Goal: Task Accomplishment & Management: Complete application form

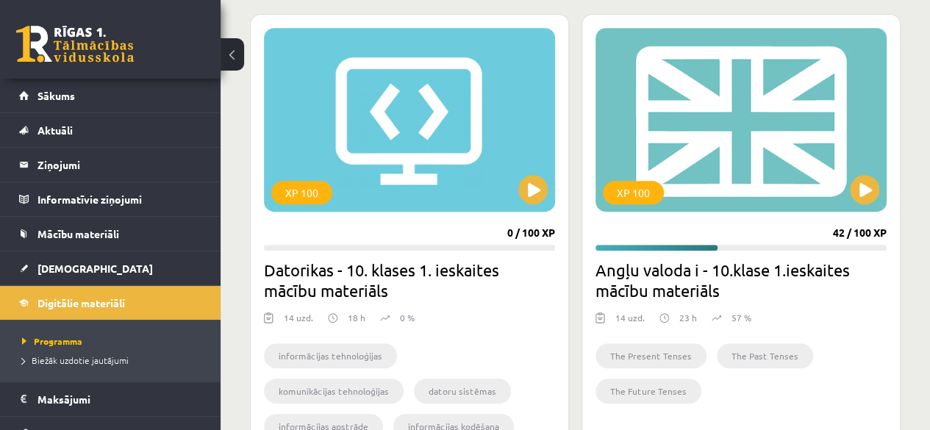
scroll to position [121, 0]
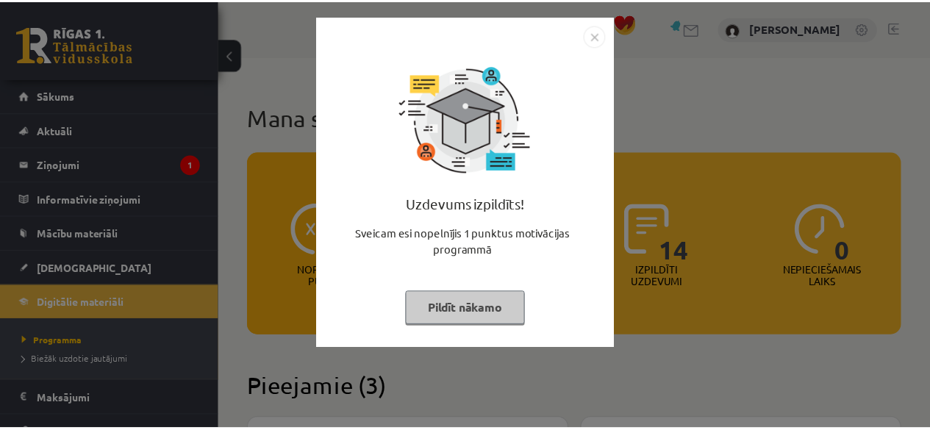
scroll to position [405, 0]
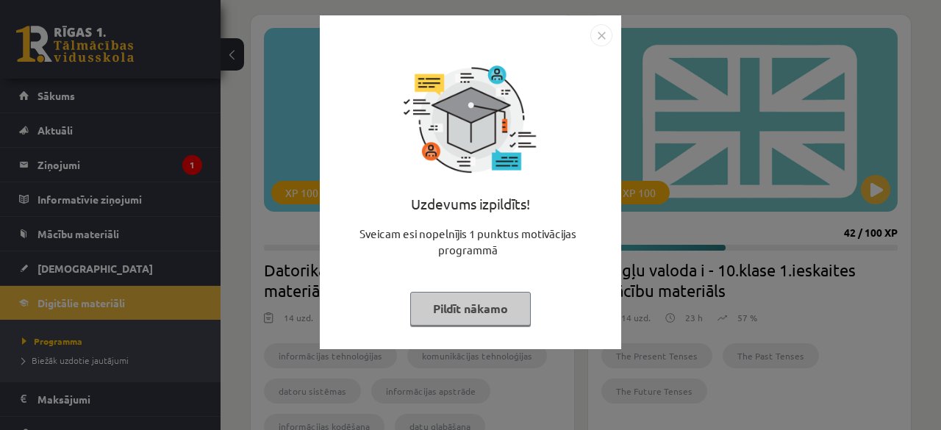
click at [603, 33] on img "Close" at bounding box center [601, 35] width 22 height 22
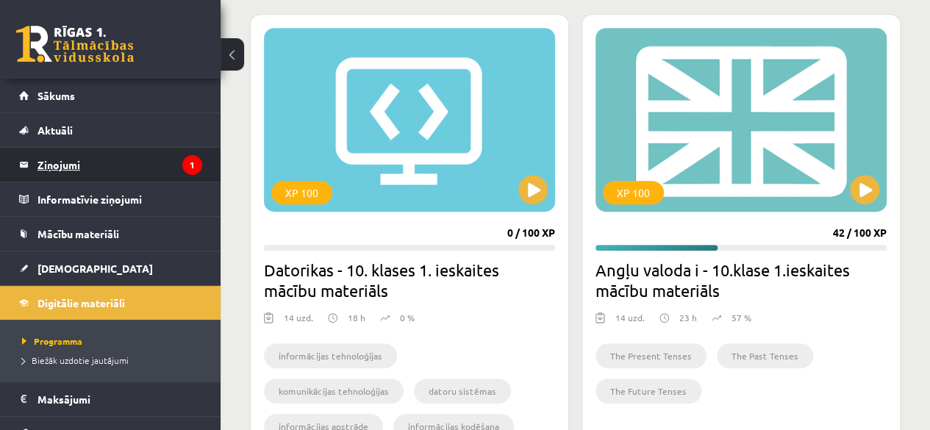
click at [148, 160] on legend "Ziņojumi 1" at bounding box center [119, 165] width 165 height 34
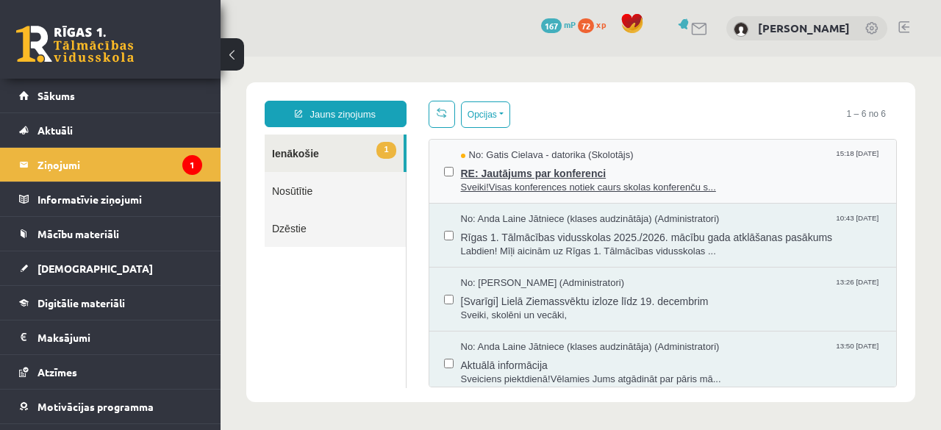
click at [590, 183] on span "Sveiki!Visas konferences notiek caurs skolas konferenču s..." at bounding box center [671, 188] width 421 height 14
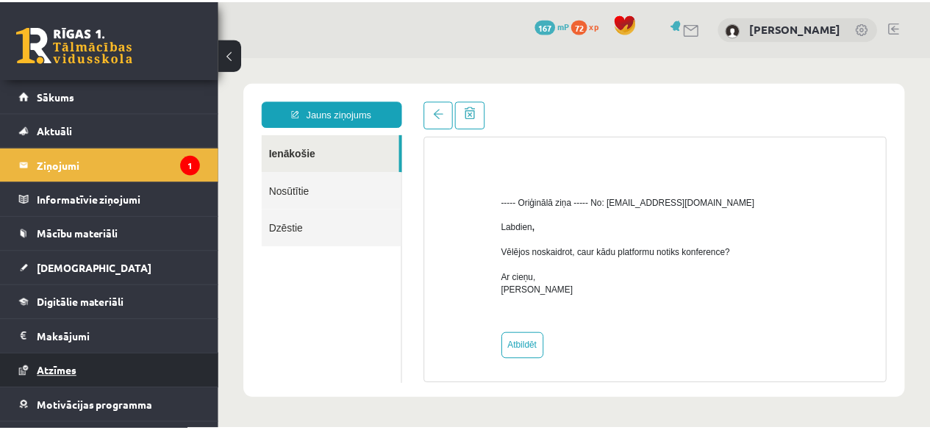
scroll to position [59, 0]
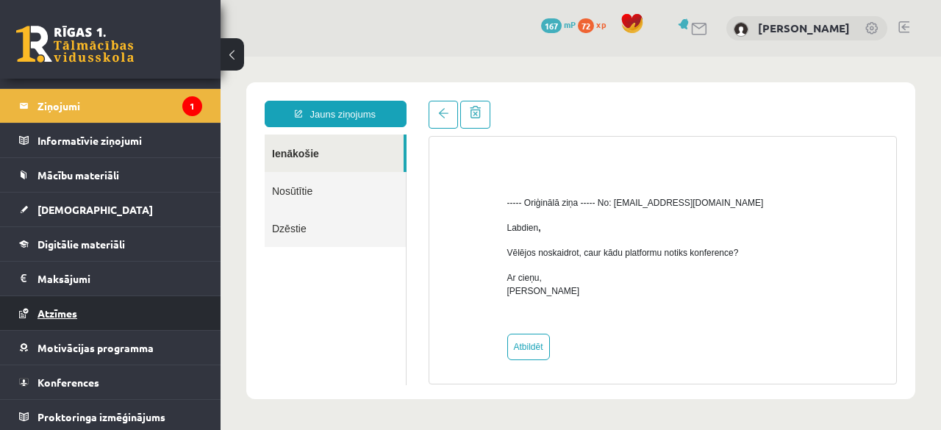
click at [70, 384] on span "Konferences" at bounding box center [68, 382] width 62 height 13
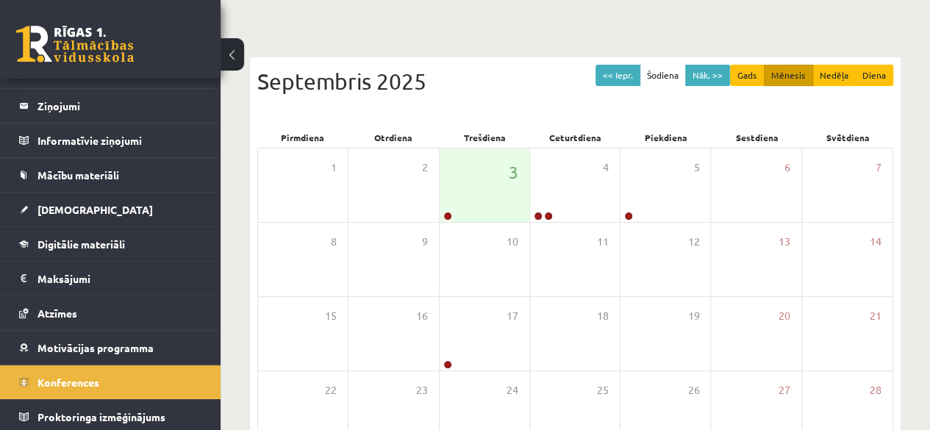
scroll to position [112, 0]
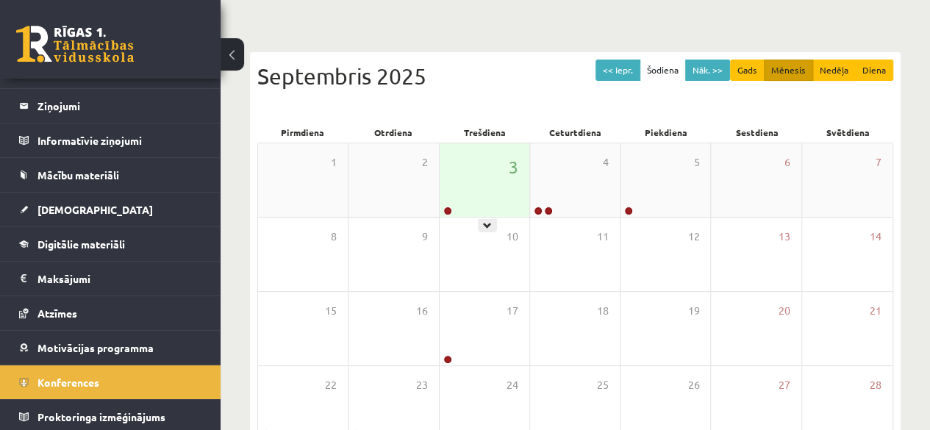
click at [485, 208] on div "3" at bounding box center [485, 180] width 90 height 74
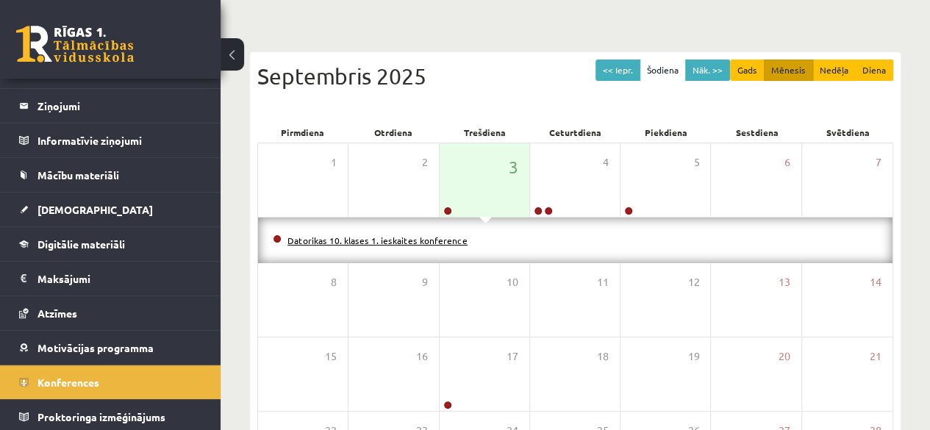
click at [396, 239] on link "Datorikas 10. klases 1. ieskaites konference" at bounding box center [377, 241] width 180 height 12
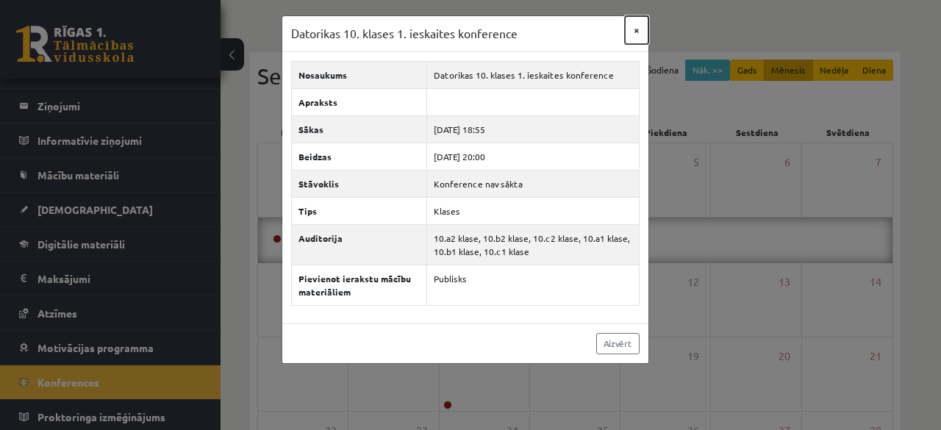
click at [639, 33] on button "×" at bounding box center [637, 30] width 24 height 28
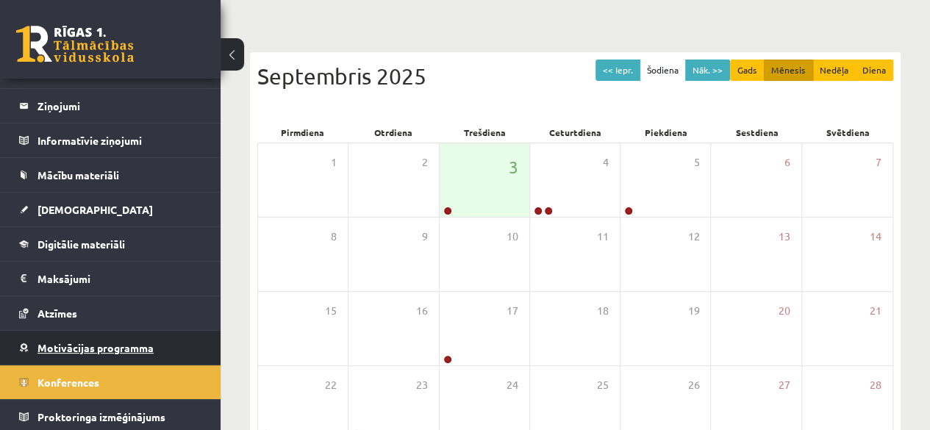
scroll to position [0, 0]
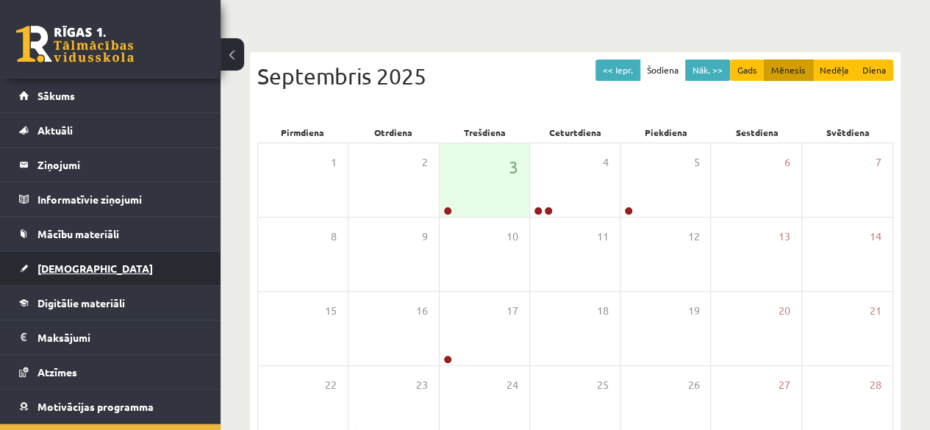
click at [69, 264] on span "[DEMOGRAPHIC_DATA]" at bounding box center [94, 268] width 115 height 13
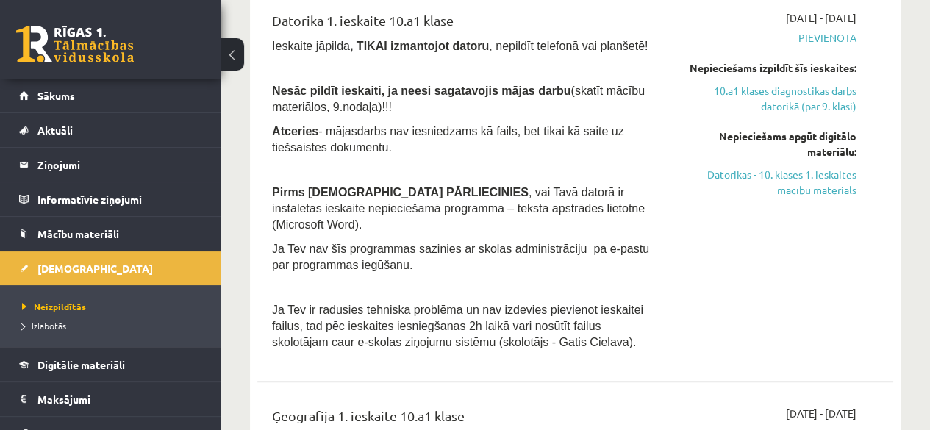
scroll to position [496, 0]
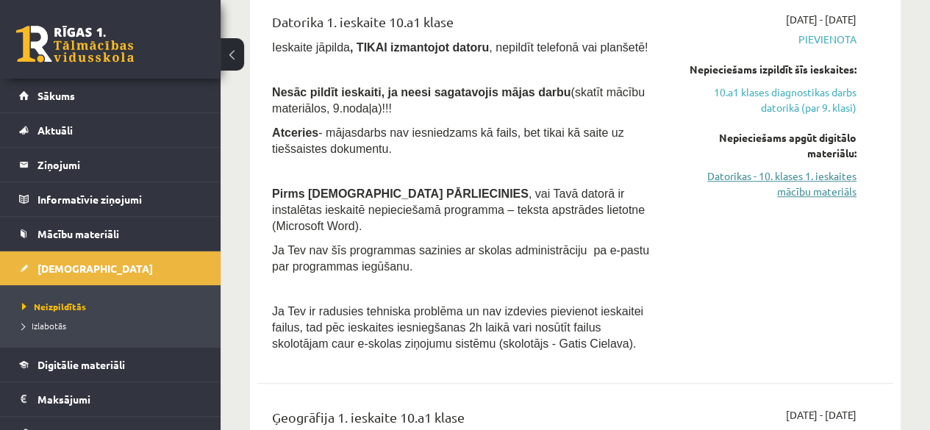
click at [816, 192] on link "Datorikas - 10. klases 1. ieskaites mācību materiāls" at bounding box center [766, 183] width 180 height 31
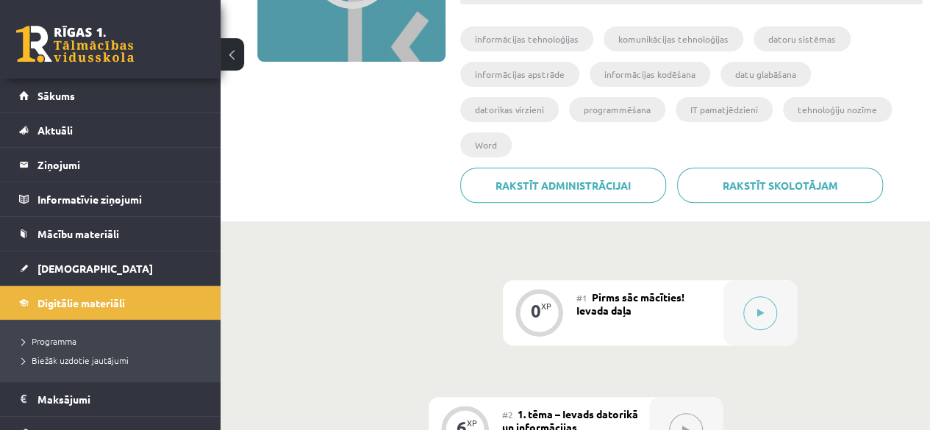
scroll to position [251, 0]
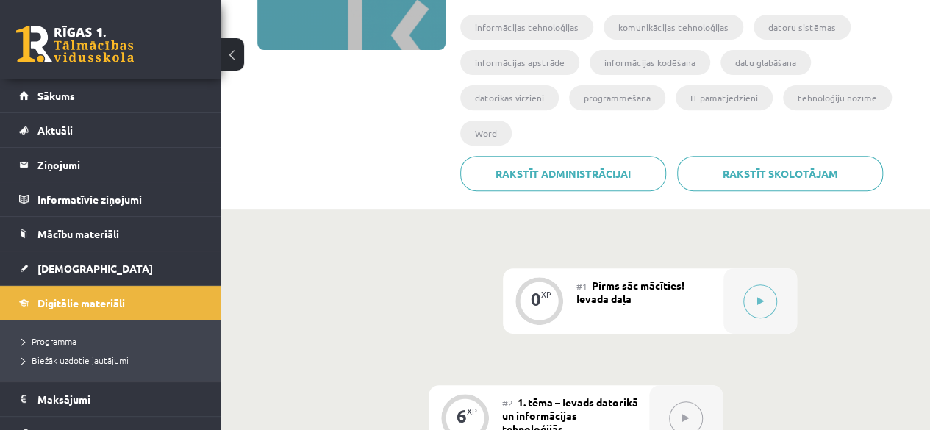
click at [232, 64] on button at bounding box center [233, 54] width 24 height 32
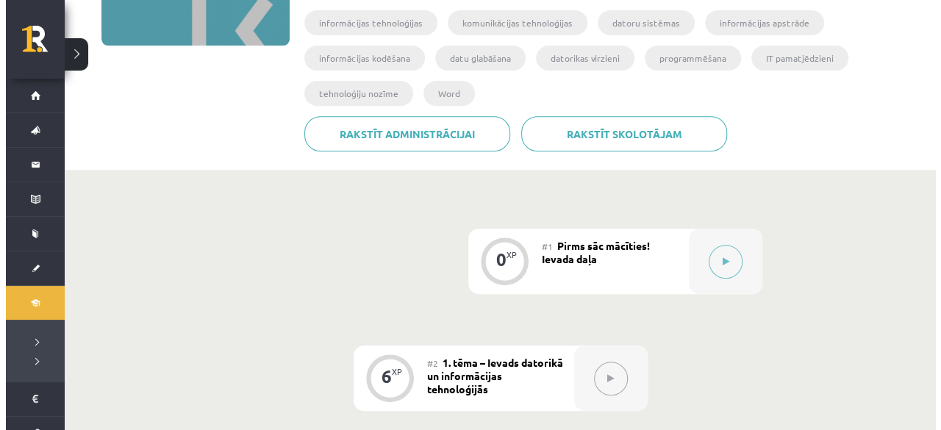
scroll to position [266, 0]
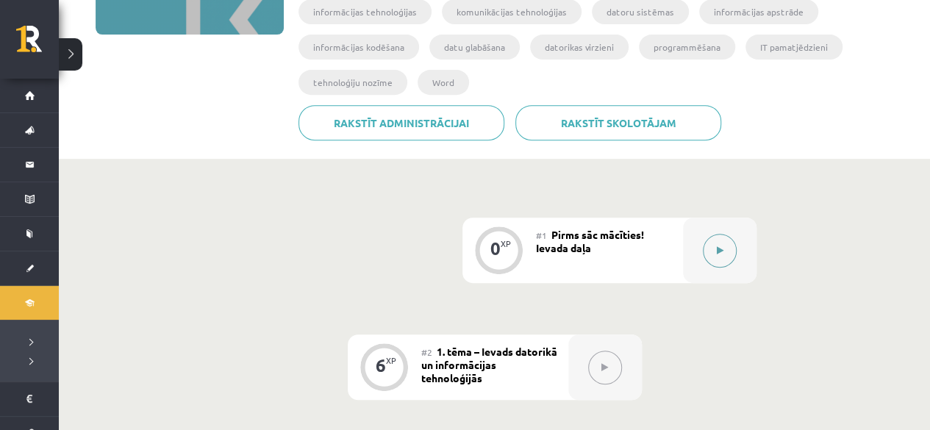
click at [708, 249] on button at bounding box center [720, 251] width 34 height 34
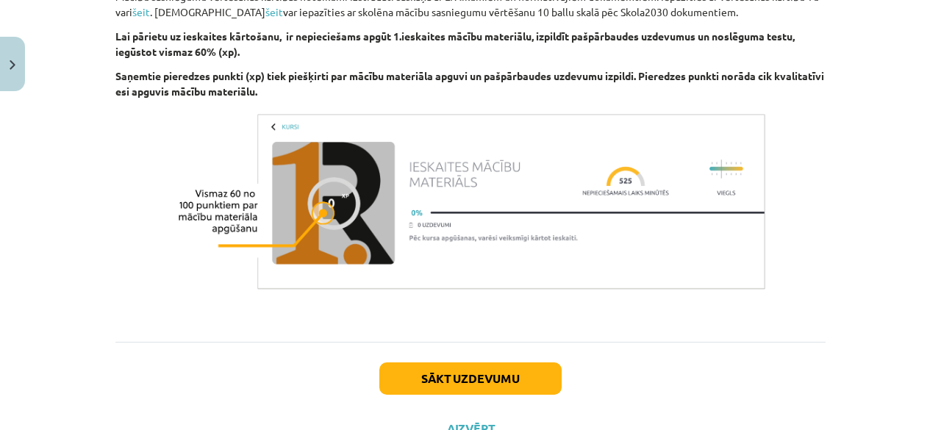
scroll to position [1070, 0]
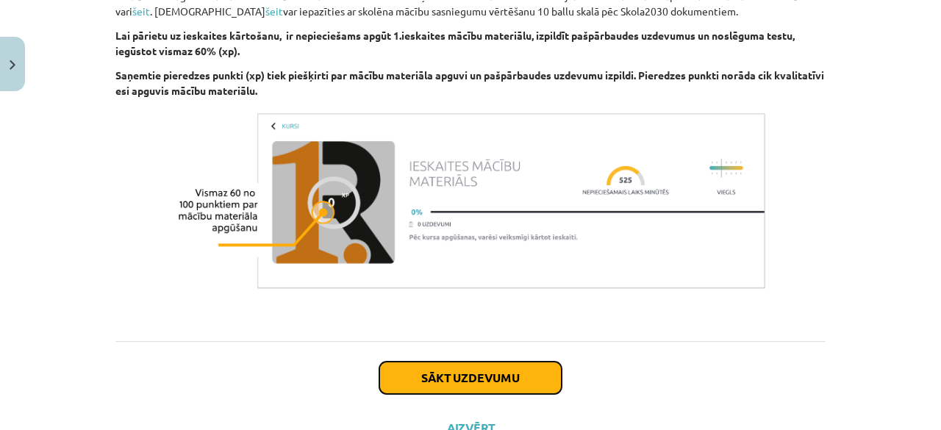
click at [460, 383] on button "Sākt uzdevumu" at bounding box center [470, 378] width 182 height 32
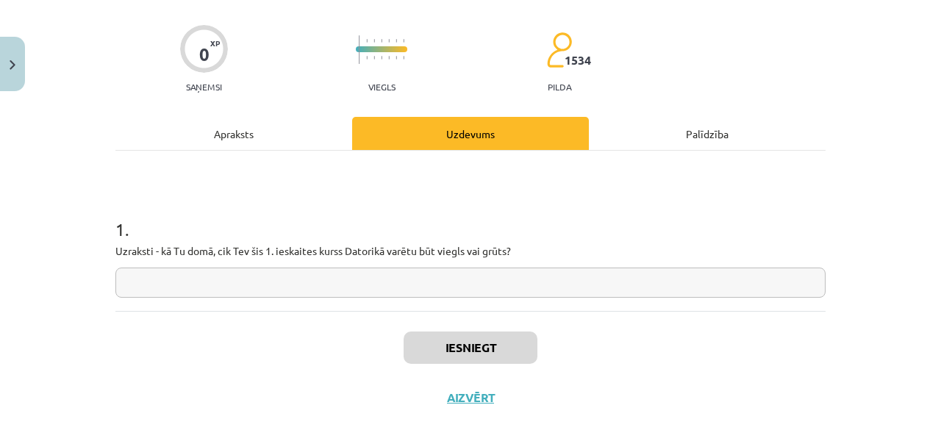
scroll to position [104, 0]
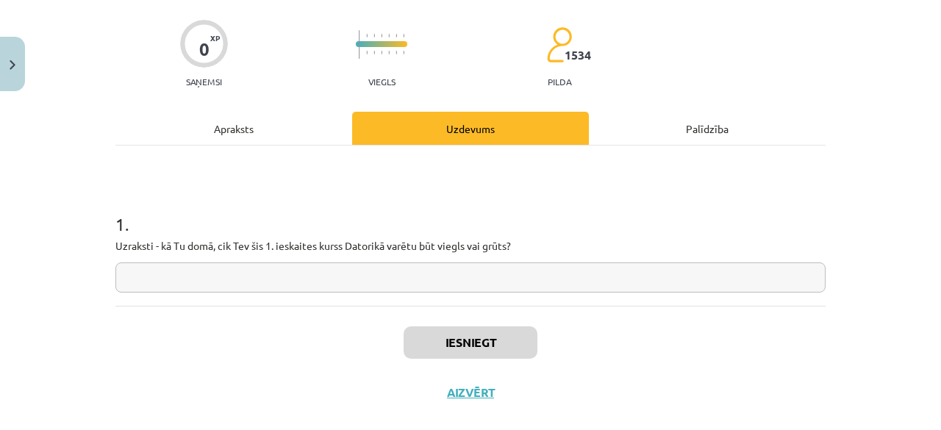
click at [464, 286] on input "text" at bounding box center [470, 277] width 710 height 30
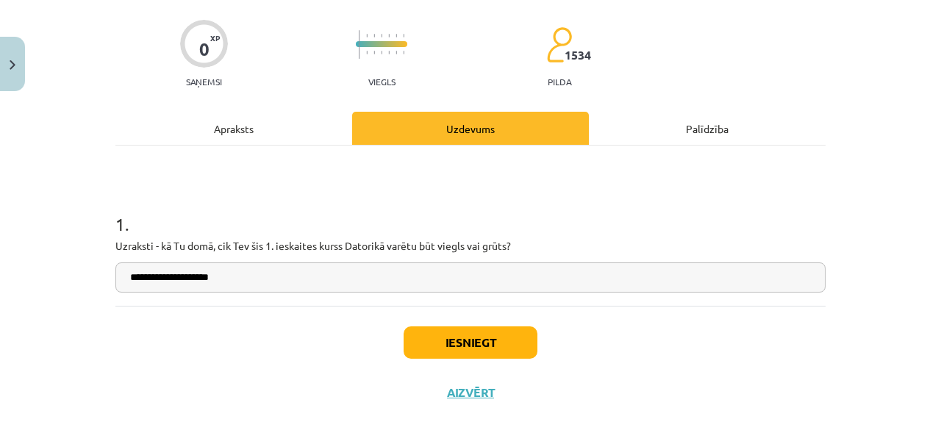
type input "**********"
click at [441, 337] on button "Iesniegt" at bounding box center [471, 342] width 134 height 32
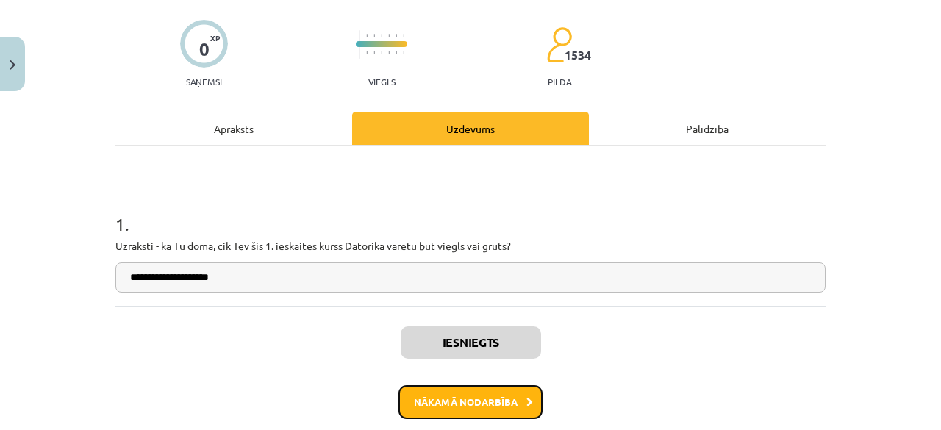
click at [454, 410] on button "Nākamā nodarbība" at bounding box center [470, 402] width 144 height 34
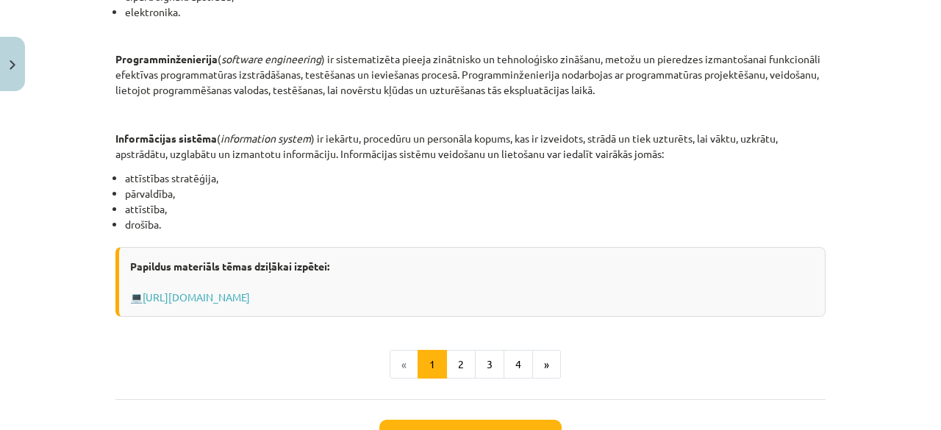
scroll to position [713, 0]
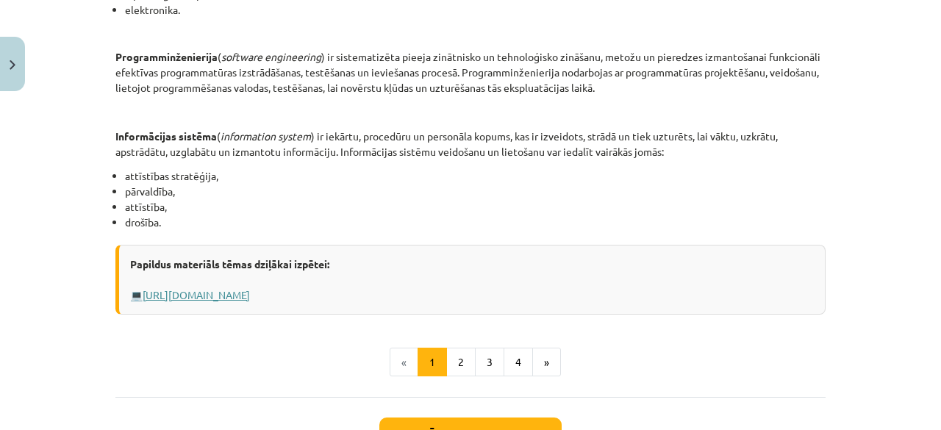
click at [250, 291] on link "Https://profizgl.lu.lv/mod/book/view.php?id=22319&chapterid=6858" at bounding box center [196, 294] width 107 height 13
click at [475, 354] on button "3" at bounding box center [489, 362] width 29 height 29
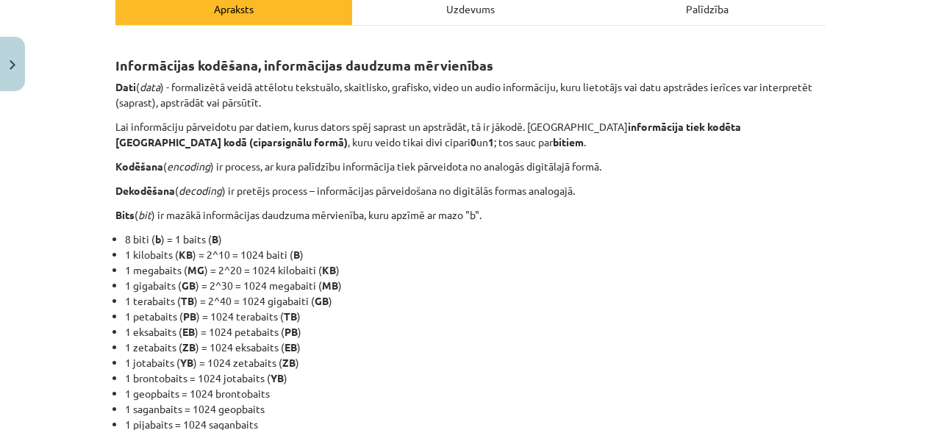
scroll to position [224, 0]
click at [374, 326] on li "1 eksabaits ( EB ) = 1024 petabaits ( PB )" at bounding box center [475, 332] width 701 height 15
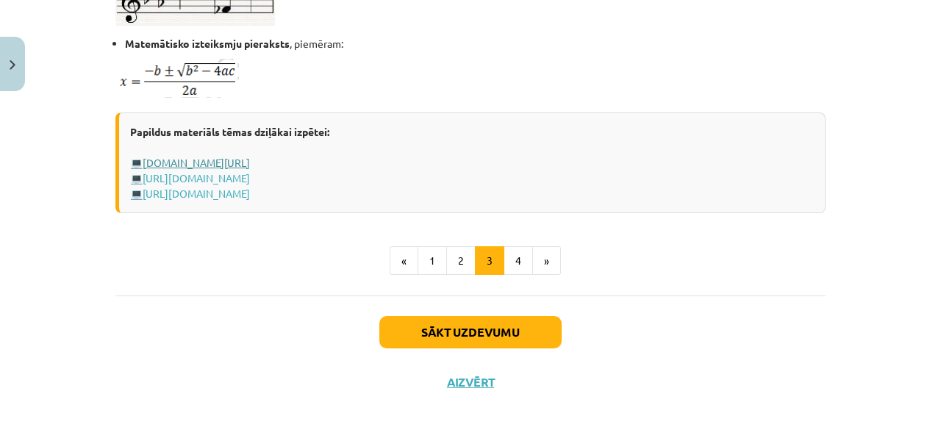
scroll to position [1048, 0]
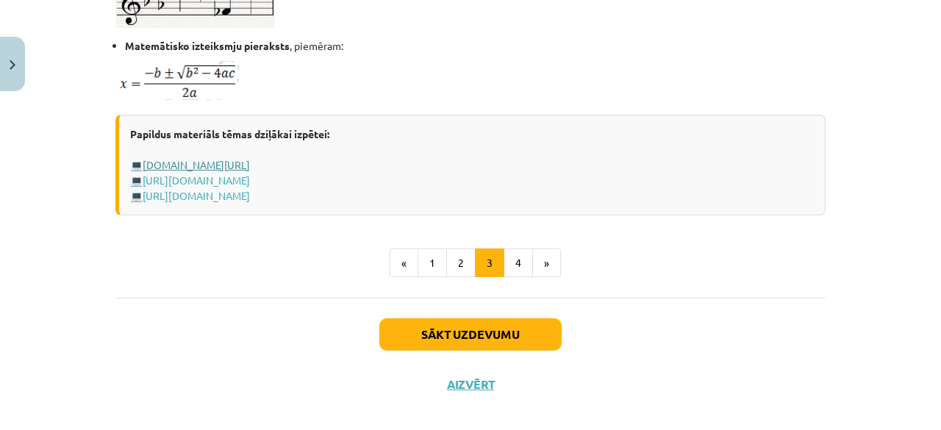
click at [250, 162] on link "www.uzdevumi.lv/p/informatika/6-klase/informacijas-kodesana6376/re-c38cc65f-50d…" at bounding box center [196, 164] width 107 height 13
click at [250, 174] on link "http://riki.delfi.lv/calc/mervienibas/informacijas-mervienibas.php" at bounding box center [196, 180] width 107 height 13
click at [250, 197] on link "https://profizgl.lu.lv/mod/book/view.php?id=22319&chapterid=6863" at bounding box center [196, 195] width 107 height 13
click at [518, 274] on button "4" at bounding box center [518, 263] width 29 height 29
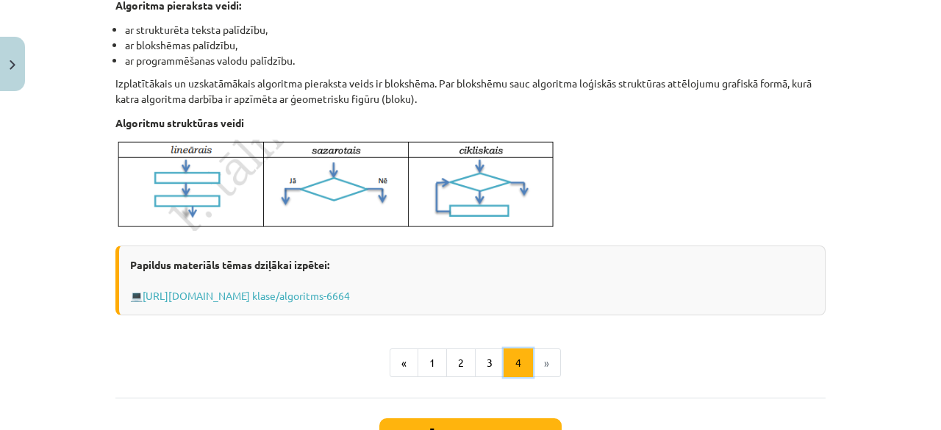
scroll to position [571, 0]
click at [350, 296] on link "http://www.uzdevumi.lv/p/informatika/7- klase/algoritms-6664" at bounding box center [246, 296] width 207 height 13
click at [462, 364] on button "2" at bounding box center [460, 363] width 29 height 29
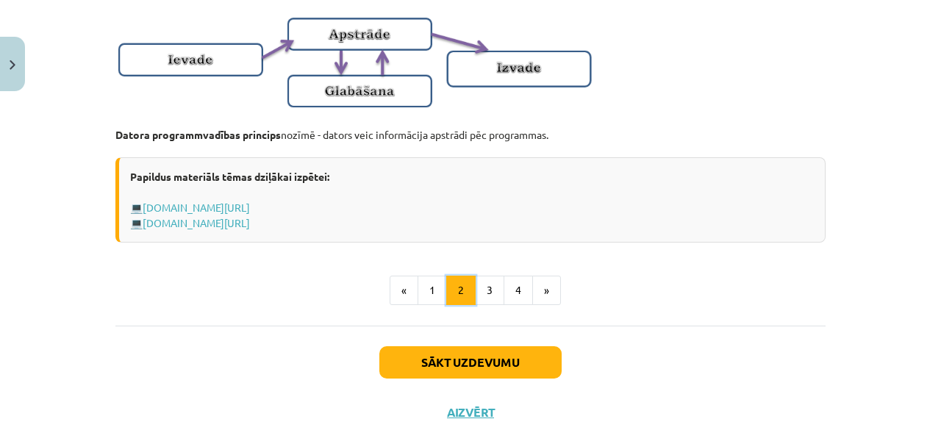
scroll to position [1026, 0]
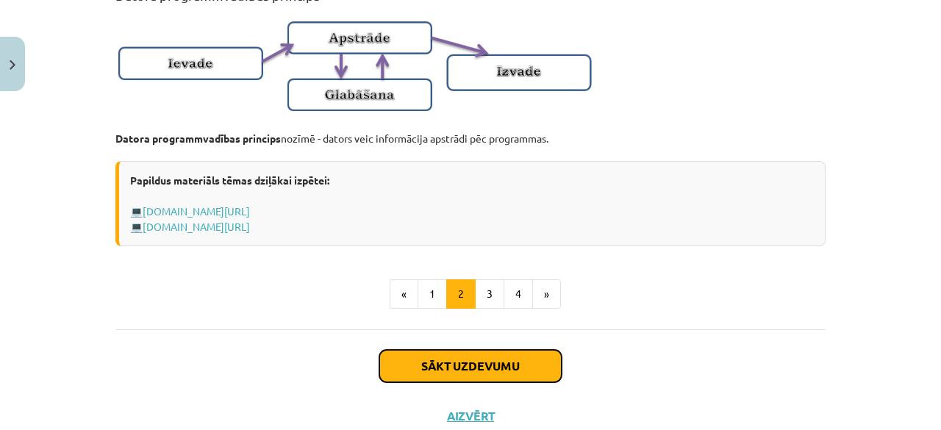
click at [464, 373] on button "Sākt uzdevumu" at bounding box center [470, 366] width 182 height 32
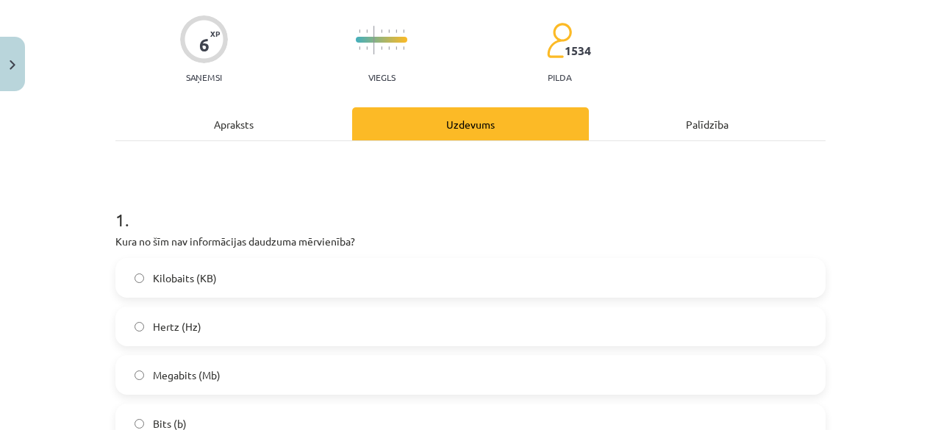
scroll to position [110, 0]
click at [276, 130] on div "Apraksts" at bounding box center [233, 123] width 237 height 33
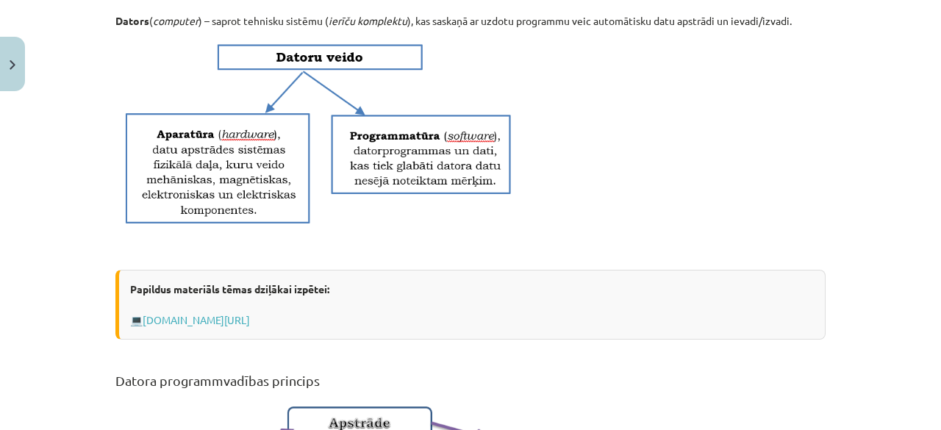
scroll to position [1087, 0]
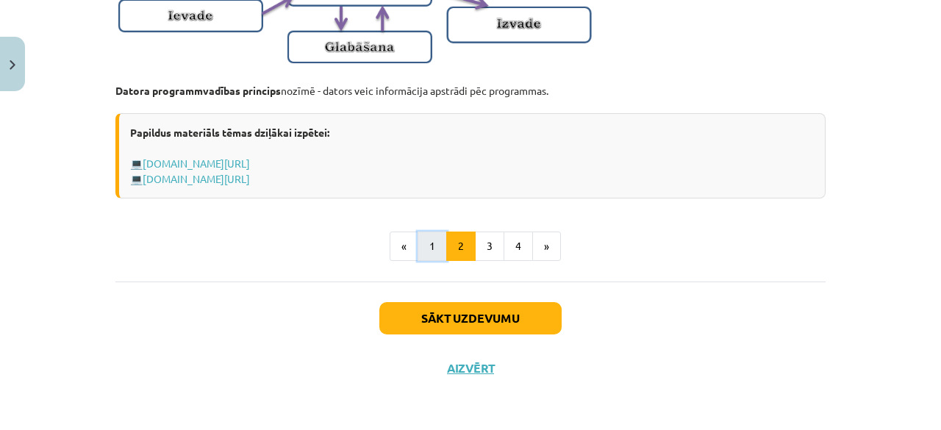
click at [432, 256] on button "1" at bounding box center [432, 246] width 29 height 29
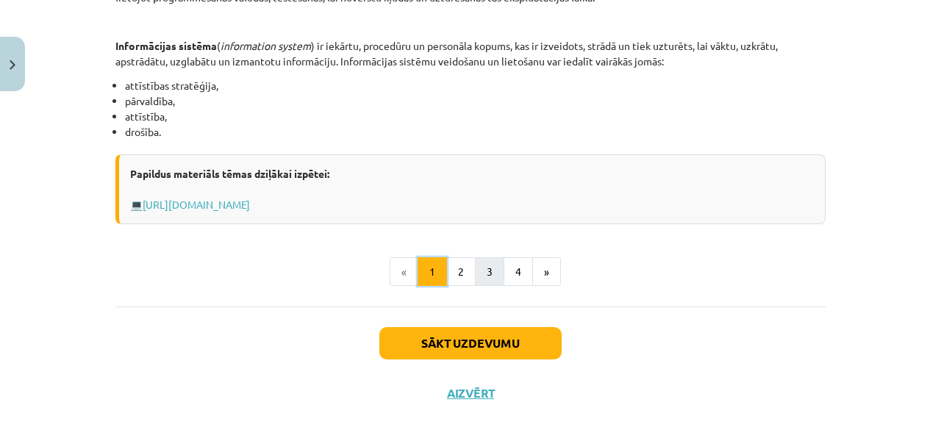
scroll to position [804, 0]
click at [493, 262] on button "3" at bounding box center [489, 271] width 29 height 29
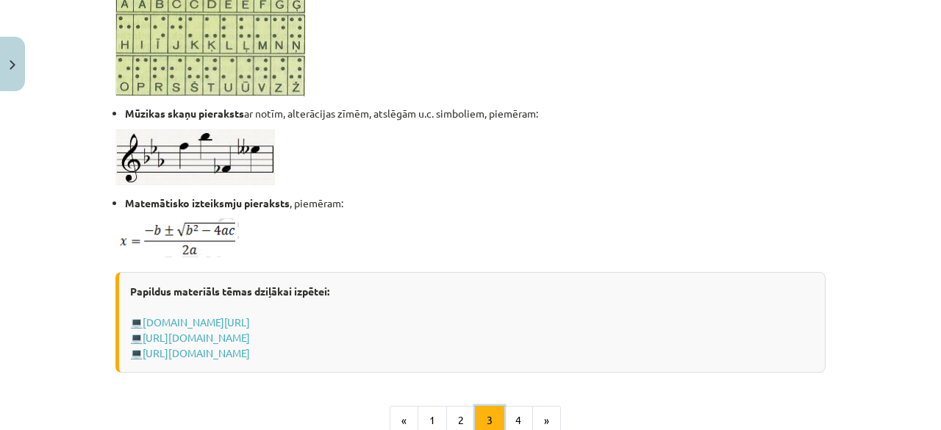
scroll to position [1061, 0]
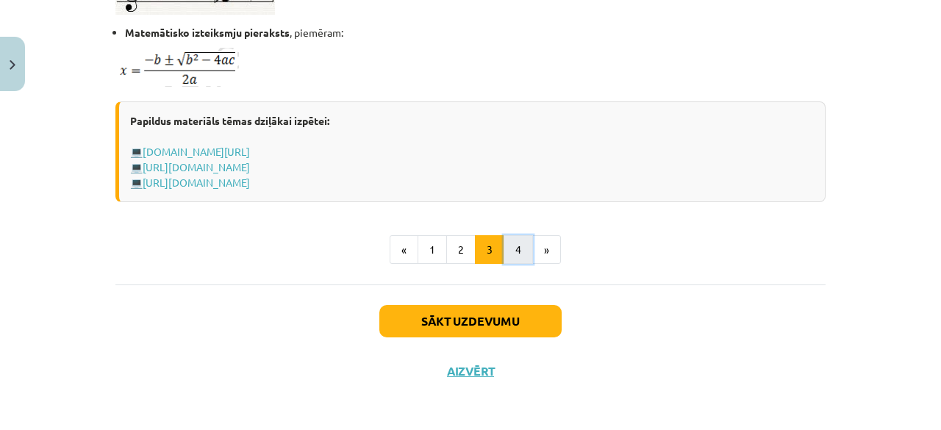
click at [512, 252] on button "4" at bounding box center [518, 249] width 29 height 29
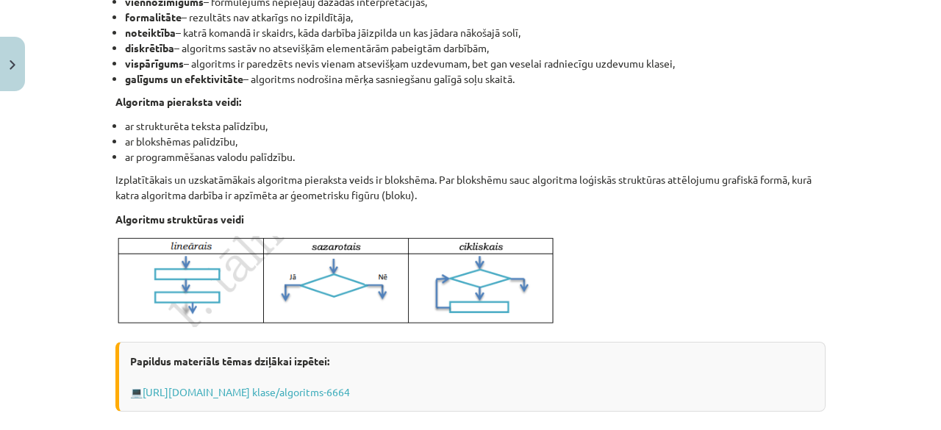
scroll to position [686, 0]
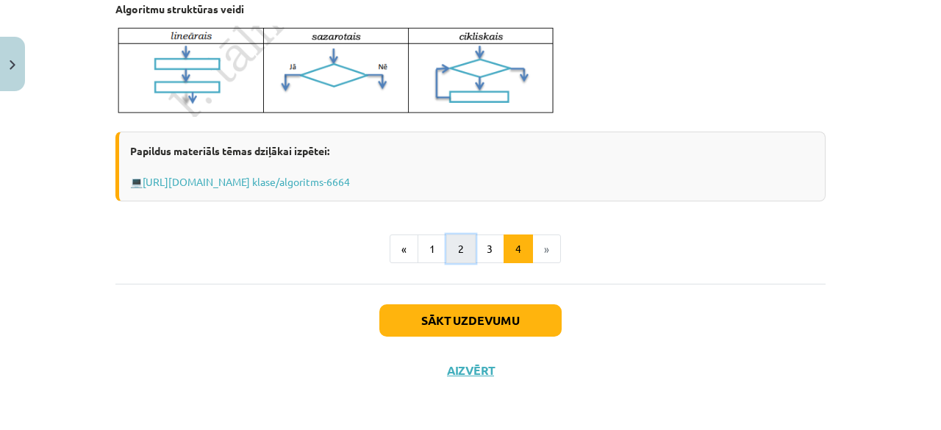
click at [450, 258] on button "2" at bounding box center [460, 249] width 29 height 29
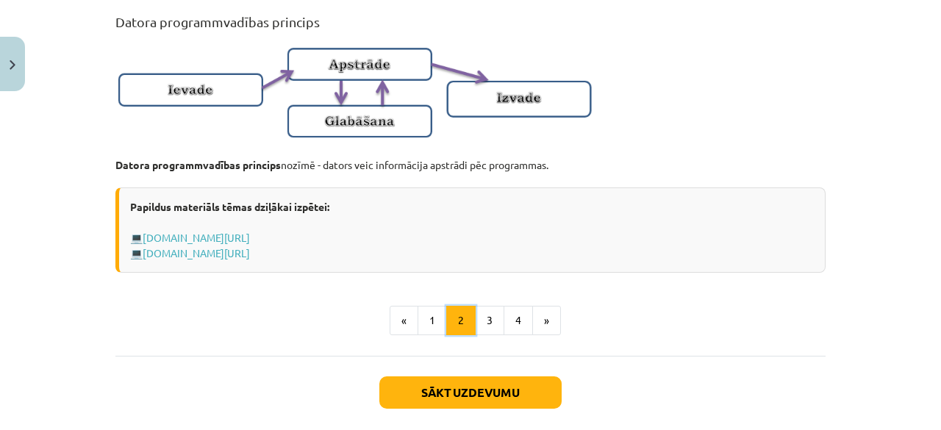
scroll to position [1087, 0]
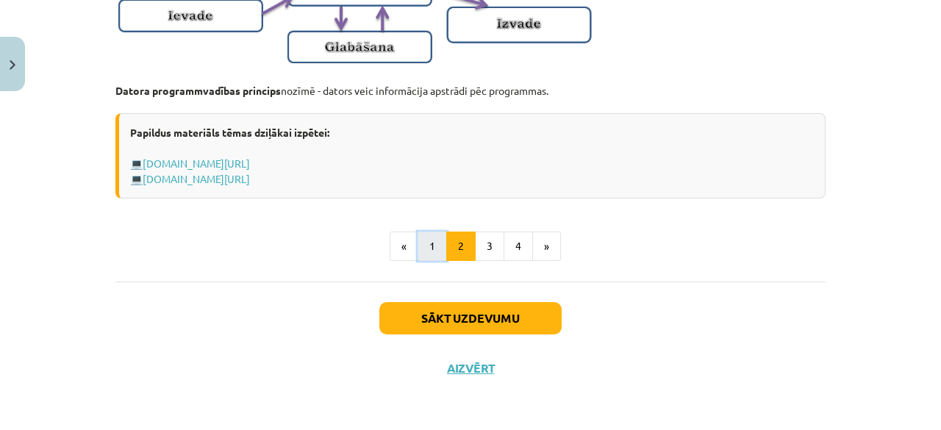
click at [425, 246] on button "1" at bounding box center [432, 246] width 29 height 29
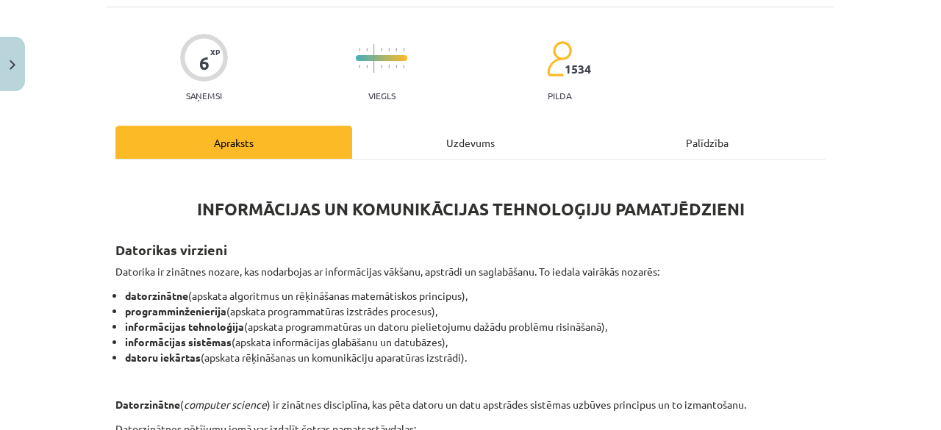
scroll to position [87, 0]
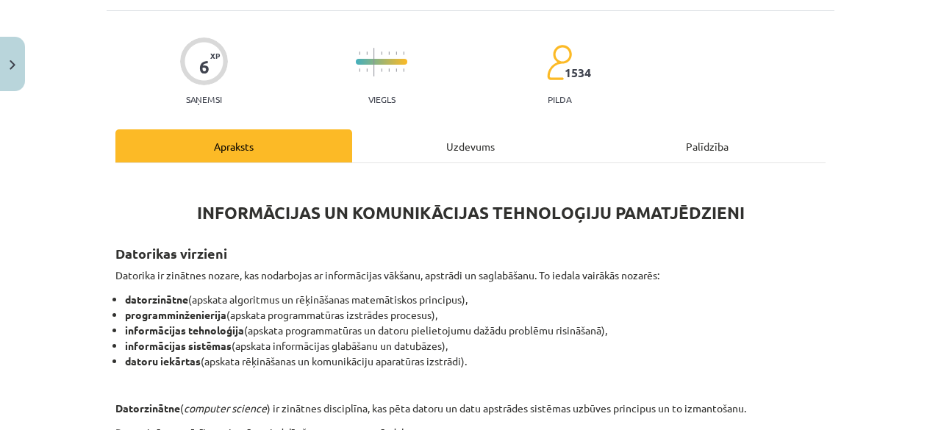
click at [436, 134] on div "Uzdevums" at bounding box center [470, 145] width 237 height 33
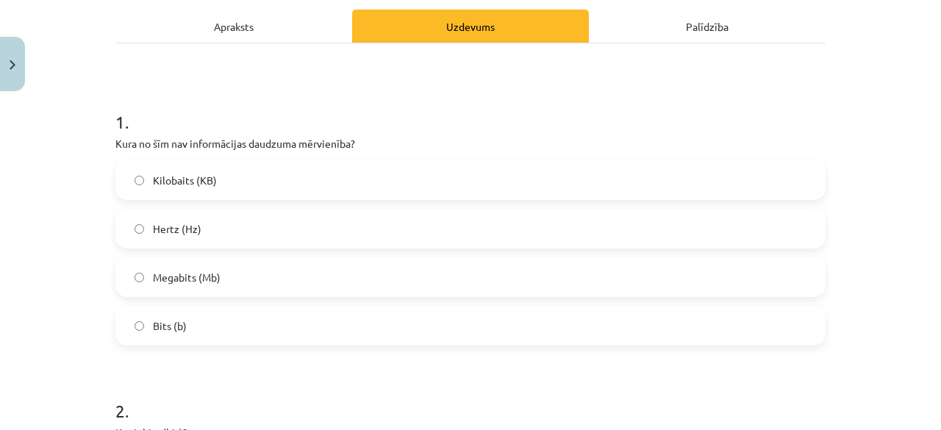
scroll to position [207, 0]
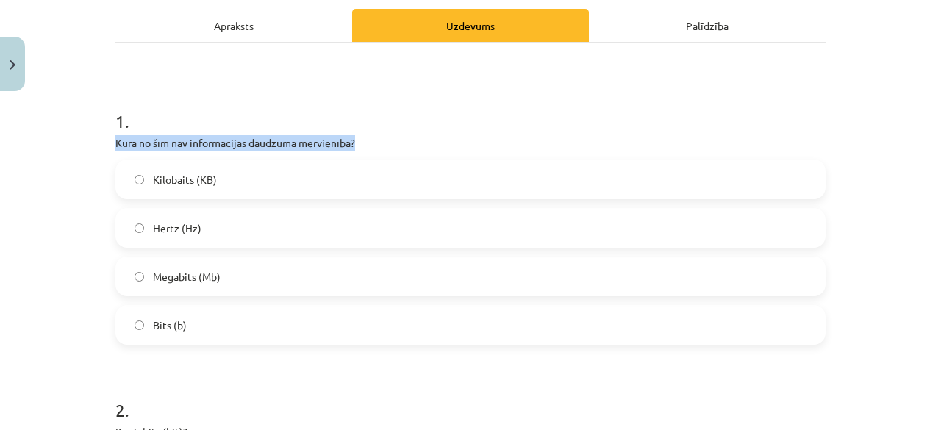
drag, startPoint x: 363, startPoint y: 140, endPoint x: 104, endPoint y: 149, distance: 259.0
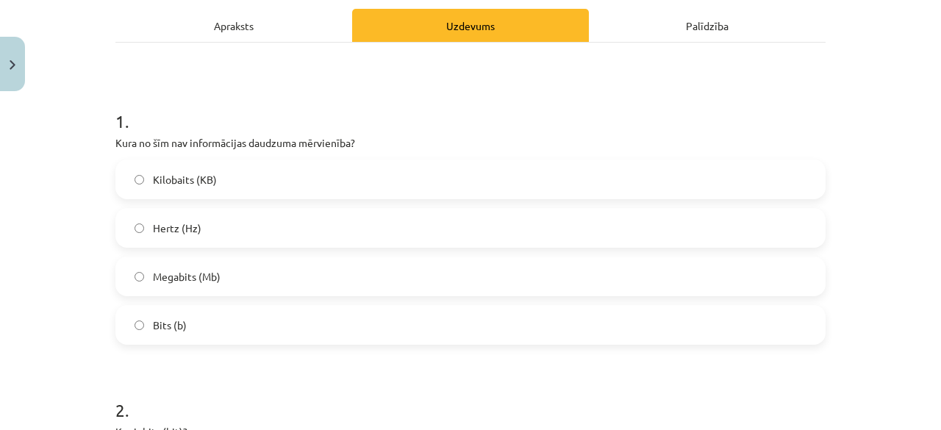
click at [115, 208] on div "Kilobaits (KB) Hertz (Hz) Megabits (Mb) Bits (b)" at bounding box center [470, 252] width 710 height 185
click at [143, 279] on label "Megabits (Mb)" at bounding box center [470, 276] width 707 height 37
click at [159, 229] on span "Hertz (Hz)" at bounding box center [177, 228] width 49 height 15
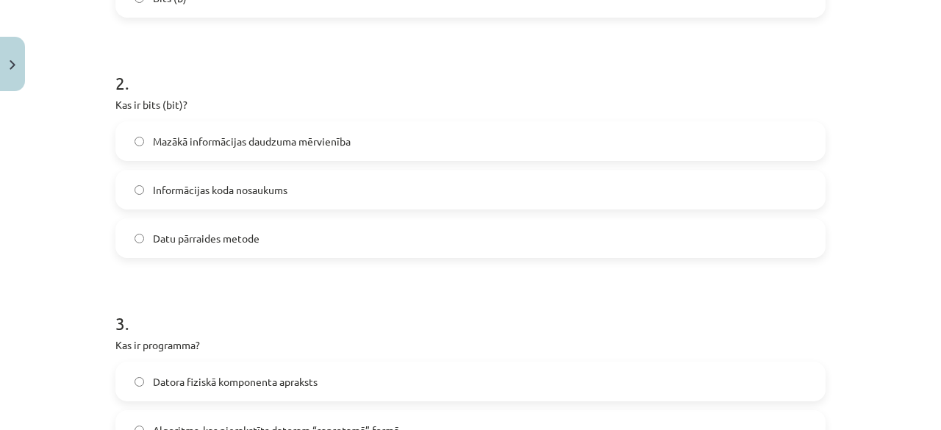
scroll to position [535, 0]
click at [246, 137] on span "Mazākā informācijas daudzuma mērvienība" at bounding box center [252, 140] width 198 height 15
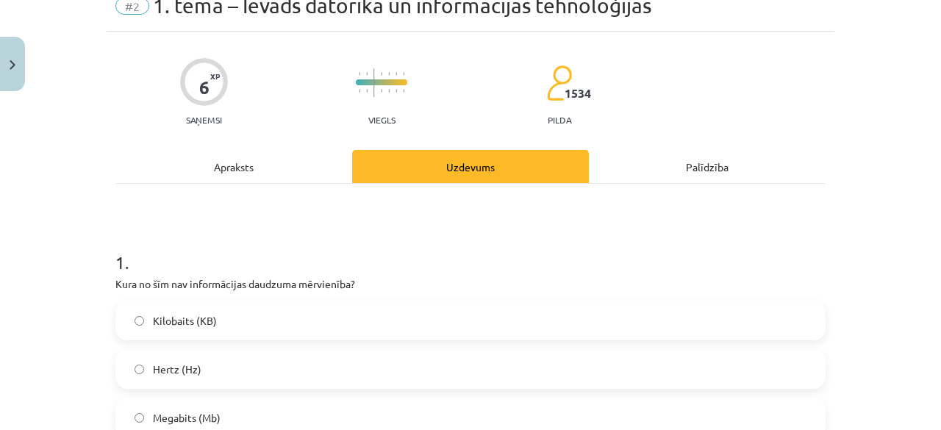
scroll to position [0, 0]
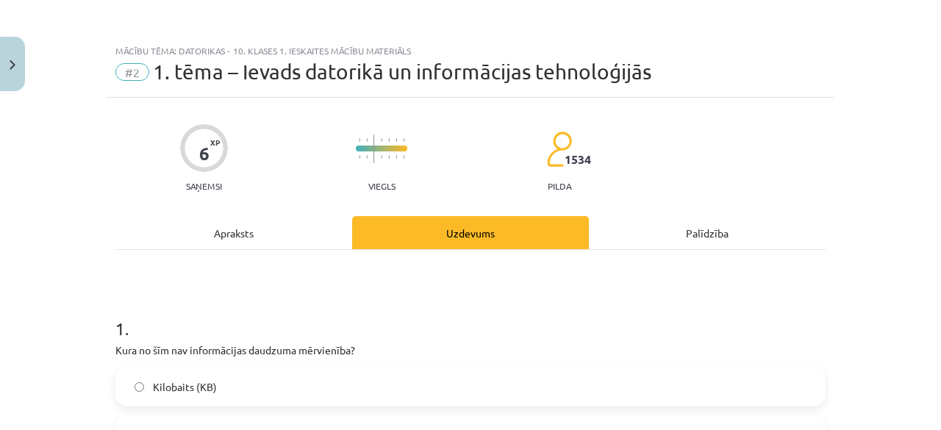
click at [251, 247] on div "Apraksts" at bounding box center [233, 232] width 237 height 33
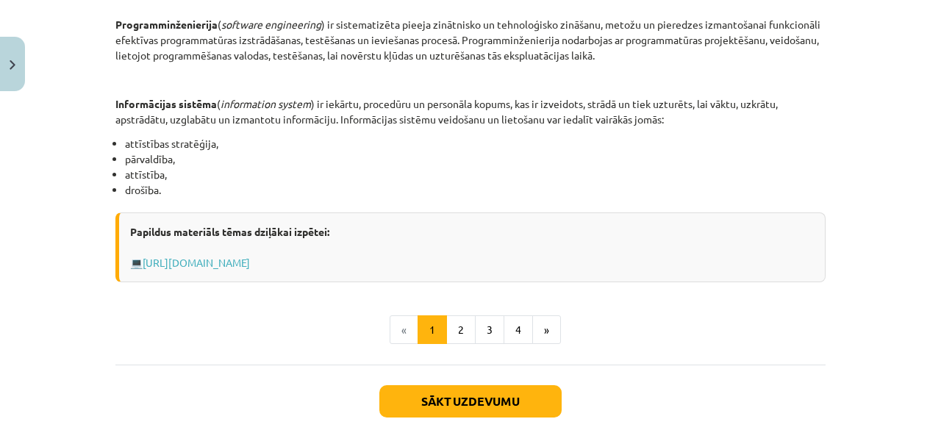
scroll to position [802, 0]
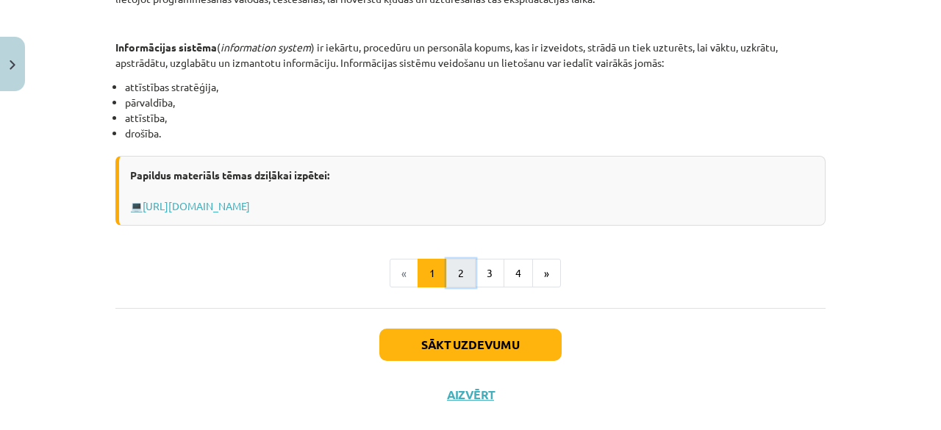
click at [449, 274] on button "2" at bounding box center [460, 273] width 29 height 29
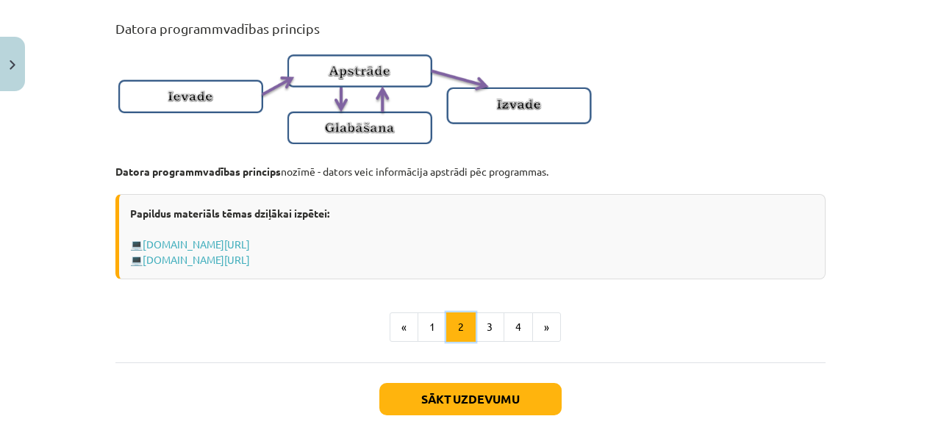
scroll to position [1087, 0]
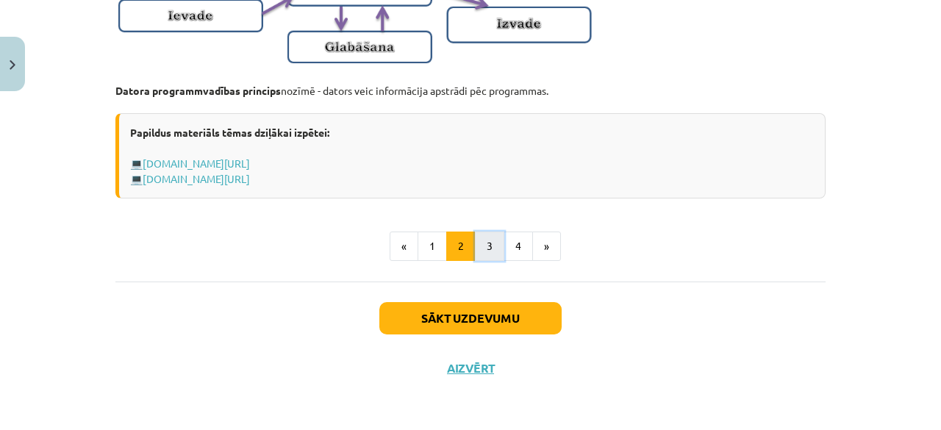
click at [480, 246] on button "3" at bounding box center [489, 246] width 29 height 29
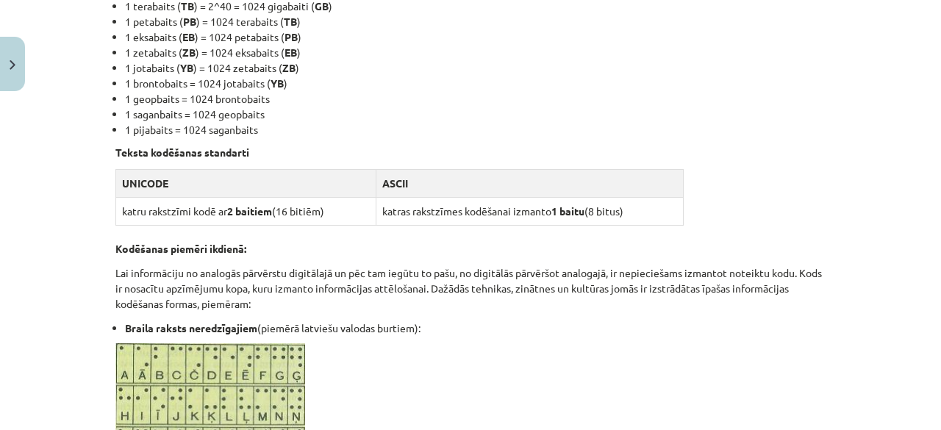
click at [480, 246] on div "Informācijas kodēšana, informācijas daudzuma mērvienības Dati ( data ) - formal…" at bounding box center [470, 244] width 710 height 1000
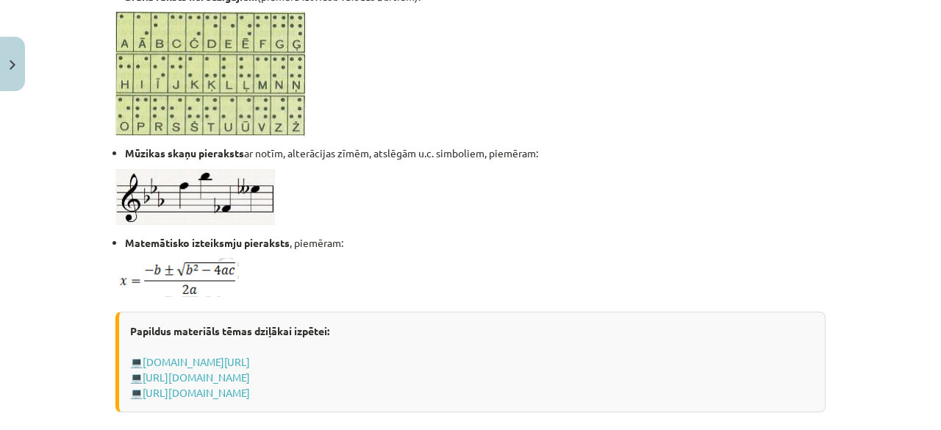
scroll to position [1061, 0]
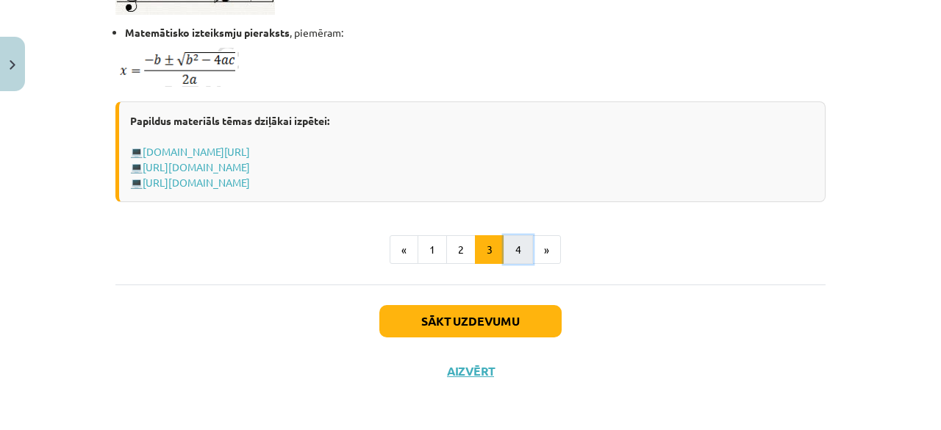
click at [517, 248] on button "4" at bounding box center [518, 249] width 29 height 29
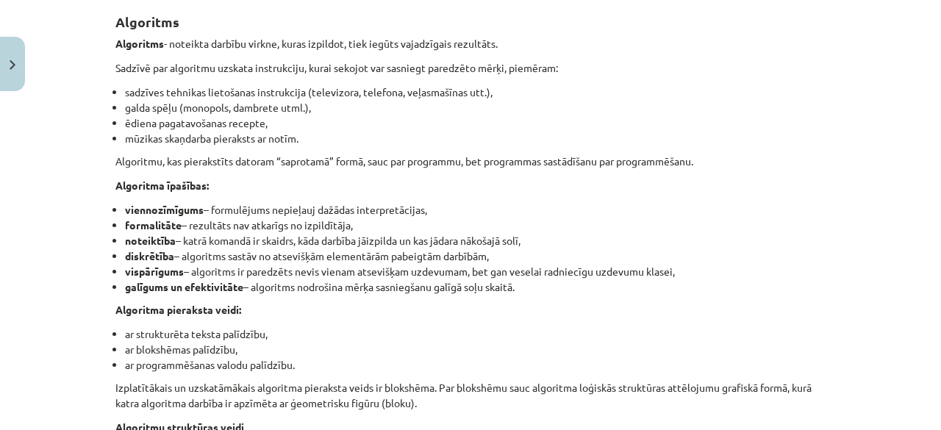
scroll to position [262, 0]
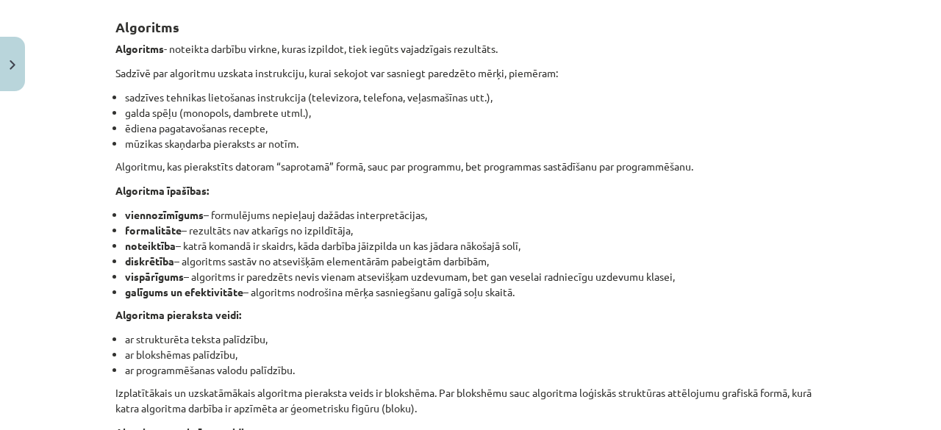
click at [563, 212] on li "viennozīmīgums – formulējums nepieļauj dažādas interpretācijas," at bounding box center [475, 214] width 701 height 15
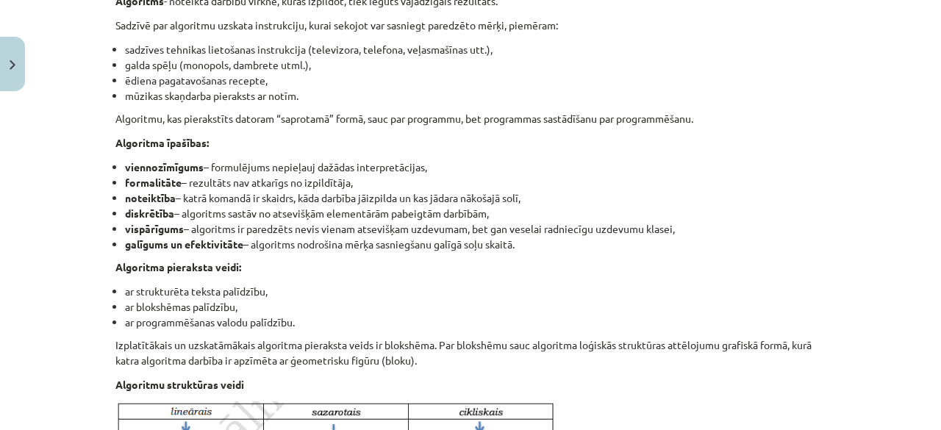
scroll to position [0, 0]
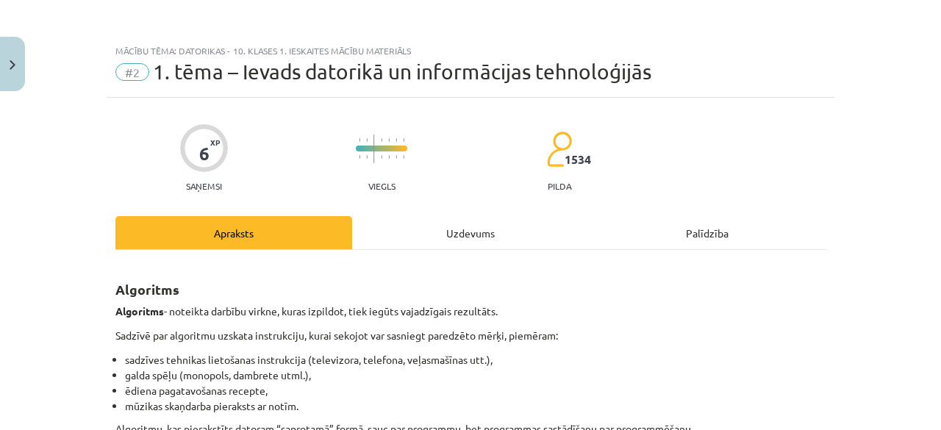
click at [431, 245] on div "Uzdevums" at bounding box center [470, 232] width 237 height 33
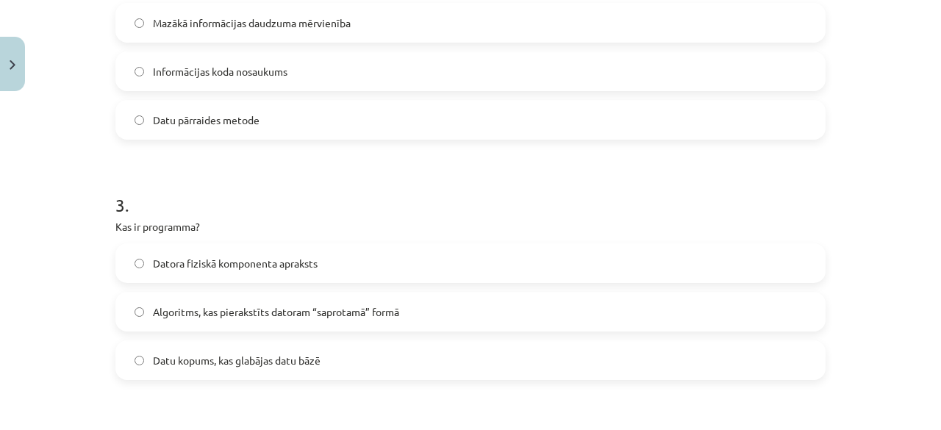
scroll to position [654, 0]
click at [387, 315] on span "Algoritms, kas pierakstīts datoram “saprotamā” formā" at bounding box center [276, 311] width 246 height 15
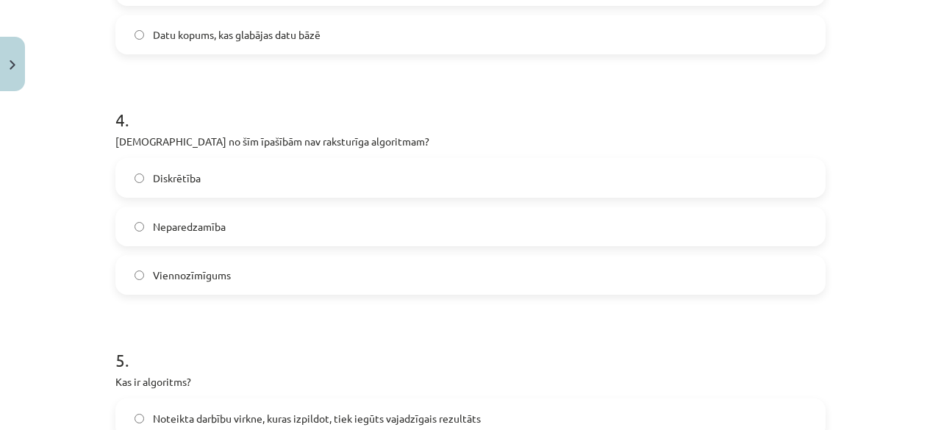
scroll to position [994, 0]
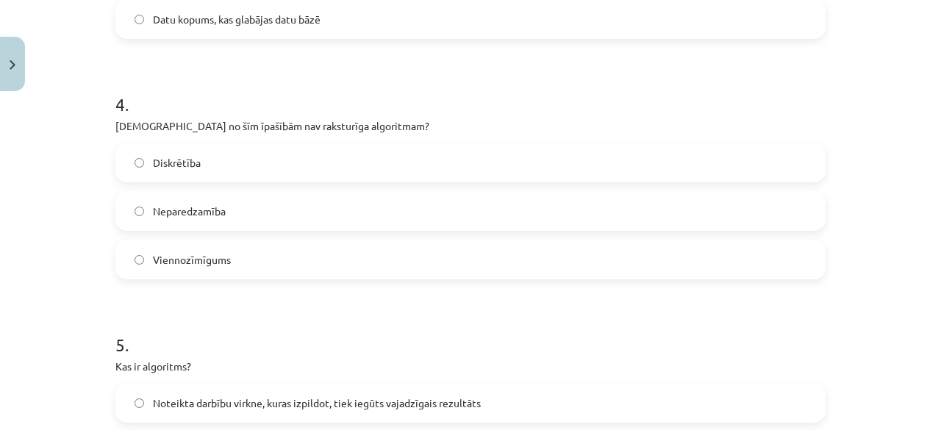
click at [331, 219] on label "Neparedzamība" at bounding box center [470, 211] width 707 height 37
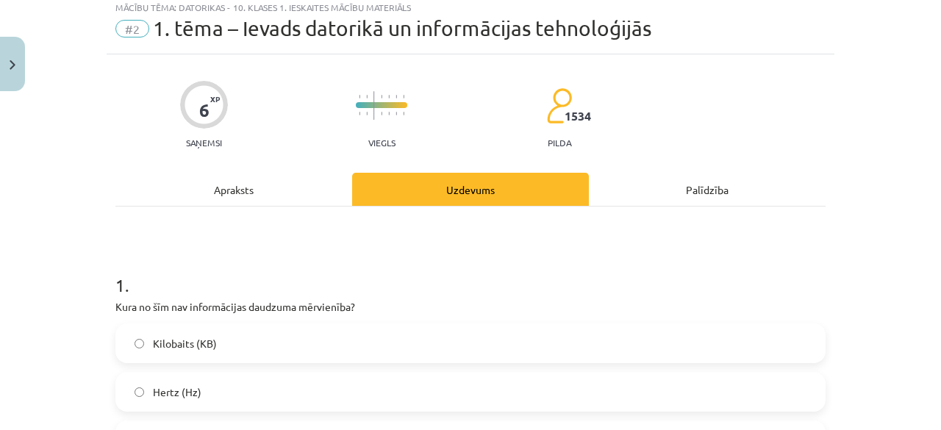
scroll to position [26, 0]
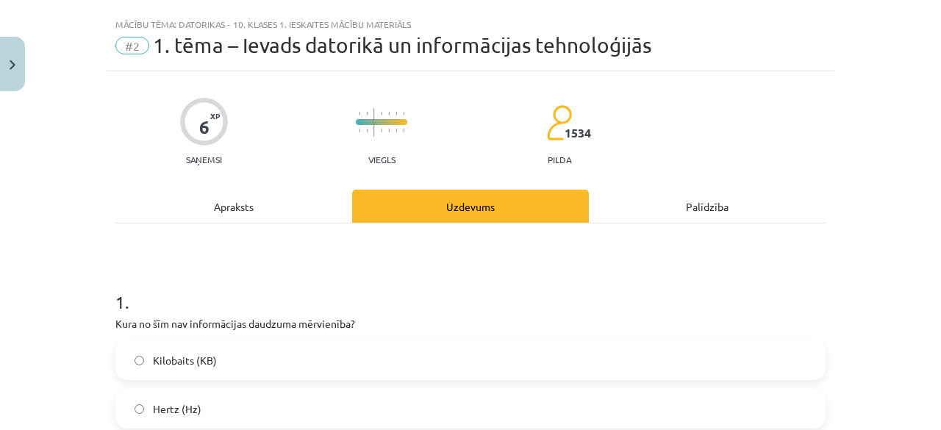
click at [289, 196] on div "Apraksts" at bounding box center [233, 206] width 237 height 33
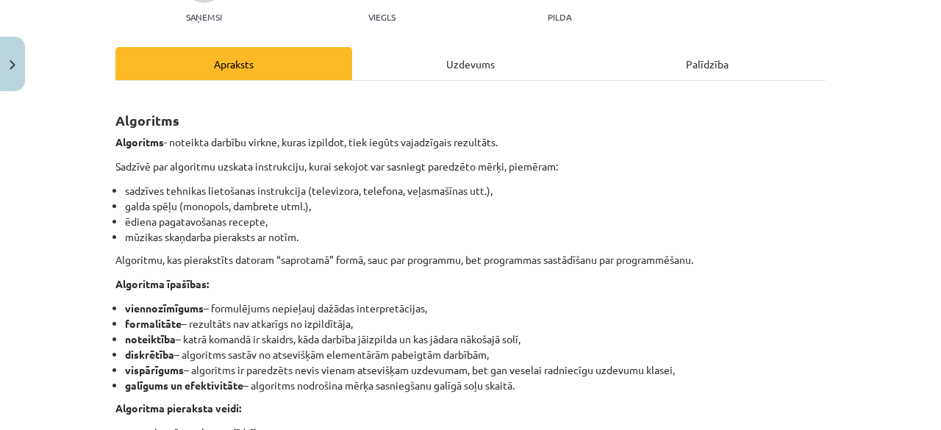
scroll to position [168, 0]
click at [462, 60] on div "Uzdevums" at bounding box center [470, 64] width 237 height 33
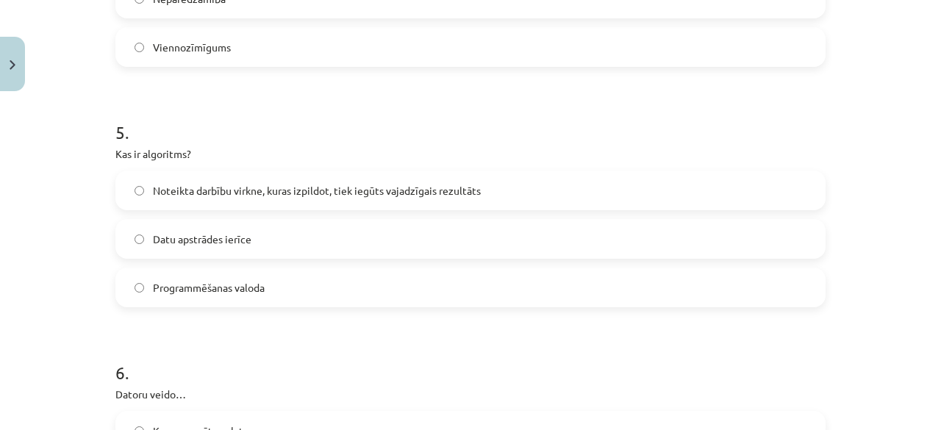
scroll to position [1207, 0]
click at [407, 180] on label "Noteikta darbību virkne, kuras izpildot, tiek iegūts vajadzīgais rezultāts" at bounding box center [470, 189] width 707 height 37
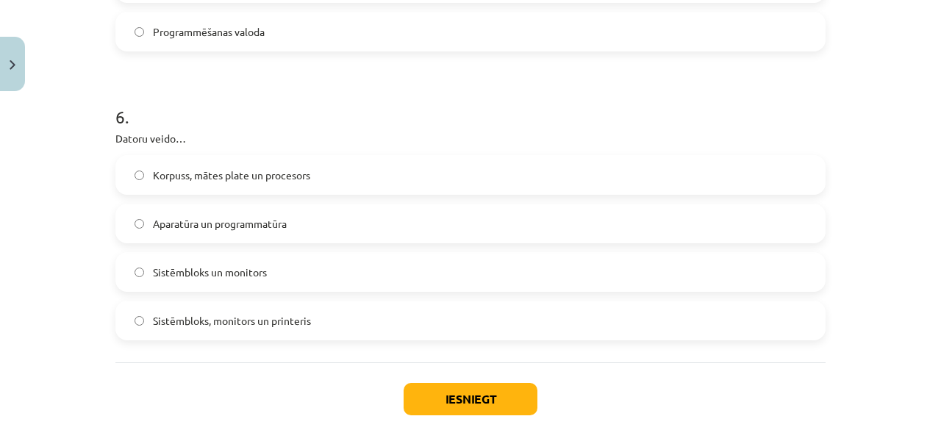
scroll to position [1476, 0]
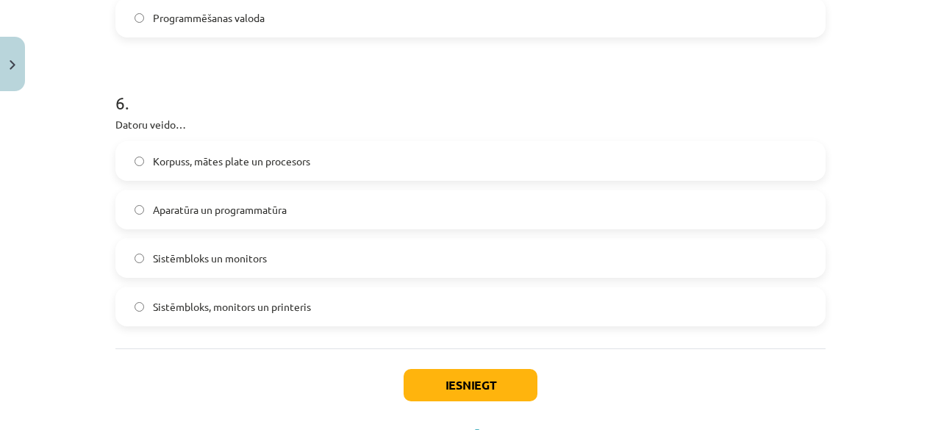
click at [427, 179] on label "Korpuss, mātes plate un procesors" at bounding box center [470, 161] width 707 height 37
click at [453, 370] on button "Iesniegt" at bounding box center [471, 385] width 134 height 32
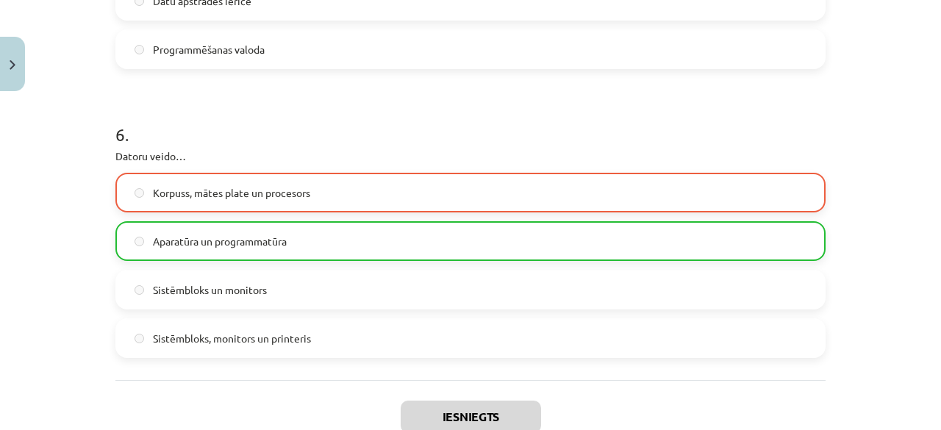
scroll to position [1588, 0]
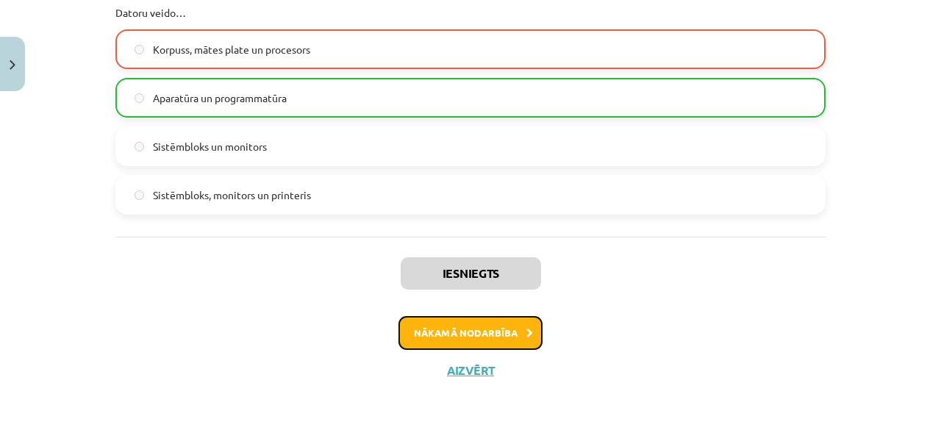
click at [494, 339] on button "Nākamā nodarbība" at bounding box center [470, 333] width 144 height 34
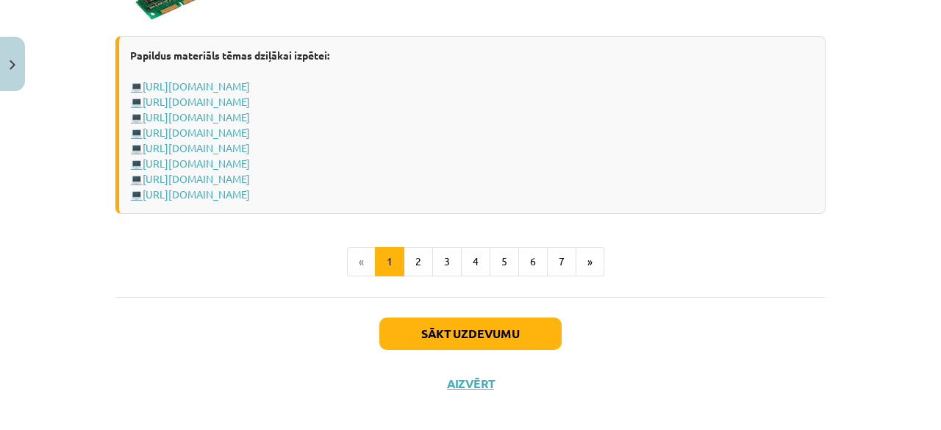
scroll to position [2717, 0]
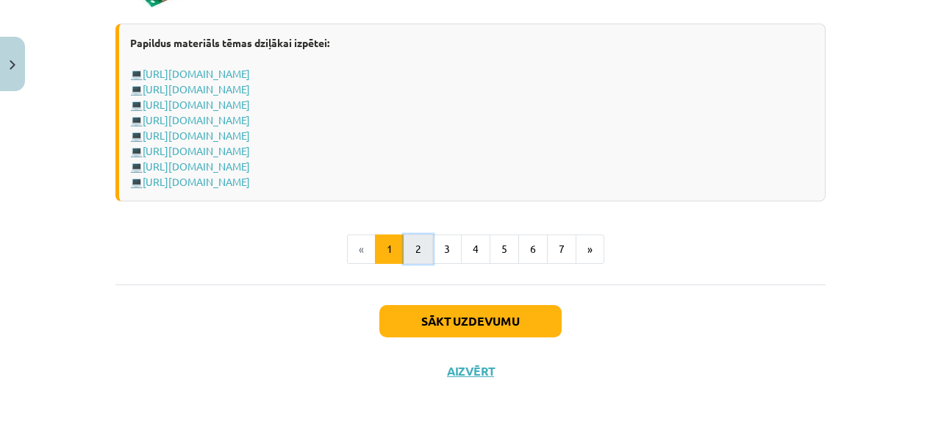
click at [418, 258] on button "2" at bounding box center [418, 249] width 29 height 29
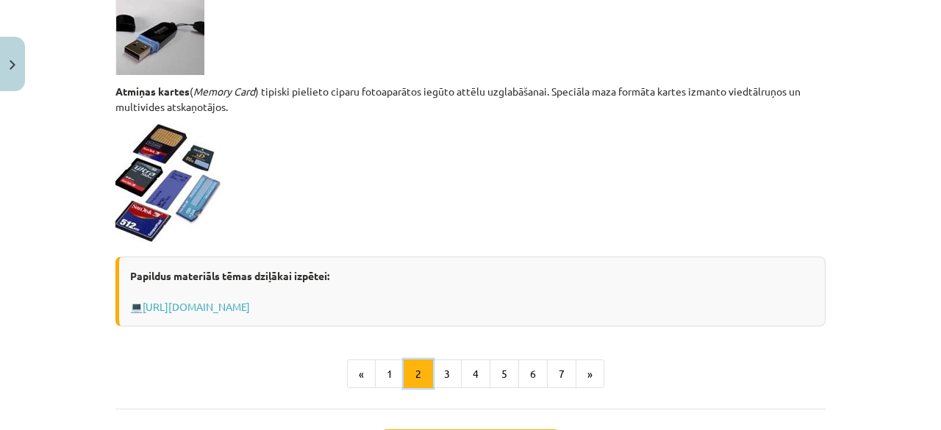
scroll to position [1284, 0]
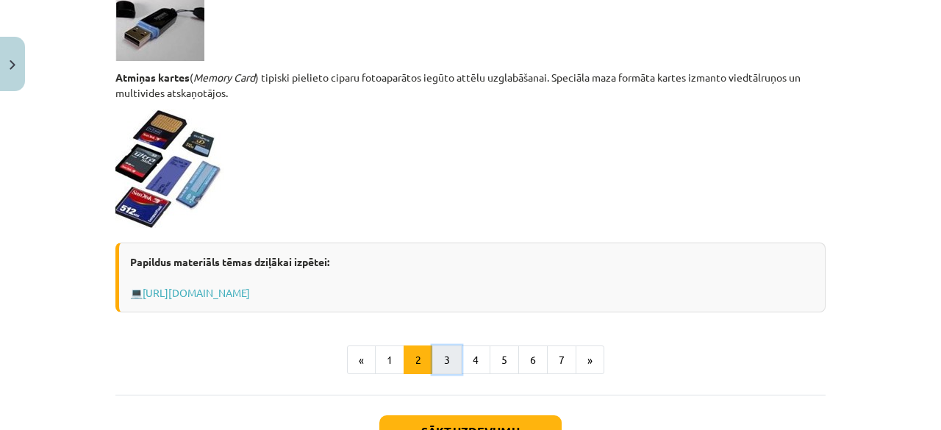
click at [437, 351] on button "3" at bounding box center [446, 360] width 29 height 29
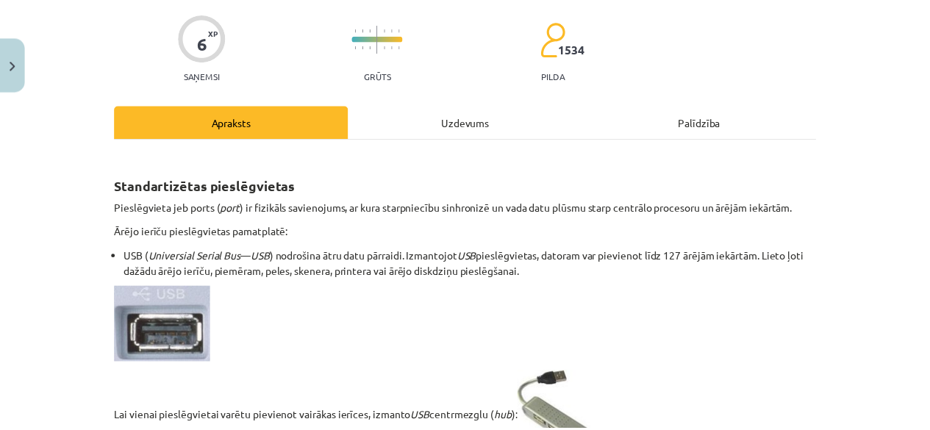
scroll to position [110, 0]
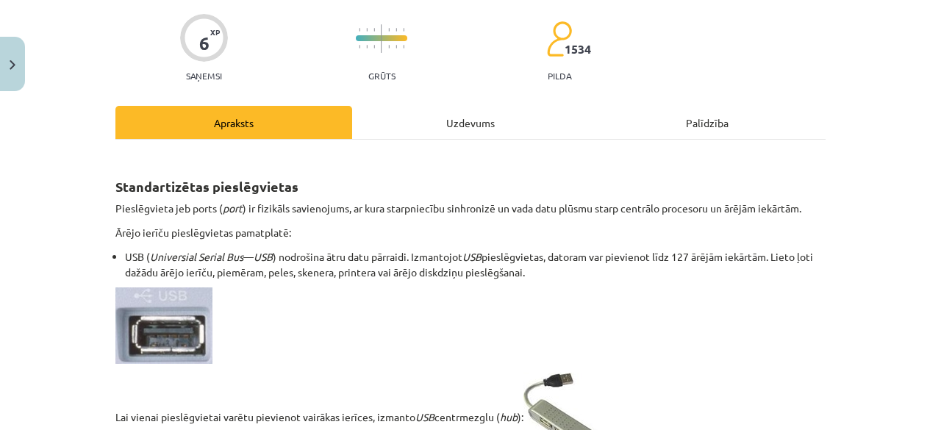
click at [23, 87] on div "Mācību tēma: Datorikas - 10. klases 1. ieskaites mācību materiāls #3 2. tēma – …" at bounding box center [470, 215] width 941 height 430
click at [15, 79] on button "Close" at bounding box center [12, 64] width 25 height 54
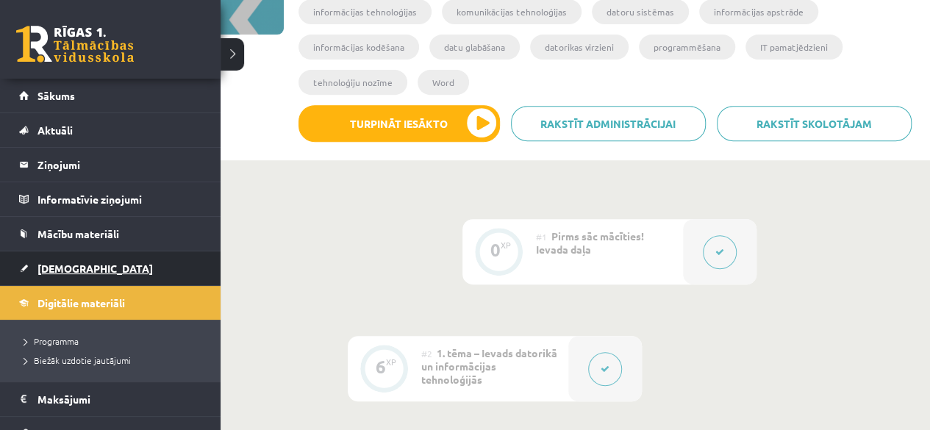
click at [60, 276] on link "[DEMOGRAPHIC_DATA]" at bounding box center [110, 268] width 183 height 34
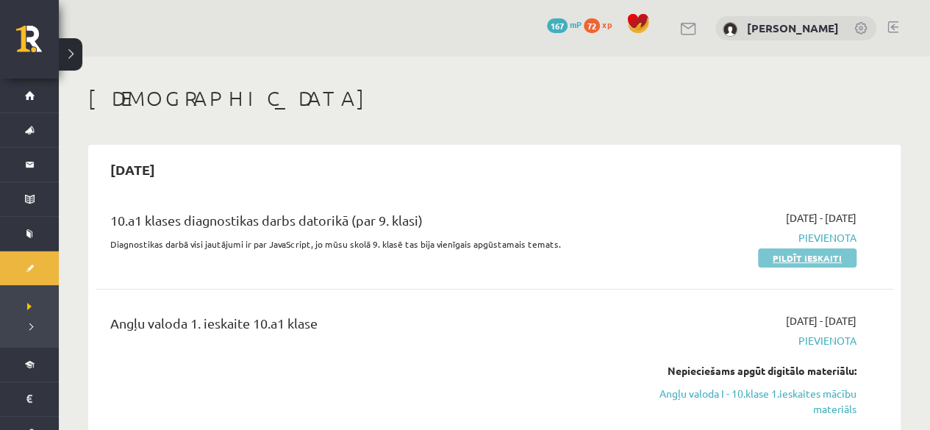
click at [809, 263] on link "Pildīt ieskaiti" at bounding box center [807, 258] width 99 height 19
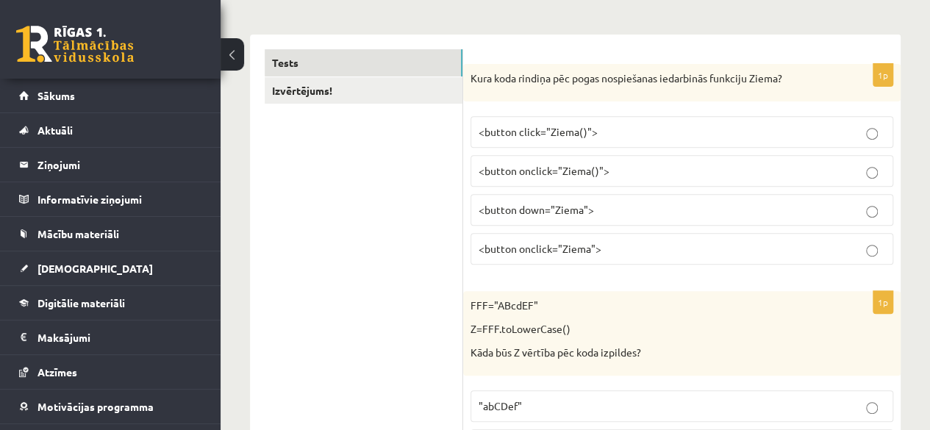
scroll to position [266, 0]
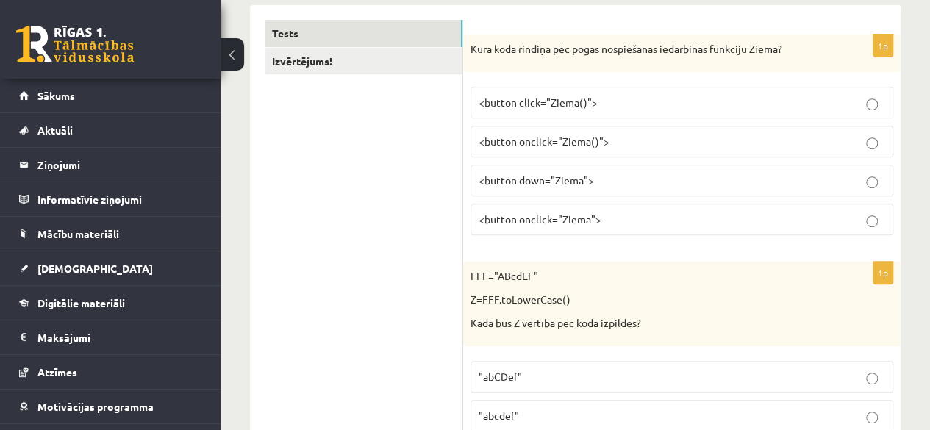
click at [537, 229] on label "<button onclick="Ziema">" at bounding box center [682, 220] width 423 height 32
click at [473, 42] on p "Kura koda rindiņa pēc pogas nospiešanas iedarbinās funkciju Ziema?" at bounding box center [645, 49] width 349 height 15
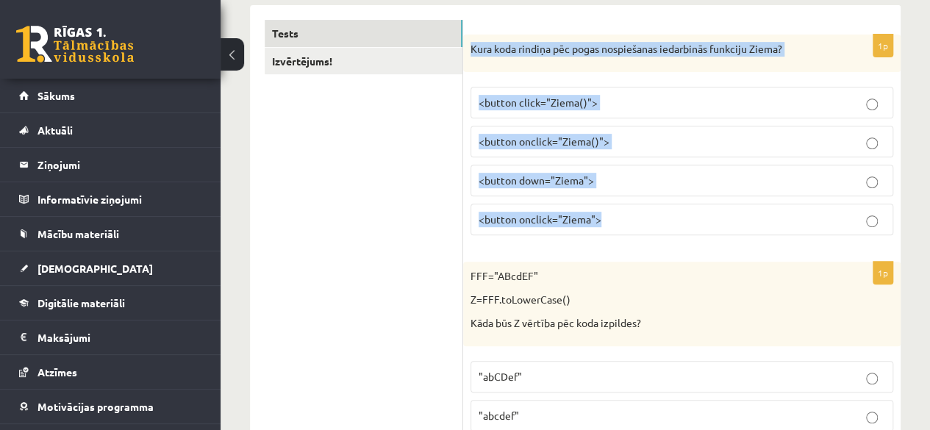
drag, startPoint x: 471, startPoint y: 43, endPoint x: 704, endPoint y: 237, distance: 303.3
click at [704, 237] on div "1p Kura koda rindiņa pēc pogas nospiešanas iedarbinās funkciju Ziema? <button c…" at bounding box center [681, 141] width 437 height 213
copy div "Kura koda rindiņa pēc pogas nospiešanas iedarbinās funkciju Ziema? <button clic…"
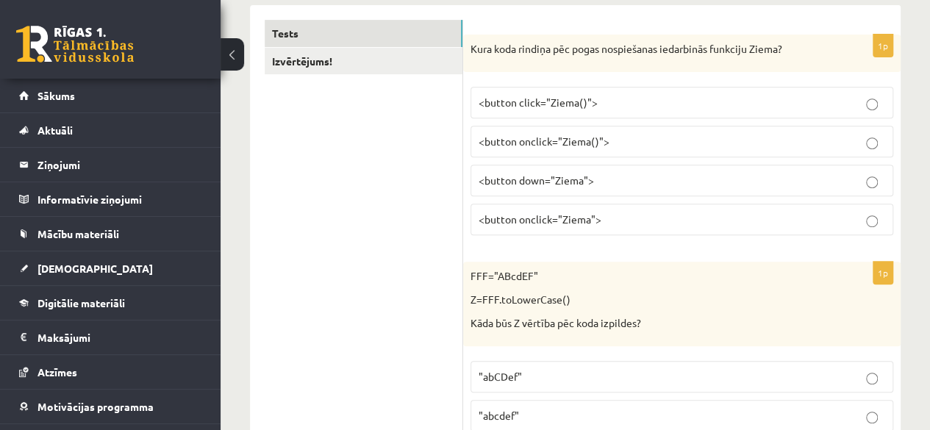
click at [493, 143] on span "<button onclick="Ziema()">" at bounding box center [544, 141] width 131 height 13
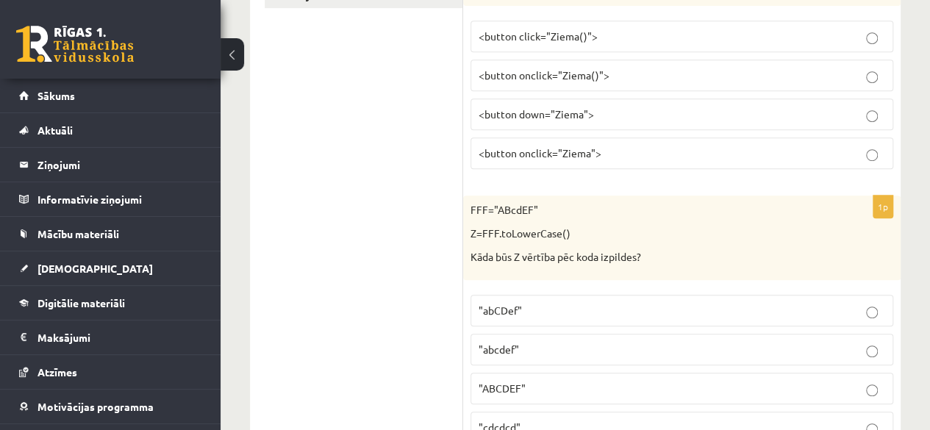
scroll to position [422, 0]
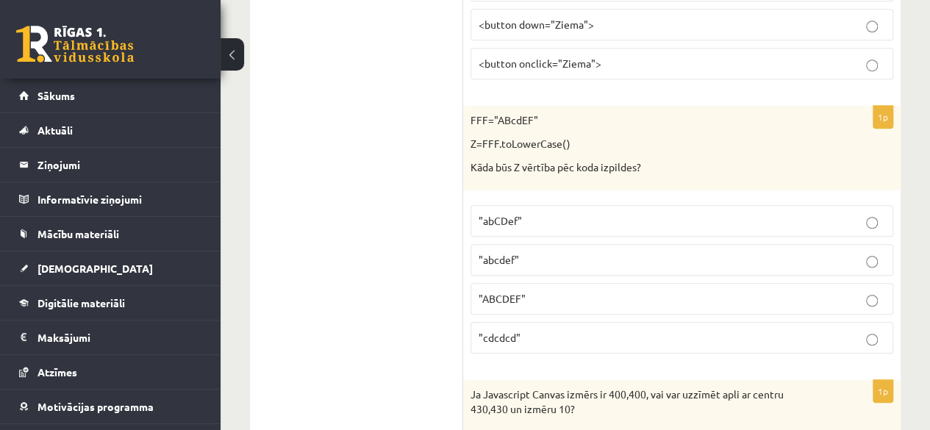
drag, startPoint x: 454, startPoint y: 121, endPoint x: 512, endPoint y: 245, distance: 137.2
drag, startPoint x: 460, startPoint y: 120, endPoint x: 565, endPoint y: 216, distance: 142.0
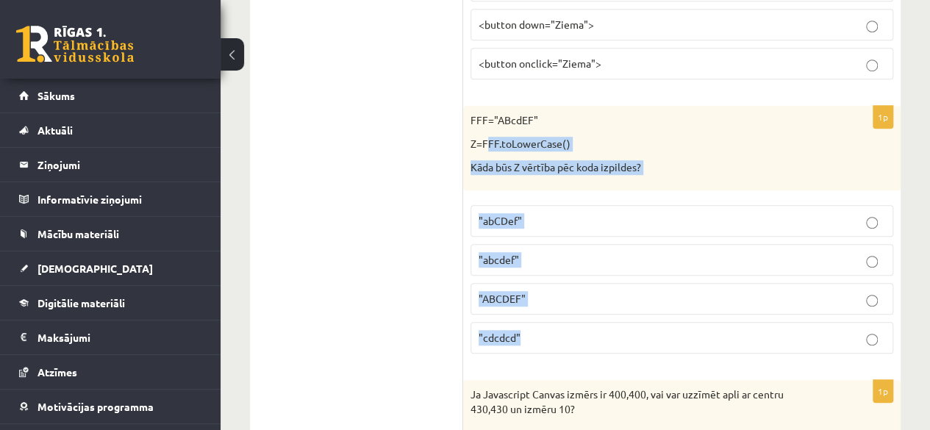
drag, startPoint x: 529, startPoint y: 360, endPoint x: 490, endPoint y: 126, distance: 237.9
click at [490, 126] on div "1p FFF="ABcdEF" Z=FFF.toLowerCase() Kāda būs Z vērtība pēc koda izpildes? "abCD…" at bounding box center [681, 236] width 437 height 260
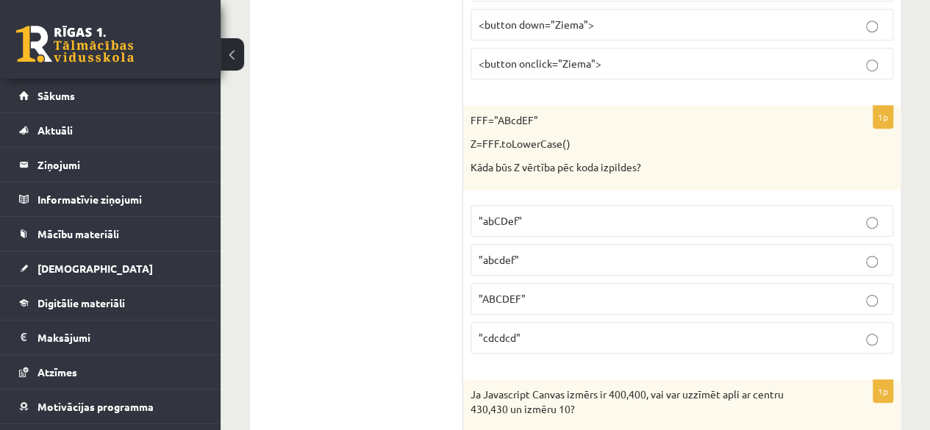
click at [479, 124] on p "FFF="ABcdEF"" at bounding box center [645, 120] width 349 height 15
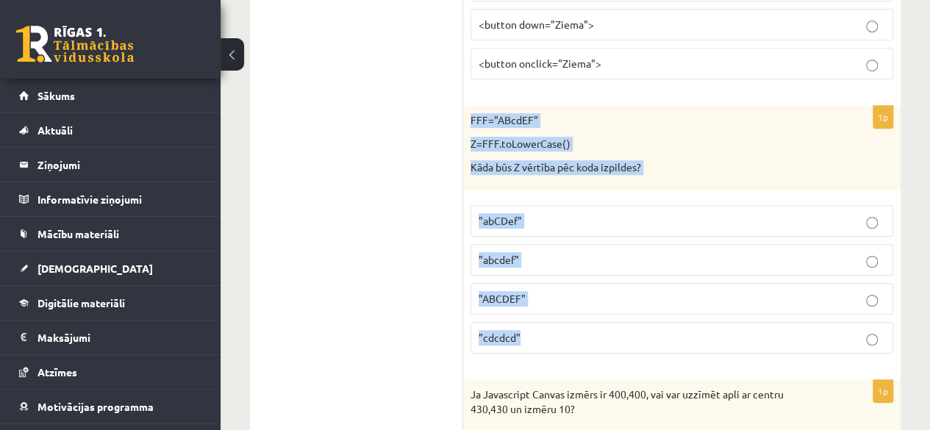
drag, startPoint x: 471, startPoint y: 114, endPoint x: 532, endPoint y: 326, distance: 220.6
click at [532, 326] on div "1p FFF="ABcdEF" Z=FFF.toLowerCase() Kāda būs Z vērtība pēc koda izpildes? "abCD…" at bounding box center [681, 236] width 437 height 260
copy div "FFF="ABcdEF" Z=FFF.toLowerCase() Kāda būs Z vērtība pēc koda izpildes? "abCDef"…"
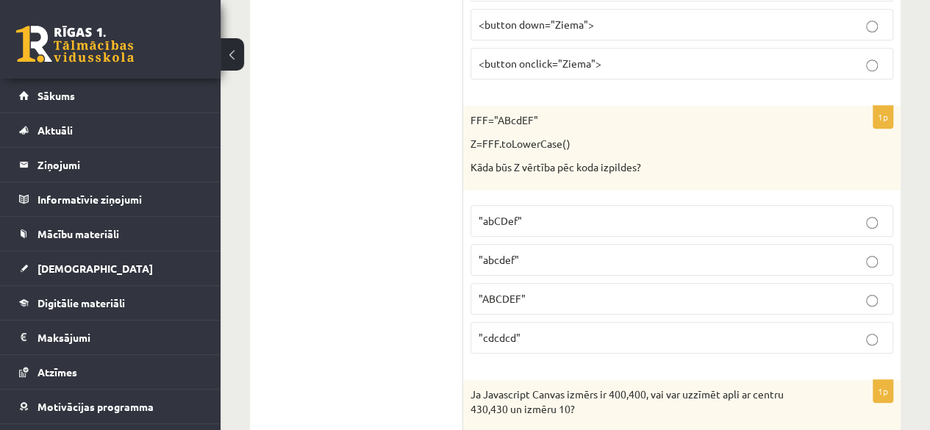
click at [509, 264] on p ""abcdef"" at bounding box center [682, 259] width 407 height 15
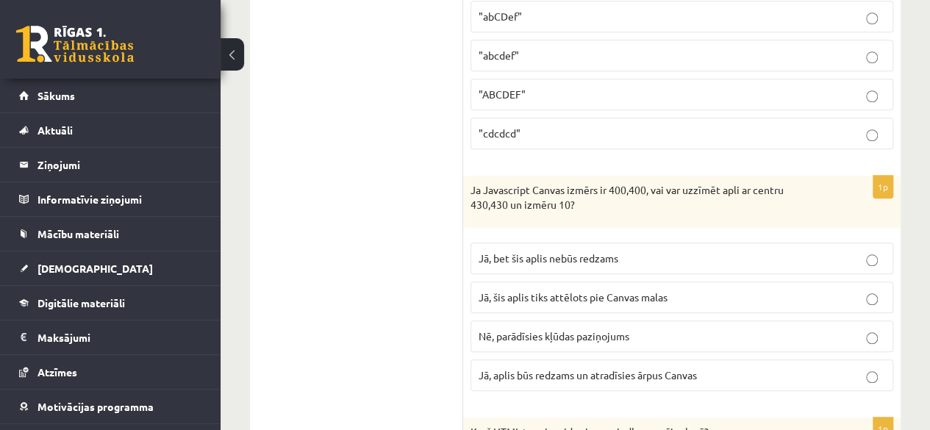
scroll to position [688, 0]
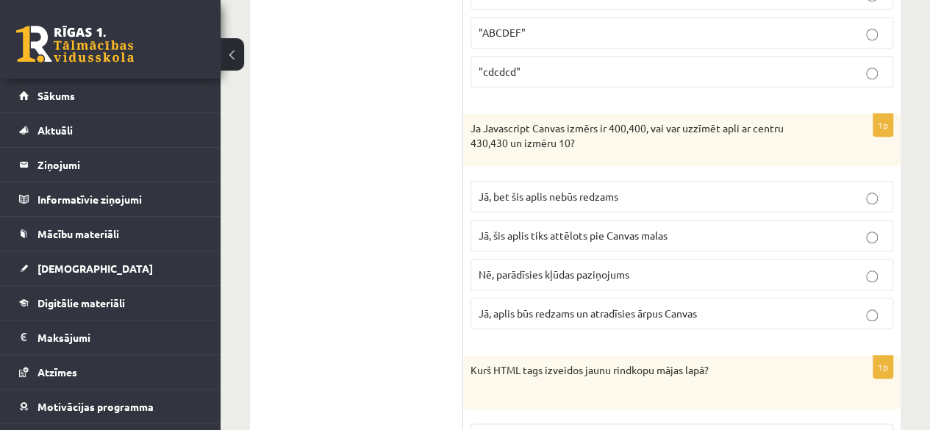
drag, startPoint x: 452, startPoint y: 120, endPoint x: 710, endPoint y: 343, distance: 340.8
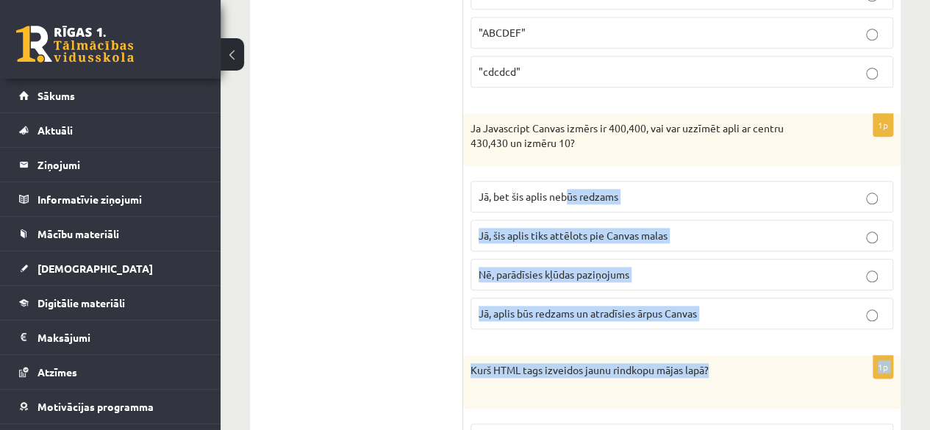
drag, startPoint x: 654, startPoint y: 276, endPoint x: 564, endPoint y: 181, distance: 131.0
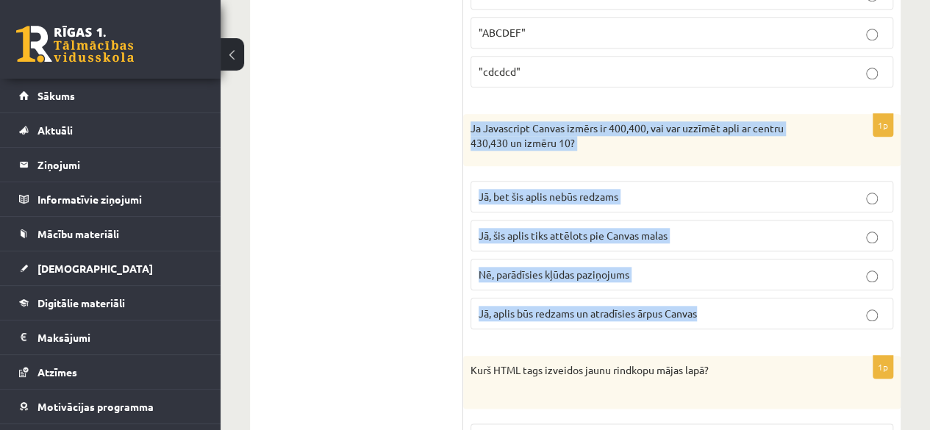
drag, startPoint x: 472, startPoint y: 123, endPoint x: 731, endPoint y: 298, distance: 312.4
click at [731, 298] on div "1p Ja Javascript Canvas izmērs ir 400,400, vai var uzzīmēt apli ar centru 430,4…" at bounding box center [681, 227] width 437 height 227
copy div "Ja Javascript Canvas izmērs ir 400,400, vai var uzzīmēt apli ar centru 430,430 …"
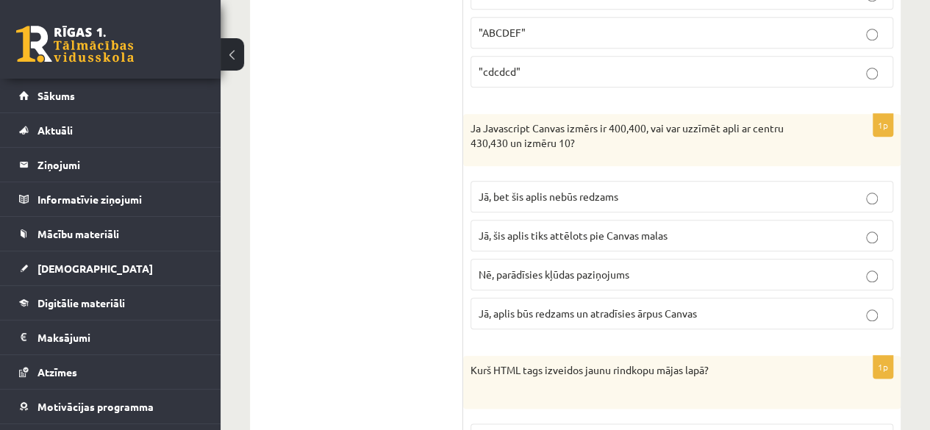
click at [573, 181] on label "Jā, bet šis aplis nebūs redzams" at bounding box center [682, 197] width 423 height 32
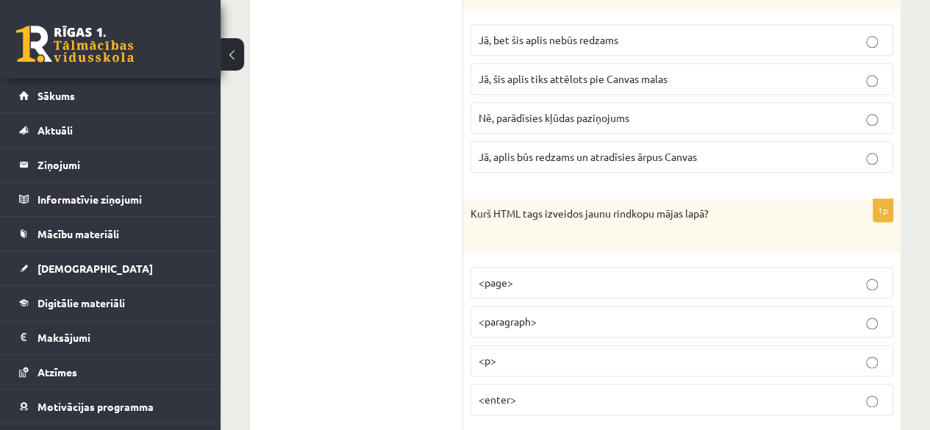
scroll to position [925, 0]
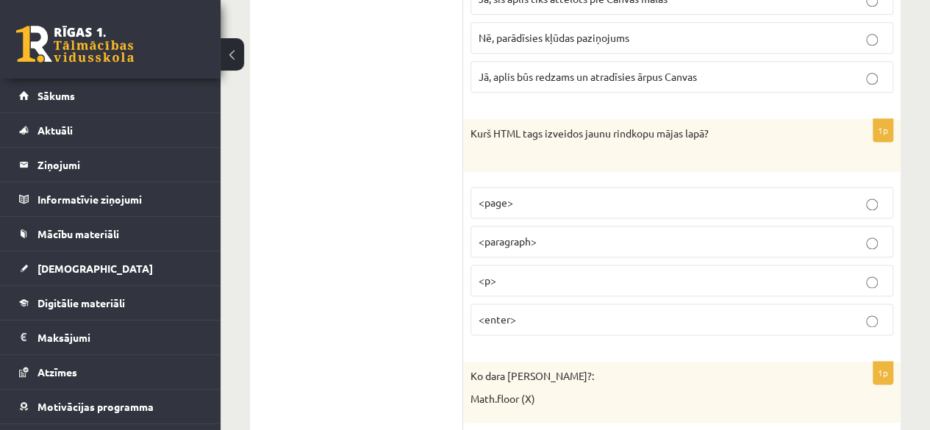
click at [538, 241] on p "<paragraph>" at bounding box center [682, 241] width 407 height 15
drag, startPoint x: 462, startPoint y: 133, endPoint x: 582, endPoint y: 274, distance: 184.6
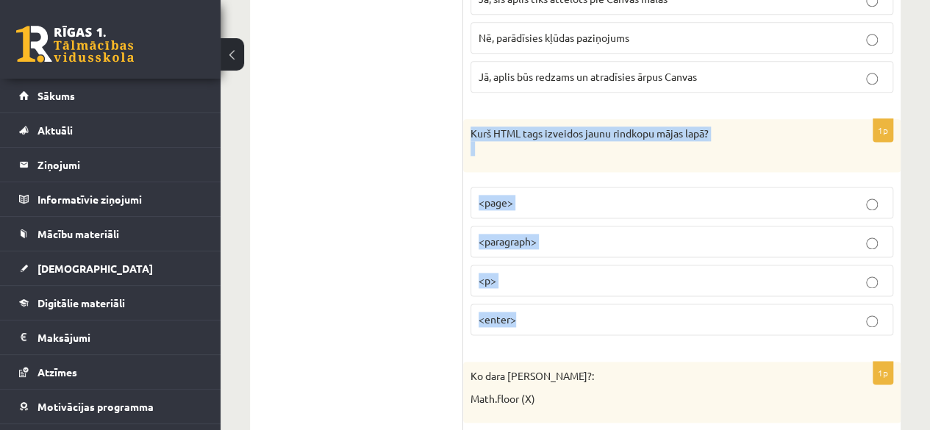
drag, startPoint x: 469, startPoint y: 128, endPoint x: 529, endPoint y: 301, distance: 183.0
click at [529, 301] on div "1p Kurš HTML tags izveidos jaunu rindkopu mājas lapā? <page> <paragraph> <p> <e…" at bounding box center [681, 232] width 437 height 227
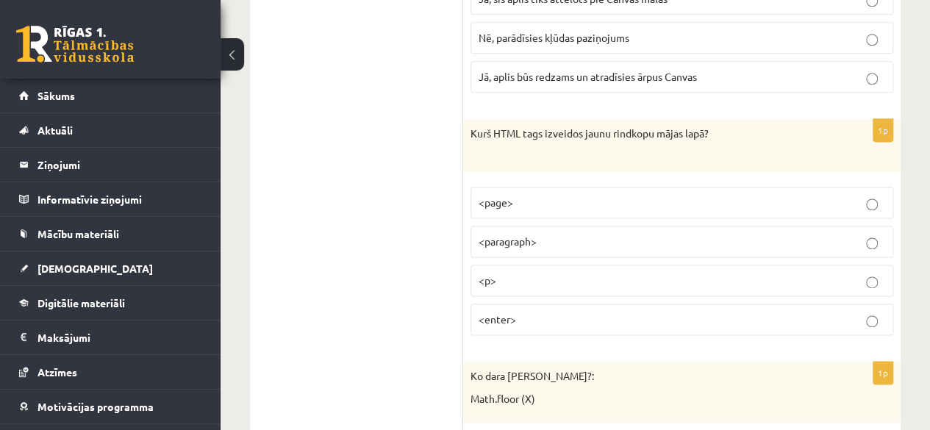
click at [487, 287] on label "<p>" at bounding box center [682, 281] width 423 height 32
drag, startPoint x: 462, startPoint y: 129, endPoint x: 601, endPoint y: 249, distance: 183.5
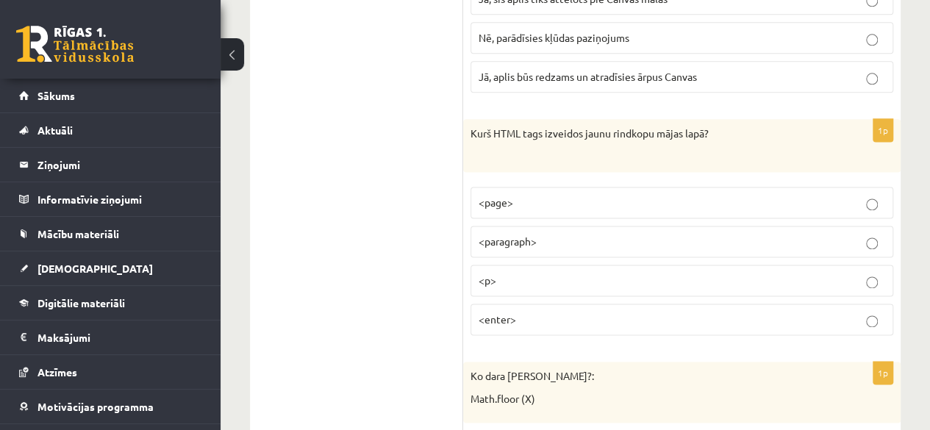
drag, startPoint x: 462, startPoint y: 125, endPoint x: 442, endPoint y: 207, distance: 84.0
drag, startPoint x: 442, startPoint y: 207, endPoint x: 467, endPoint y: 122, distance: 88.2
click at [467, 122] on div "Kurš HTML tags izveidos jaunu rindkopu mājas lapā?" at bounding box center [681, 145] width 437 height 52
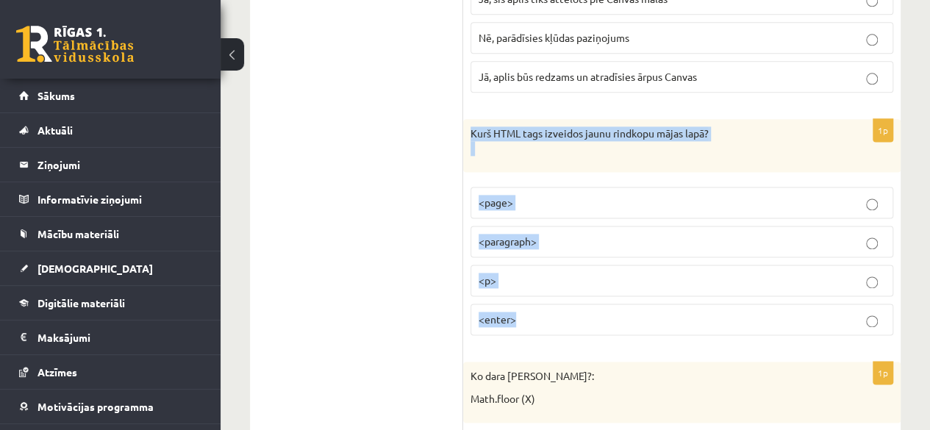
drag, startPoint x: 467, startPoint y: 122, endPoint x: 729, endPoint y: 321, distance: 329.5
click at [729, 321] on div "1p Kurš HTML tags izveidos jaunu rindkopu mājas lapā? <page> <paragraph> <p> <e…" at bounding box center [681, 232] width 437 height 227
copy div "Kurš HTML tags izveidos jaunu rindkopu mājas lapā? <page> <paragraph> <p> <ente…"
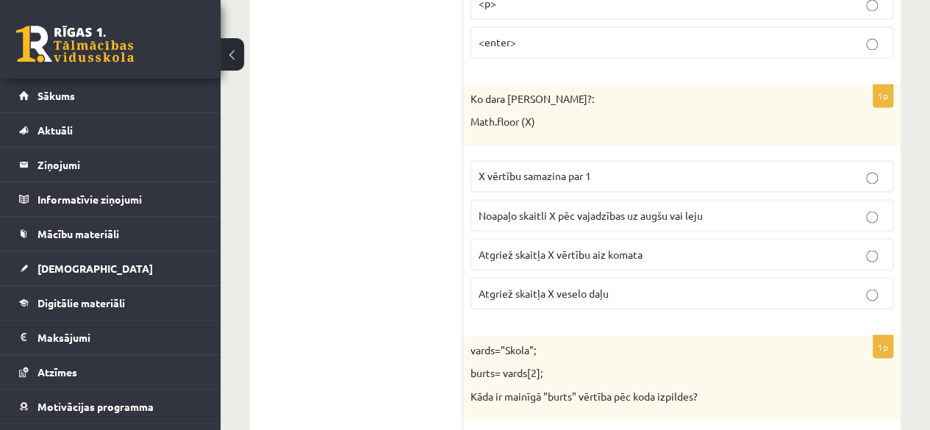
scroll to position [1203, 0]
drag, startPoint x: 461, startPoint y: 89, endPoint x: 593, endPoint y: 202, distance: 173.6
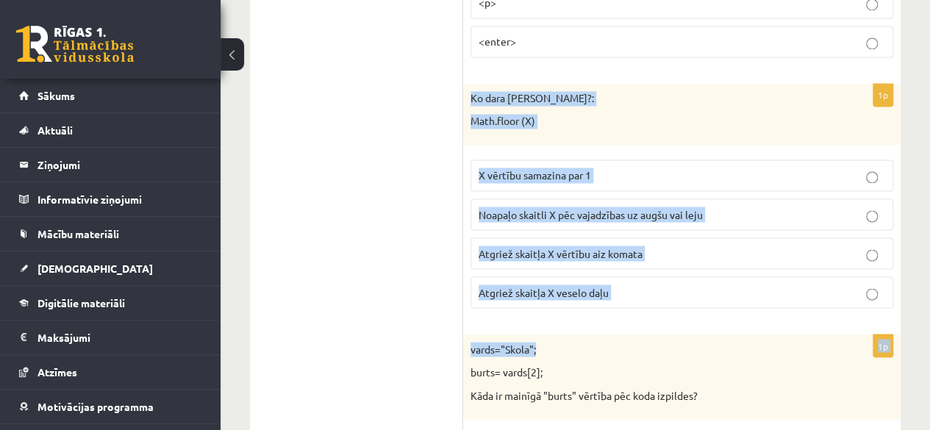
drag, startPoint x: 555, startPoint y: 310, endPoint x: 471, endPoint y: 93, distance: 232.5
copy form "Ko dara koda rindiņa?: Math.floor (X) X vērtību samazina par 1 Noapaļo skaitli …"
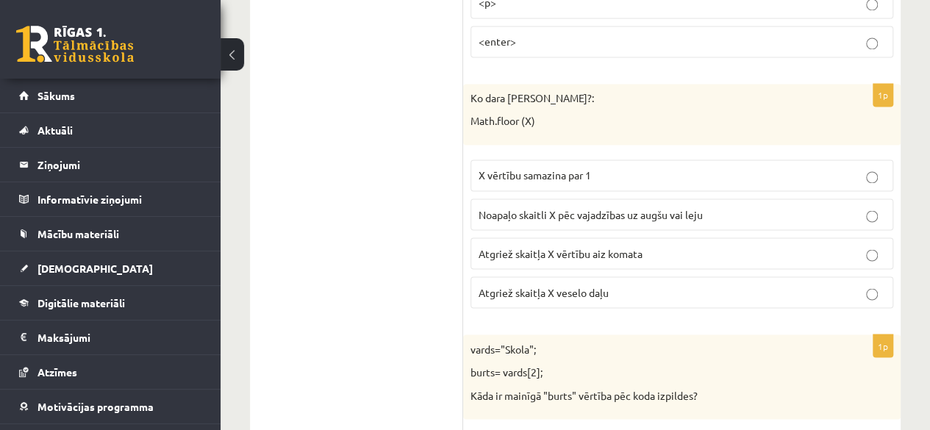
click at [516, 286] on span "Atgriež skaitļa X veselo daļu" at bounding box center [544, 291] width 130 height 13
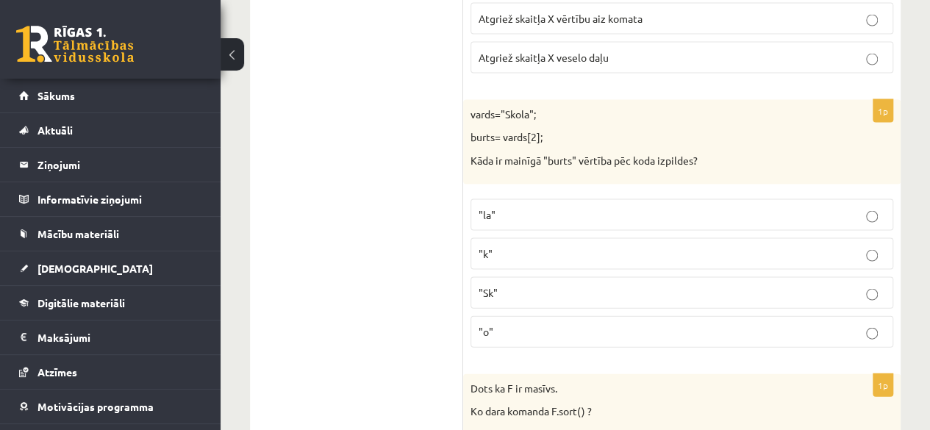
scroll to position [1437, 0]
click at [516, 251] on label ""k"" at bounding box center [682, 255] width 423 height 32
drag, startPoint x: 460, startPoint y: 111, endPoint x: 572, endPoint y: 217, distance: 154.5
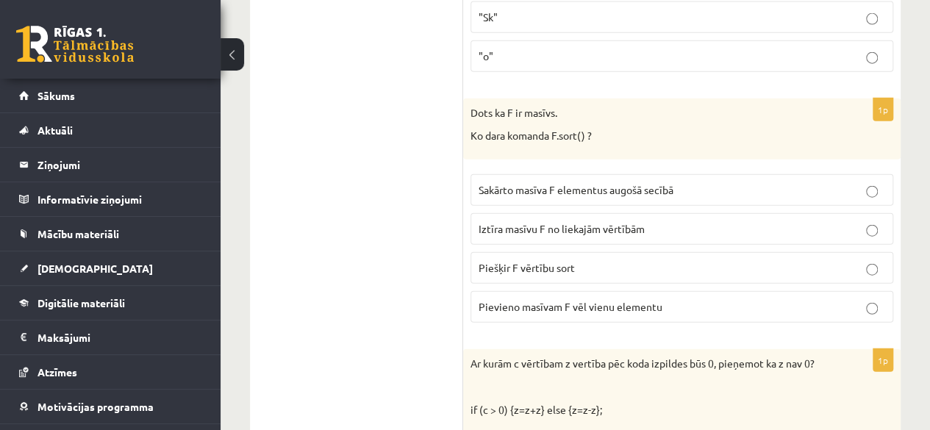
scroll to position [1747, 0]
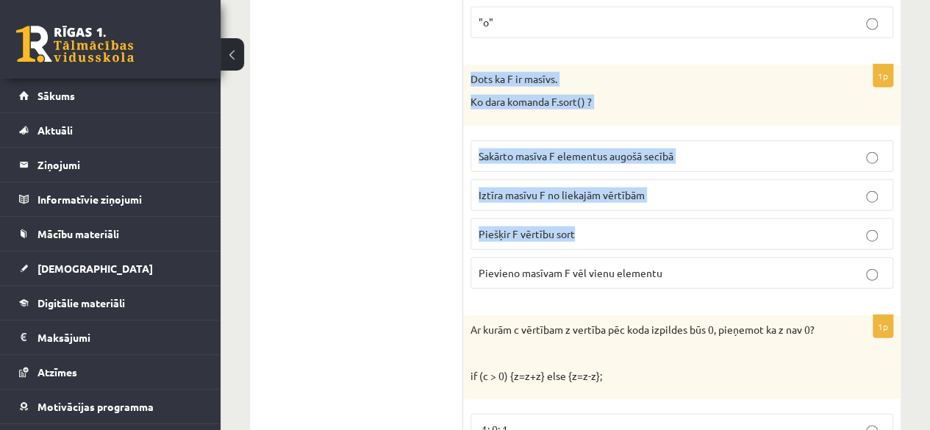
drag, startPoint x: 476, startPoint y: 284, endPoint x: 469, endPoint y: 74, distance: 209.7
click at [469, 74] on div "1p Dots ka F ir masīvs. Ko dara komanda F.sort() ? Sakārto masīva F elementus a…" at bounding box center [681, 183] width 437 height 236
copy div "Dots ka F ir masīvs. Ko dara komanda F.sort() ? Sakārto masīva F elementus augo…"
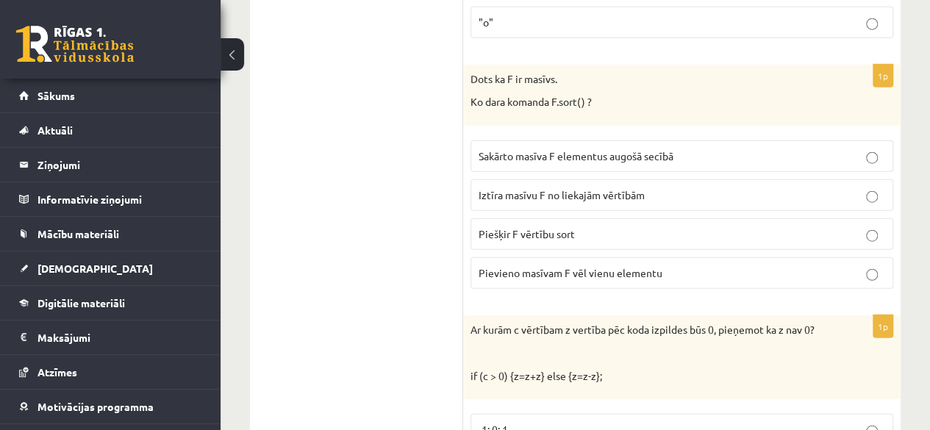
click at [576, 149] on span "Sakārto masīva F elementus augošā secībā" at bounding box center [576, 155] width 195 height 13
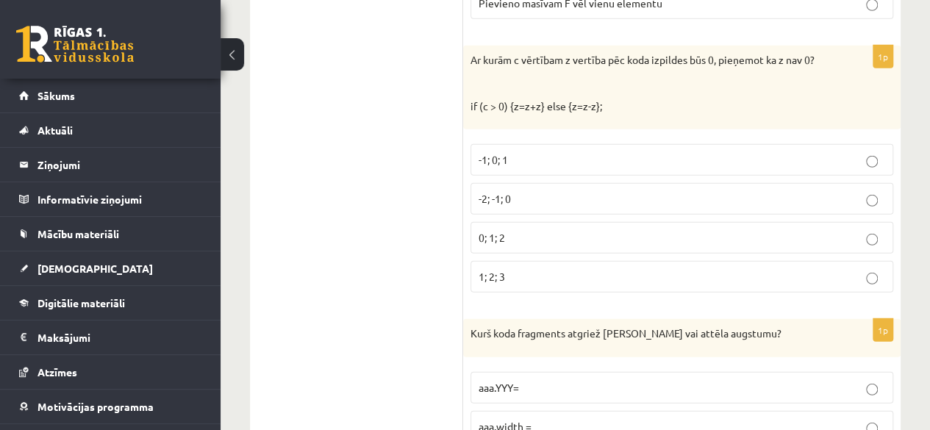
scroll to position [2015, 0]
drag, startPoint x: 508, startPoint y: 288, endPoint x: 460, endPoint y: 64, distance: 229.3
drag, startPoint x: 460, startPoint y: 64, endPoint x: 465, endPoint y: 43, distance: 21.8
click at [465, 47] on div "Ar kurām c vērtībam z vertība pēc koda izpildes būs 0, pieņemot ka z nav 0? if …" at bounding box center [681, 89] width 437 height 85
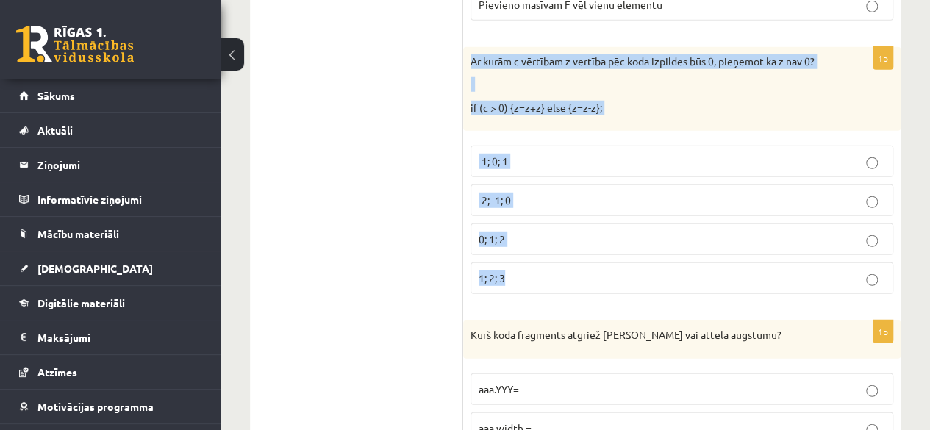
drag, startPoint x: 465, startPoint y: 43, endPoint x: 580, endPoint y: 270, distance: 254.2
click at [580, 270] on div "1p Ar kurām c vērtībam z vertība pēc koda izpildes būs 0, pieņemot ka z nav 0? …" at bounding box center [681, 177] width 437 height 260
click at [580, 271] on p "1; 2; 3" at bounding box center [682, 278] width 407 height 15
drag, startPoint x: 467, startPoint y: 45, endPoint x: 530, endPoint y: 271, distance: 235.1
click at [530, 271] on div "1p Ar kurām c vērtībam z vertība pēc koda izpildes būs 0, pieņemot ka z nav 0? …" at bounding box center [681, 177] width 437 height 260
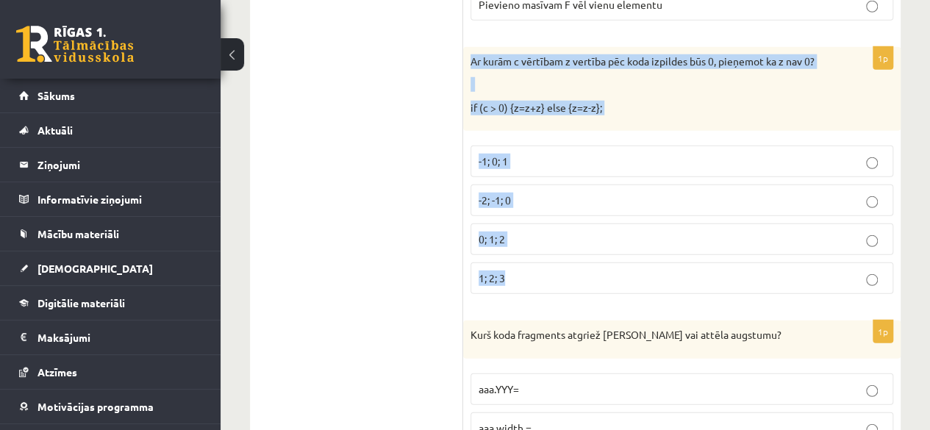
copy div "Ar kurām c vērtībam z vertība pēc koda izpildes būs 0, pieņemot ka z nav 0? if …"
click at [600, 154] on p "-1; 0; 1" at bounding box center [682, 161] width 407 height 15
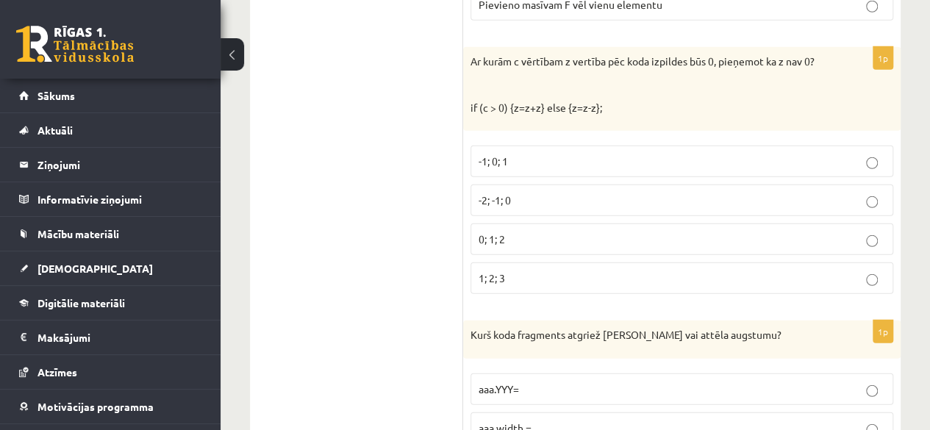
click at [510, 185] on label "-2; -1; 0" at bounding box center [682, 201] width 423 height 32
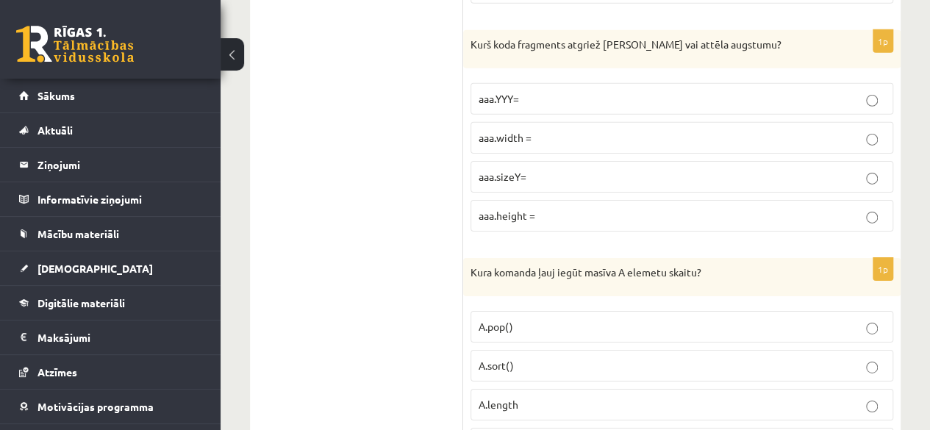
scroll to position [2306, 0]
click at [507, 208] on span "aaa.height =" at bounding box center [507, 214] width 57 height 13
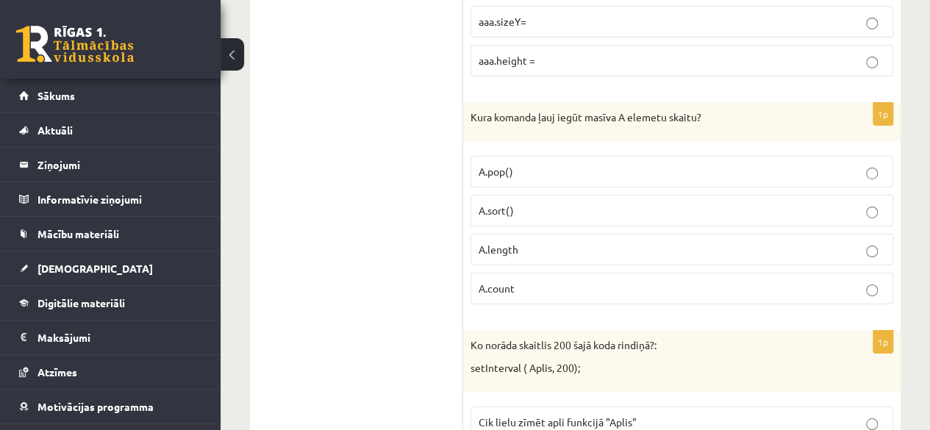
scroll to position [2471, 0]
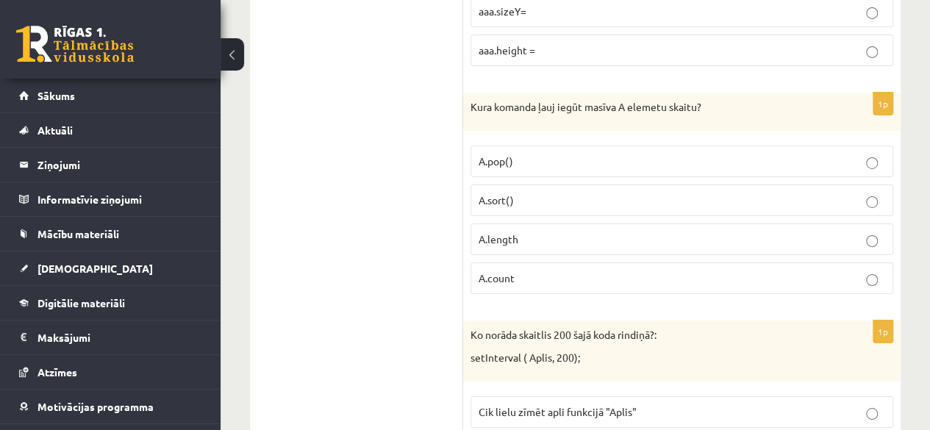
click at [482, 271] on span "A.count" at bounding box center [497, 277] width 36 height 13
drag, startPoint x: 457, startPoint y: 85, endPoint x: 587, endPoint y: 211, distance: 181.5
click at [486, 232] on p "A.length" at bounding box center [682, 239] width 407 height 15
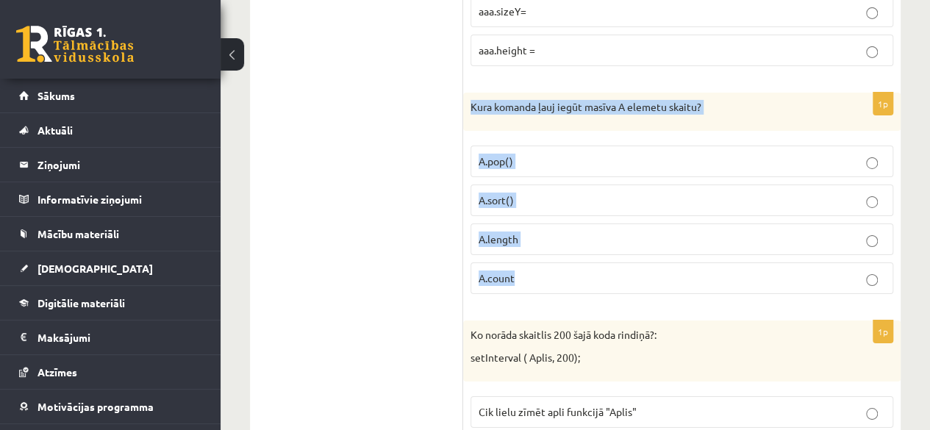
drag, startPoint x: 466, startPoint y: 86, endPoint x: 535, endPoint y: 255, distance: 182.7
click at [535, 255] on div "1p Kura komanda ļauj iegūt masīva A elemetu skaitu? A.pop() A.sort() A.length A…" at bounding box center [681, 199] width 437 height 213
copy div "Kura komanda ļauj iegūt masīva A elemetu skaitu? A.pop() A.sort() A.length A.co…"
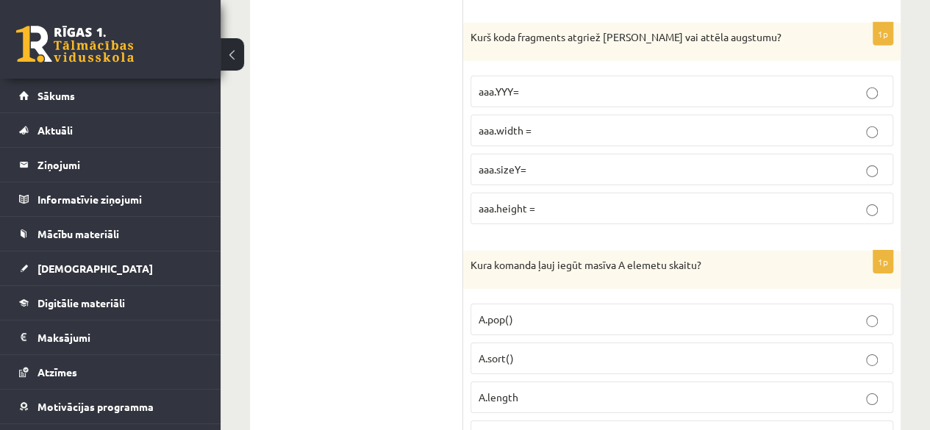
scroll to position [2312, 0]
drag, startPoint x: 462, startPoint y: 28, endPoint x: 547, endPoint y: 223, distance: 212.7
copy div "Izvērtējums! 1p Kura koda rindiņa pēc pogas nospiešanas iedarbinās funkciju Zie…"
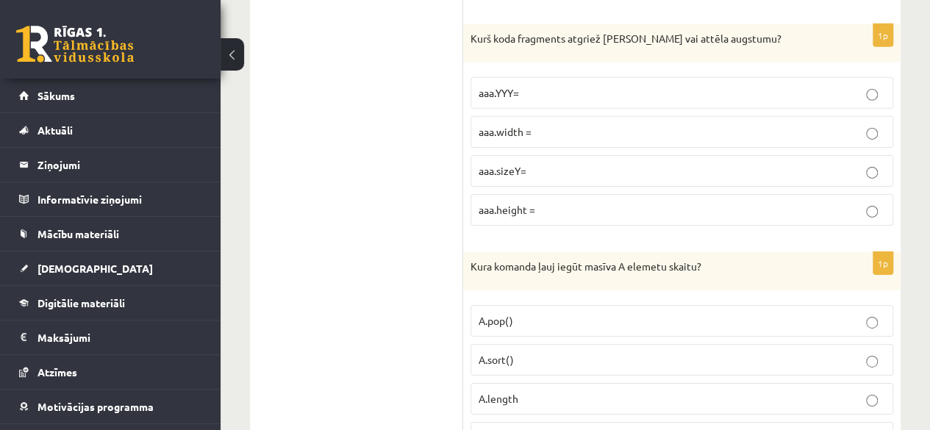
drag, startPoint x: 533, startPoint y: 220, endPoint x: 451, endPoint y: 68, distance: 172.4
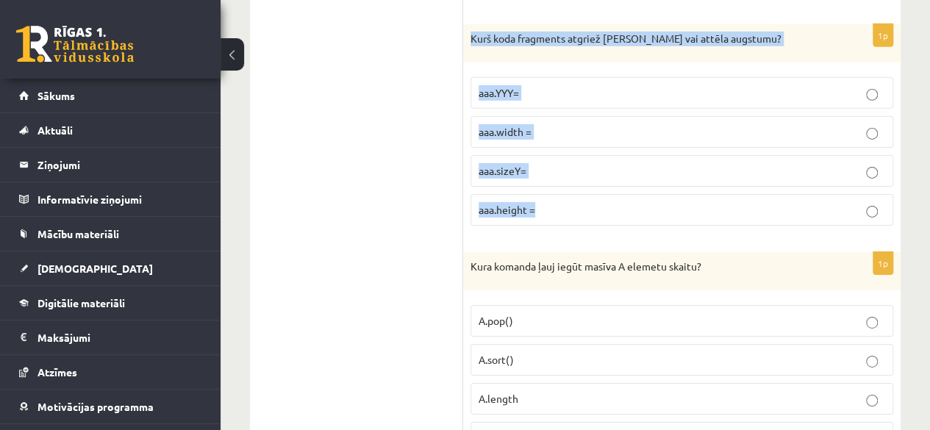
drag, startPoint x: 465, startPoint y: 29, endPoint x: 554, endPoint y: 196, distance: 189.8
click at [554, 196] on div "1p Kurš koda fragments atgriež Canvas vai attēla augstumu? aaa.YYY= aaa.width =…" at bounding box center [681, 130] width 437 height 213
copy div "Kurš koda fragments atgriež Canvas vai attēla augstumu? aaa.YYY= aaa.width = aa…"
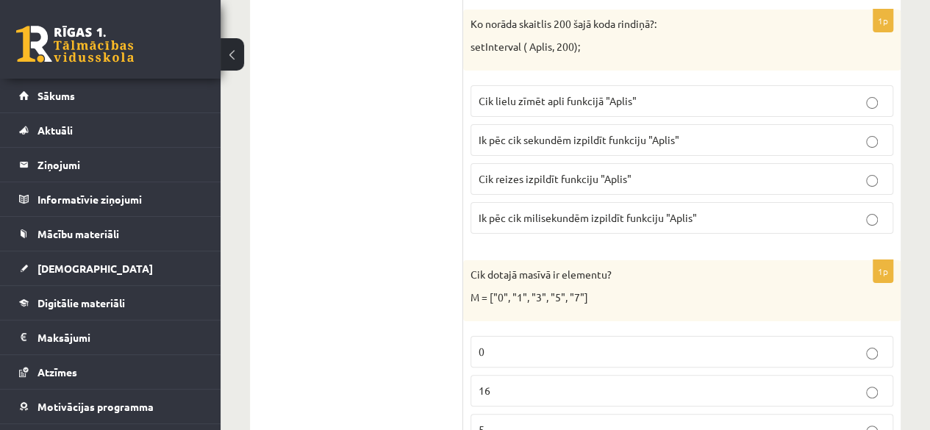
scroll to position [2710, 0]
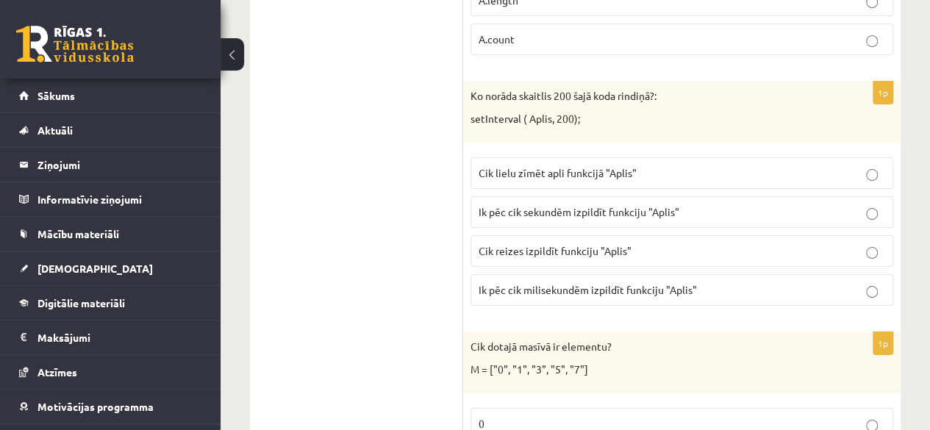
click at [492, 162] on label "Cik lielu zīmēt apli funkcijā "Aplis"" at bounding box center [682, 173] width 423 height 32
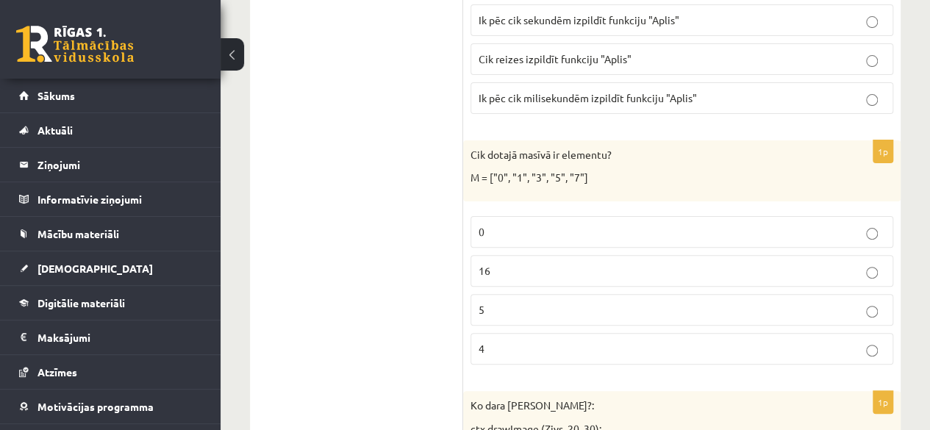
scroll to position [2917, 0]
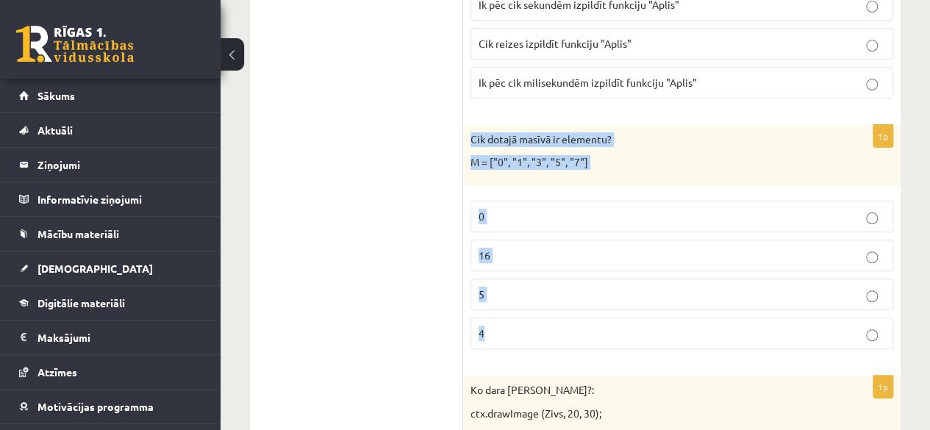
drag, startPoint x: 468, startPoint y: 118, endPoint x: 529, endPoint y: 326, distance: 216.8
click at [529, 326] on div "1p Cik dotajā masīvā ir elementu? M = ["0", "1", "3", "5", "7"] 0 16 5 4" at bounding box center [681, 243] width 437 height 236
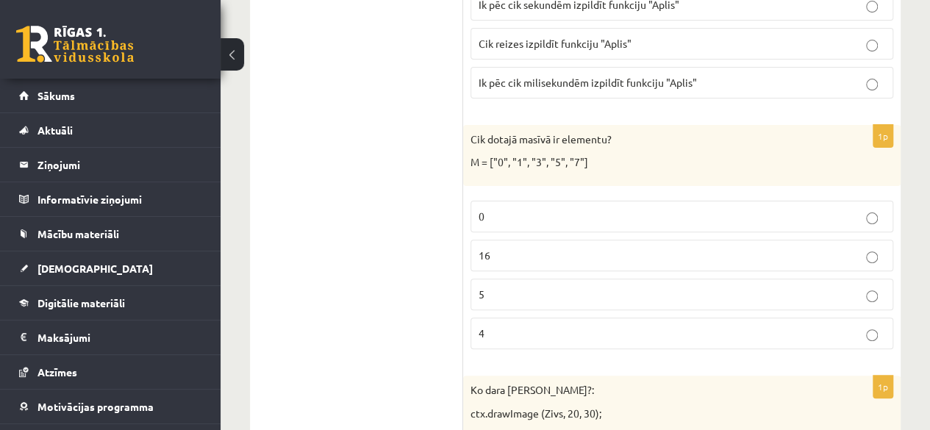
click at [511, 287] on p "5" at bounding box center [682, 294] width 407 height 15
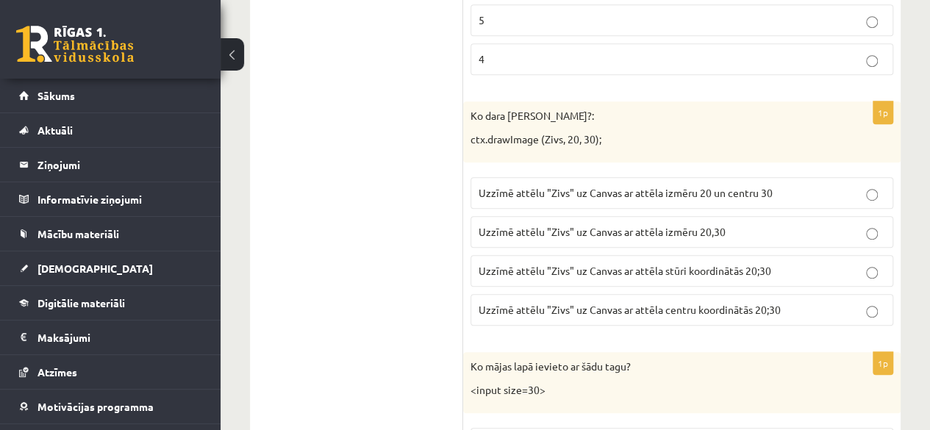
scroll to position [3225, 0]
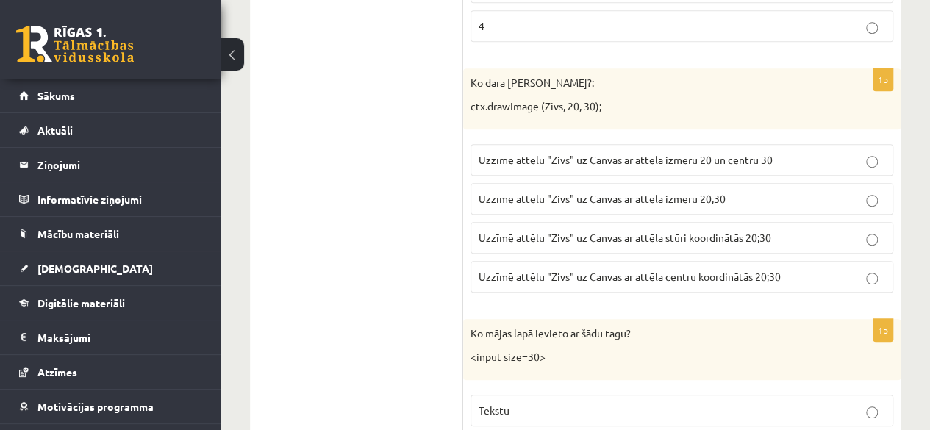
click at [579, 153] on span "Uzzīmē attēlu "Zivs" uz Canvas ar attēla izmēru 20 un centru 30" at bounding box center [626, 159] width 294 height 13
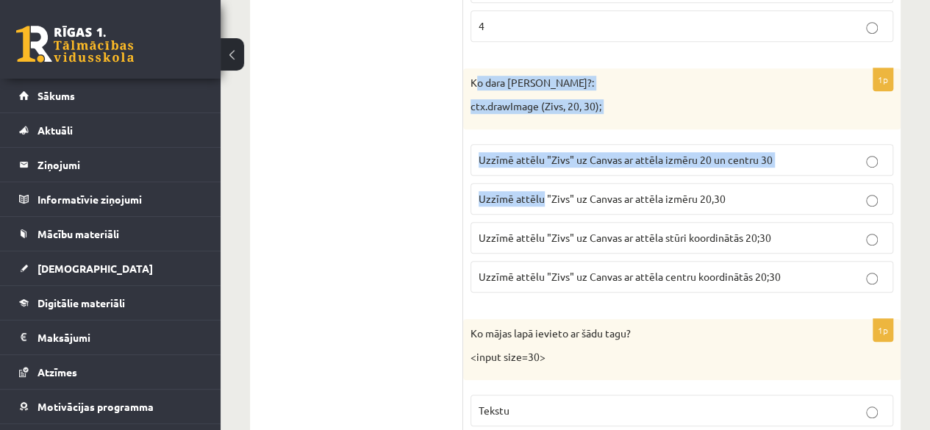
drag, startPoint x: 475, startPoint y: 62, endPoint x: 537, endPoint y: 157, distance: 113.2
click at [537, 157] on div "1p Ko dara koda rindiņa?: ctx.drawImage (Zivs, 20, 30); Uzzīmē attēlu "Zivs" uz…" at bounding box center [681, 186] width 437 height 236
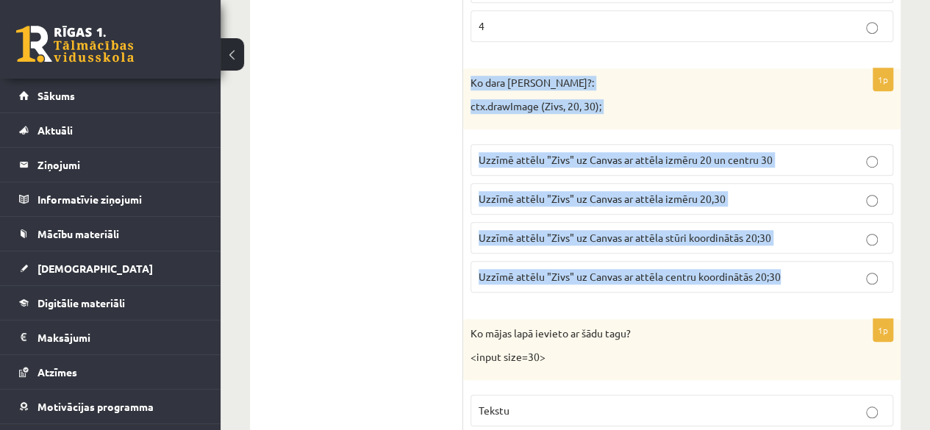
drag, startPoint x: 472, startPoint y: 55, endPoint x: 791, endPoint y: 253, distance: 375.4
click at [791, 253] on div "1p Ko dara koda rindiņa?: ctx.drawImage (Zivs, 20, 30); Uzzīmē attēlu "Zivs" uz…" at bounding box center [681, 186] width 437 height 236
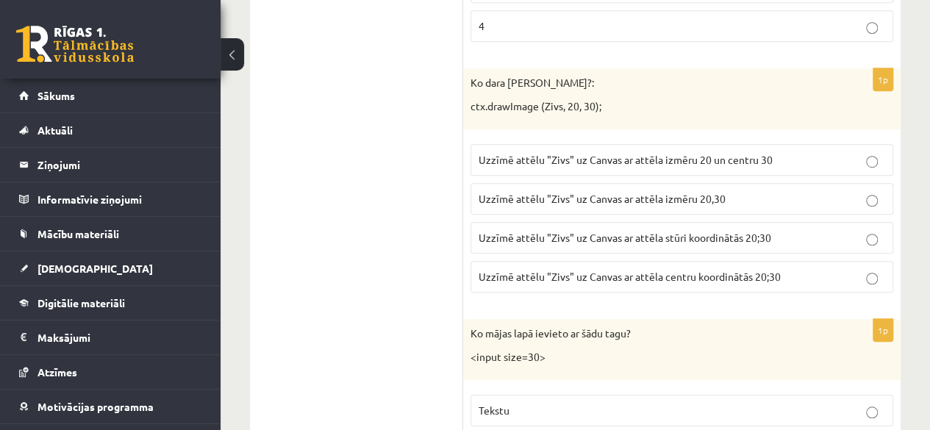
click at [627, 231] on span "Uzzīmē attēlu "Zivs" uz Canvas ar attēla stūri koordinātās 20;30" at bounding box center [625, 237] width 293 height 13
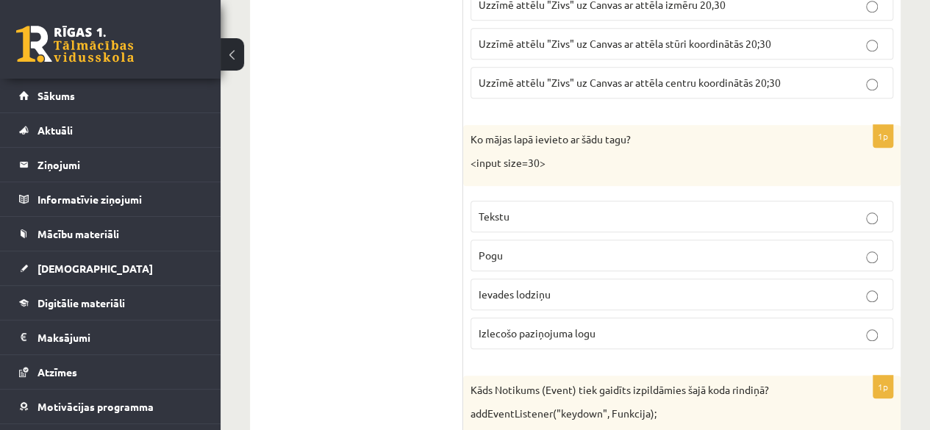
scroll to position [3488, 0]
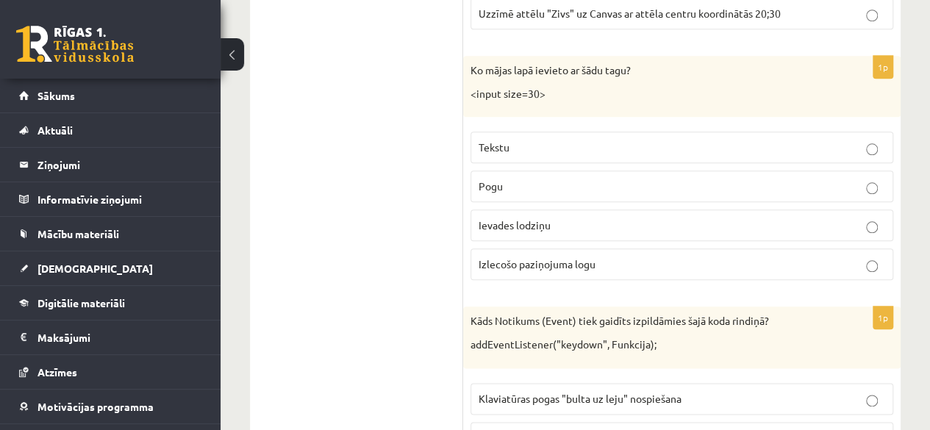
drag, startPoint x: 460, startPoint y: 42, endPoint x: 594, endPoint y: 242, distance: 240.6
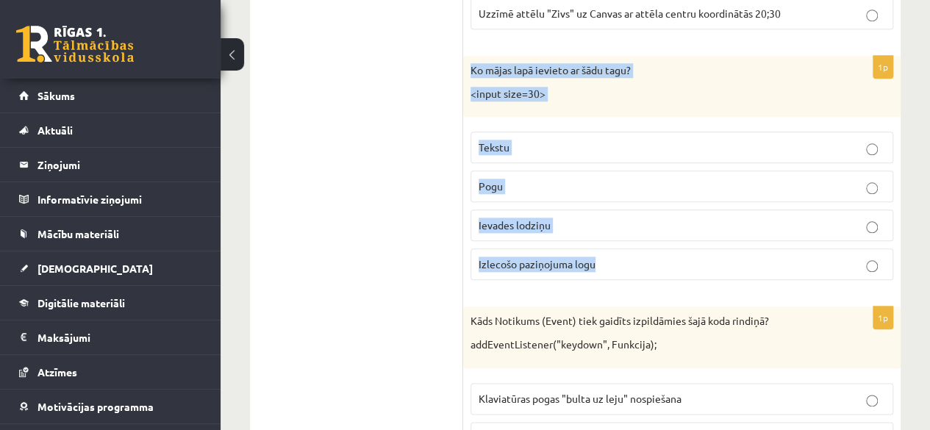
drag, startPoint x: 468, startPoint y: 40, endPoint x: 597, endPoint y: 230, distance: 229.8
click at [597, 230] on div "1p Ko mājas lapā ievieto ar šādu tagu? <input size=30> Tekstu Pogu Ievades lodz…" at bounding box center [681, 174] width 437 height 236
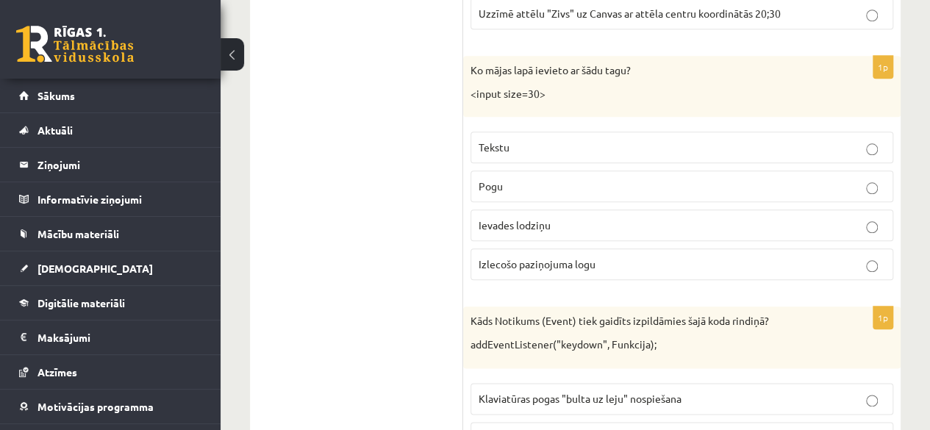
click at [547, 140] on p "Tekstu" at bounding box center [682, 147] width 407 height 15
click at [523, 218] on span "Ievades lodziņu" at bounding box center [515, 224] width 72 height 13
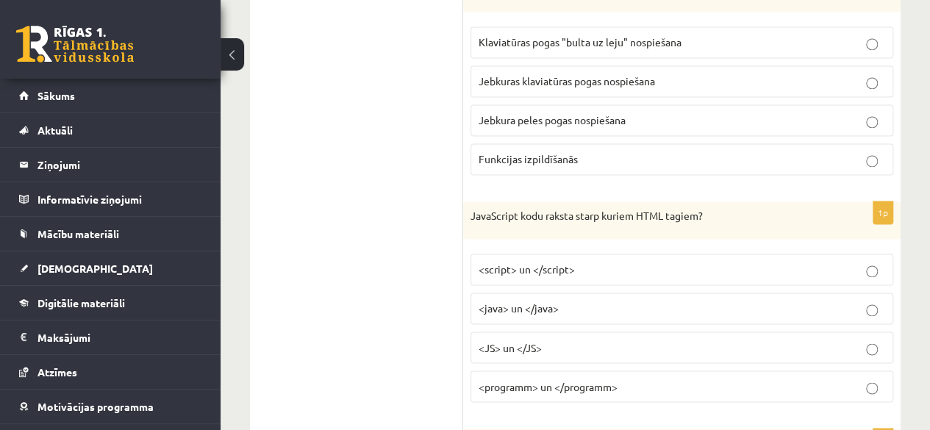
scroll to position [3895, 0]
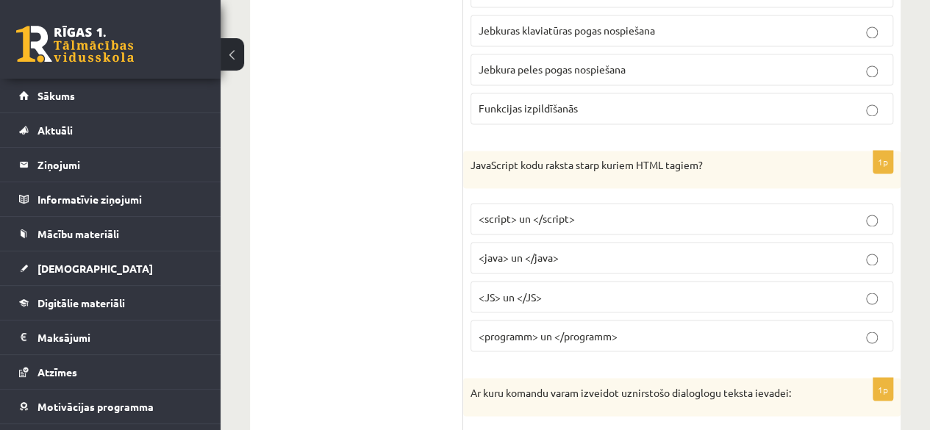
click at [512, 212] on span "<script> un </script>" at bounding box center [527, 218] width 96 height 13
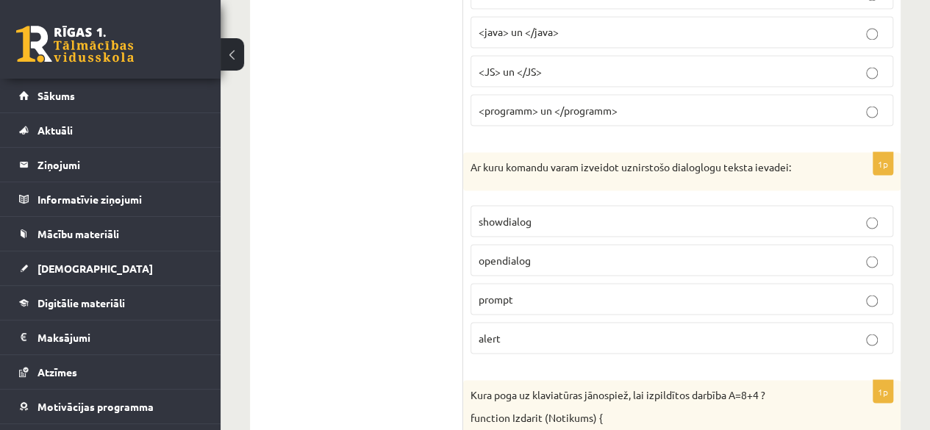
scroll to position [4125, 0]
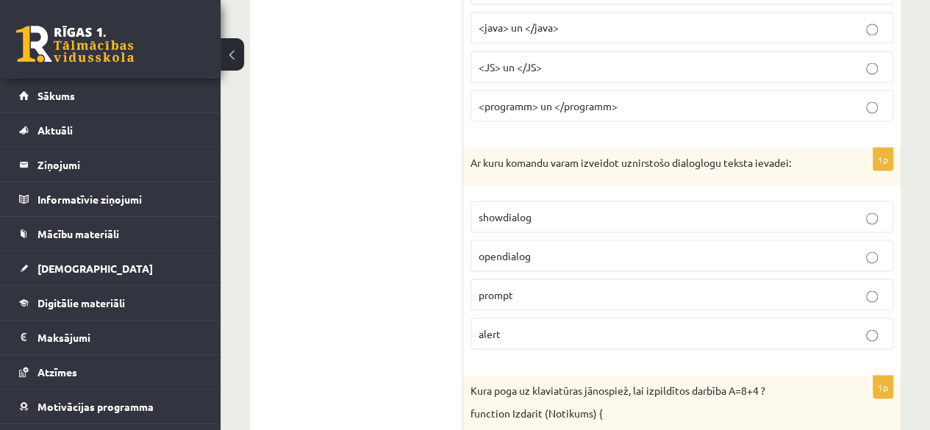
click at [526, 249] on span "opendialog" at bounding box center [505, 255] width 52 height 13
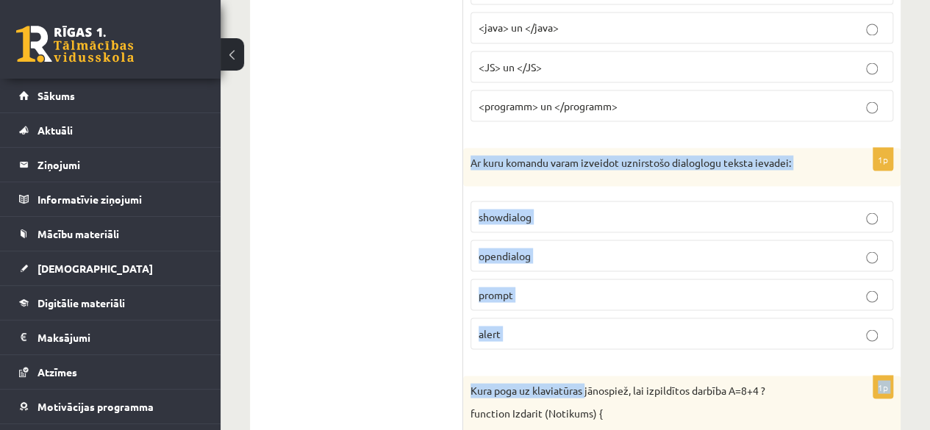
drag, startPoint x: 470, startPoint y: 132, endPoint x: 586, endPoint y: 331, distance: 230.6
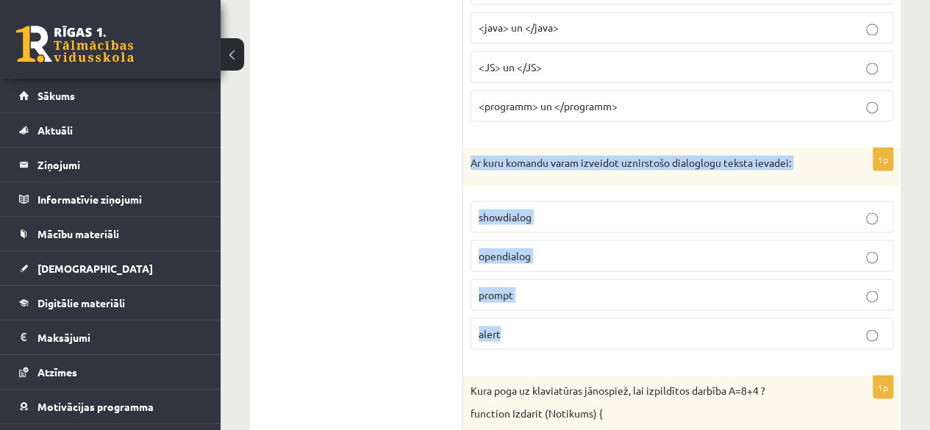
drag, startPoint x: 474, startPoint y: 129, endPoint x: 572, endPoint y: 315, distance: 210.8
click at [572, 315] on div "1p Ar kuru komandu varam izveidot uznirstošo dialoglogu teksta ievadei: showdia…" at bounding box center [681, 254] width 437 height 213
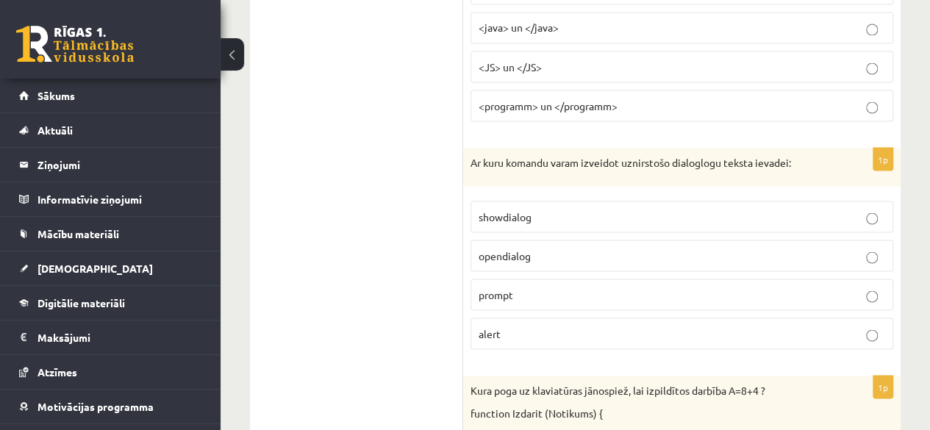
click at [503, 287] on span "prompt" at bounding box center [496, 293] width 35 height 13
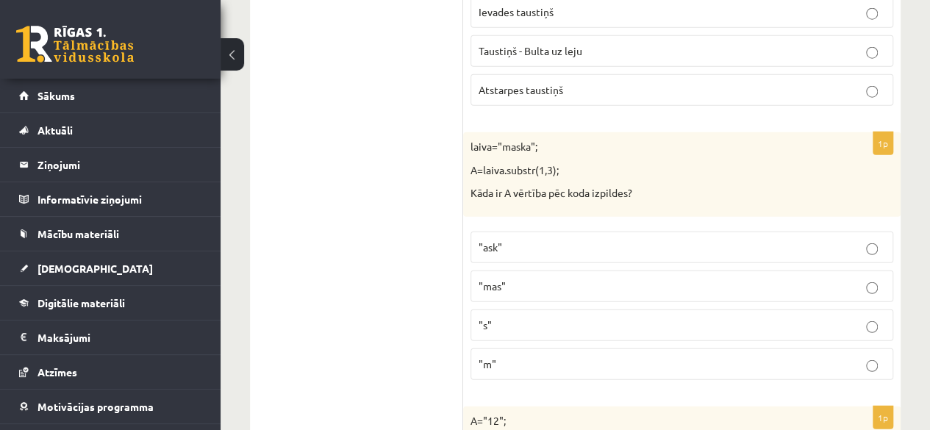
scroll to position [4664, 0]
drag, startPoint x: 473, startPoint y: 291, endPoint x: 435, endPoint y: 176, distance: 121.8
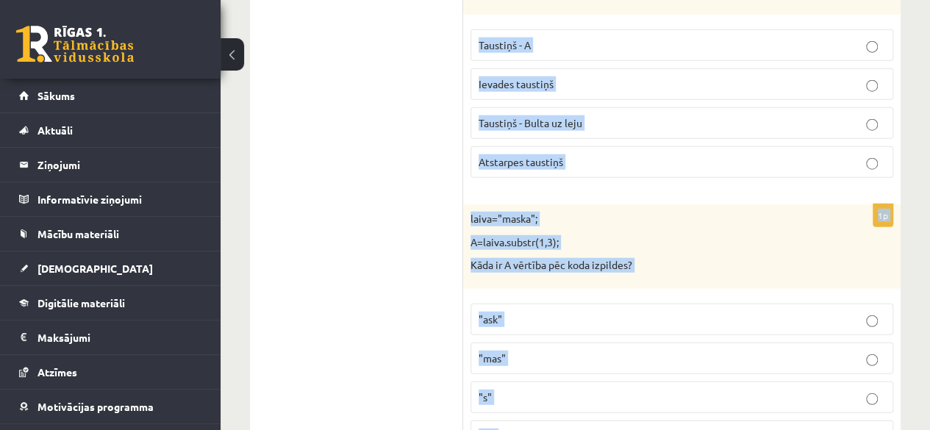
scroll to position [4634, 0]
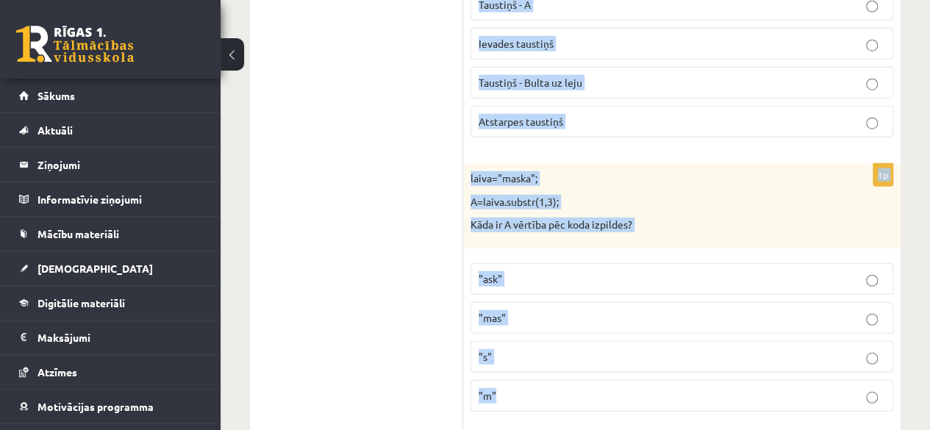
drag, startPoint x: 469, startPoint y: 162, endPoint x: 601, endPoint y: 363, distance: 241.0
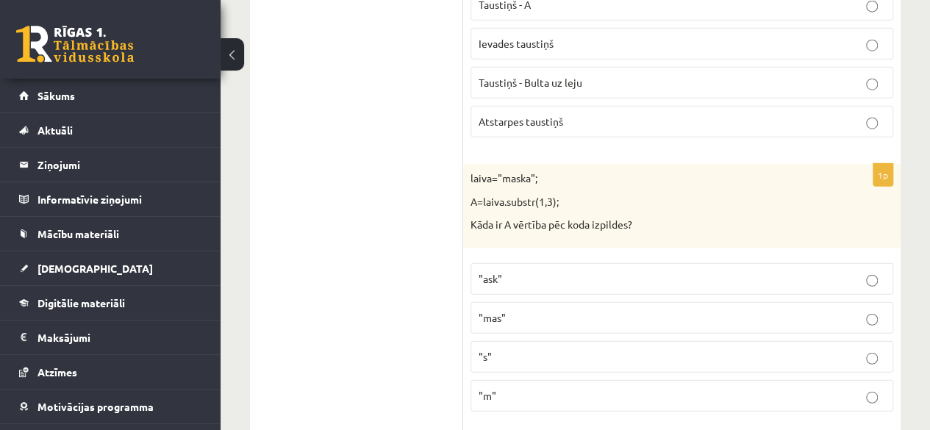
click at [566, 106] on label "Atstarpes taustiņš" at bounding box center [682, 122] width 423 height 32
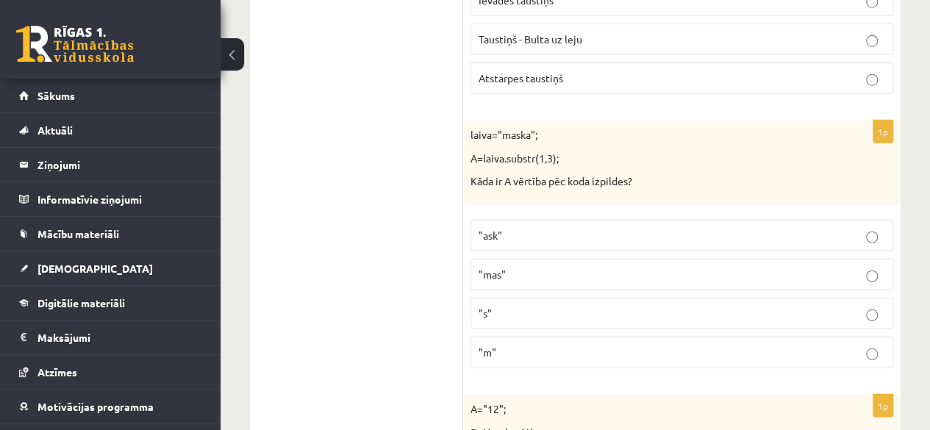
scroll to position [4678, 0]
click at [497, 228] on span ""ask"" at bounding box center [491, 234] width 24 height 13
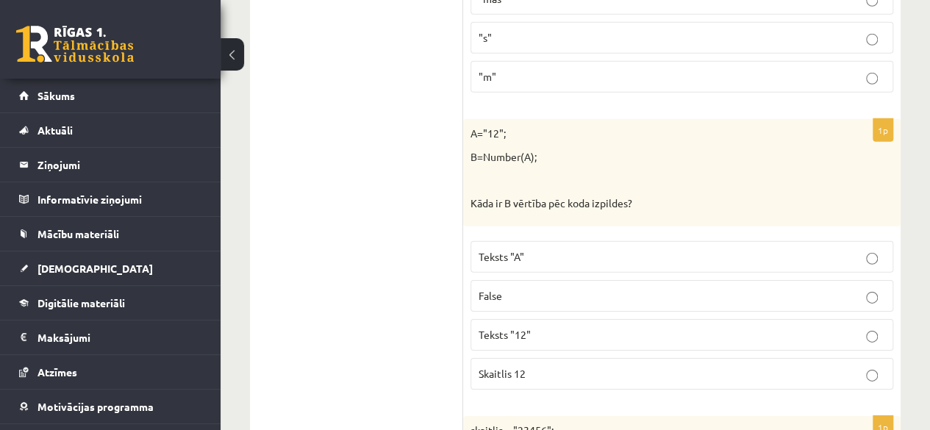
scroll to position [4952, 0]
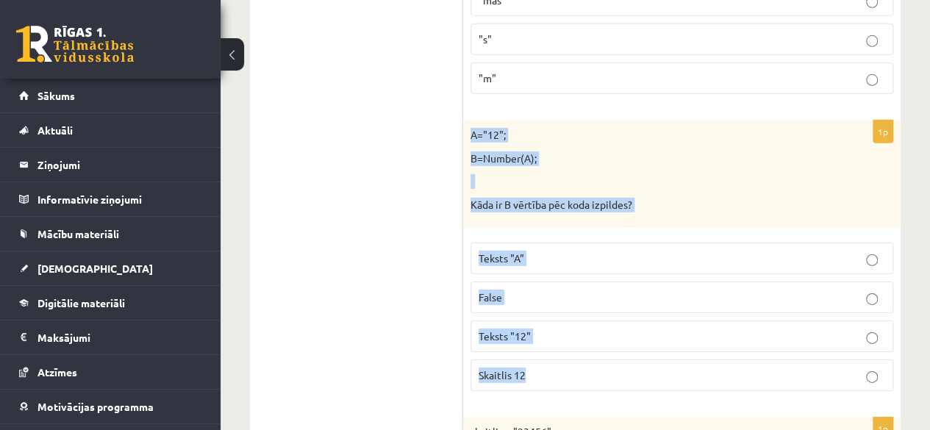
drag, startPoint x: 465, startPoint y: 96, endPoint x: 546, endPoint y: 343, distance: 259.7
click at [546, 343] on div "1p A="12"; B=Number(A); Kāda ir B vērtība pēc koda izpildes? Teksts "A" False T…" at bounding box center [681, 262] width 437 height 282
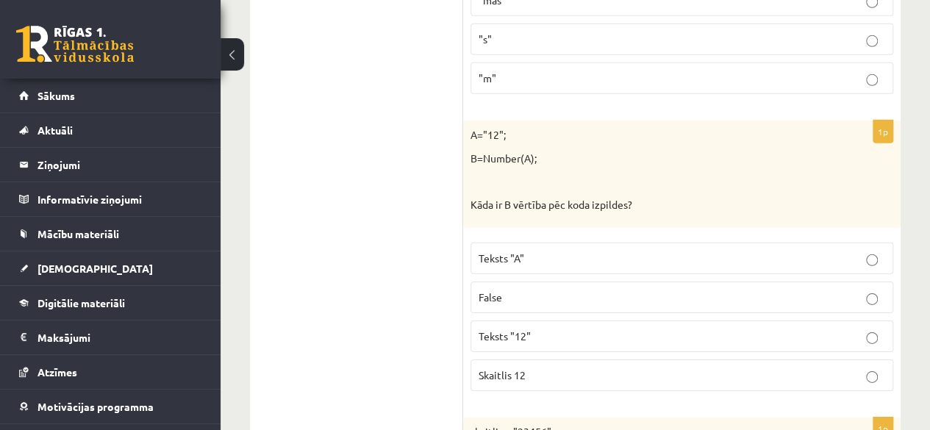
click at [543, 368] on p "Skaitlis 12" at bounding box center [682, 375] width 407 height 15
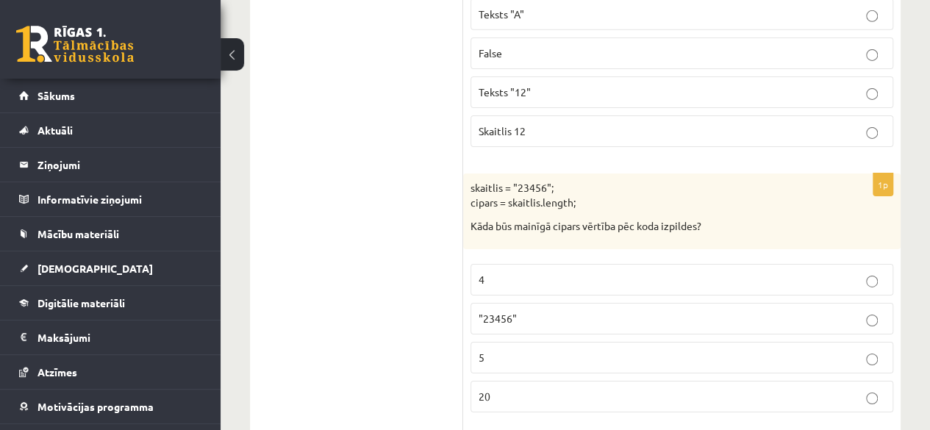
scroll to position [5241, 0]
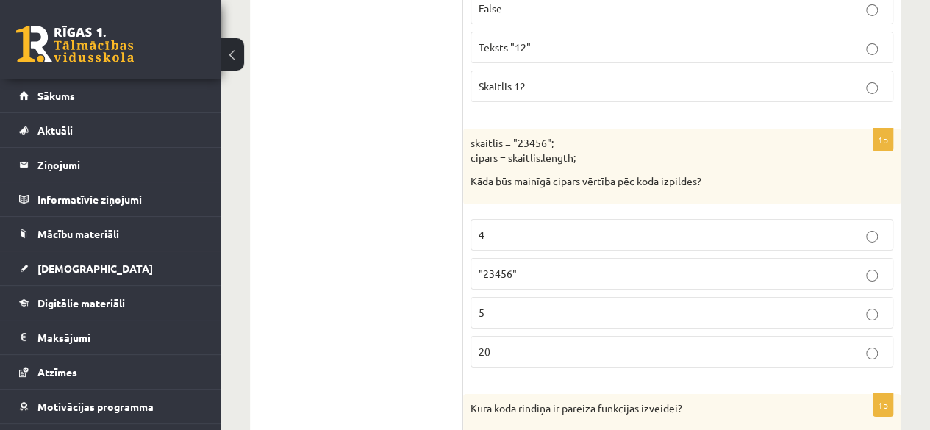
click at [485, 266] on p ""23456"" at bounding box center [682, 273] width 407 height 15
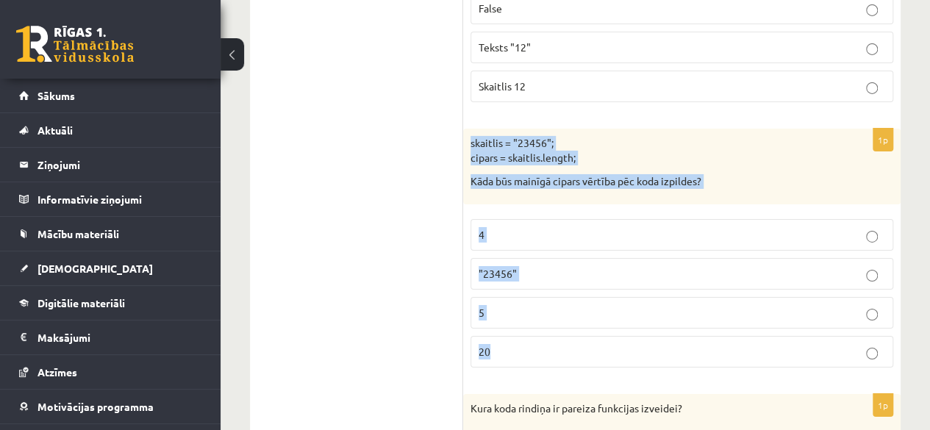
drag, startPoint x: 468, startPoint y: 101, endPoint x: 587, endPoint y: 306, distance: 236.6
click at [587, 306] on div "1p skaitlis = "23456"; cipars = skaitlis.length; Kāda būs mainīgā cipars vērtīb…" at bounding box center [681, 254] width 437 height 251
drag, startPoint x: 360, startPoint y: 204, endPoint x: 521, endPoint y: 267, distance: 172.0
click at [521, 305] on p "5" at bounding box center [682, 312] width 407 height 15
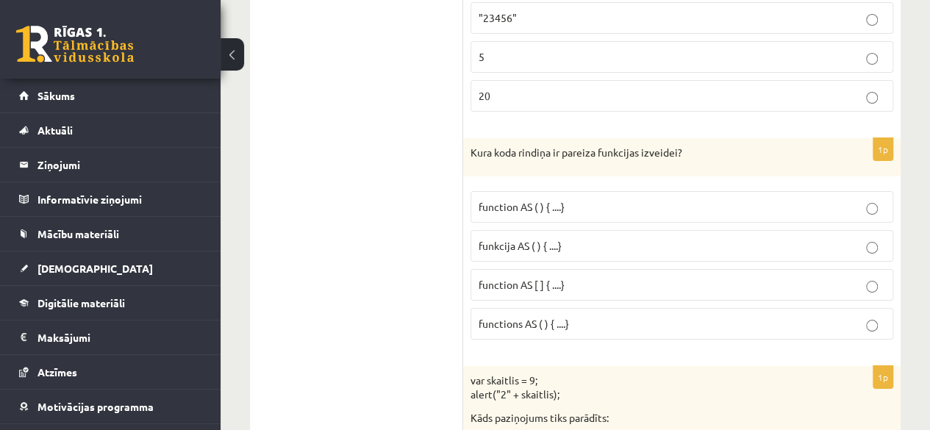
scroll to position [5496, 0]
click at [623, 231] on label "funkcija AS ( ) { ....}" at bounding box center [682, 247] width 423 height 32
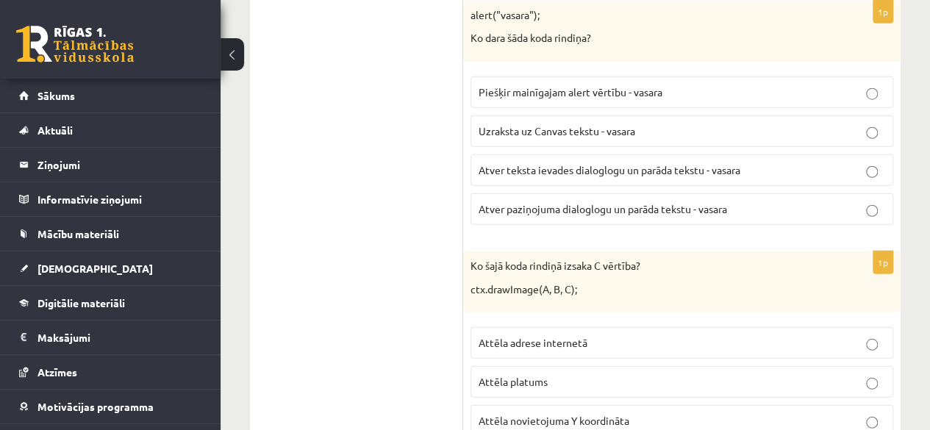
scroll to position [7516, 0]
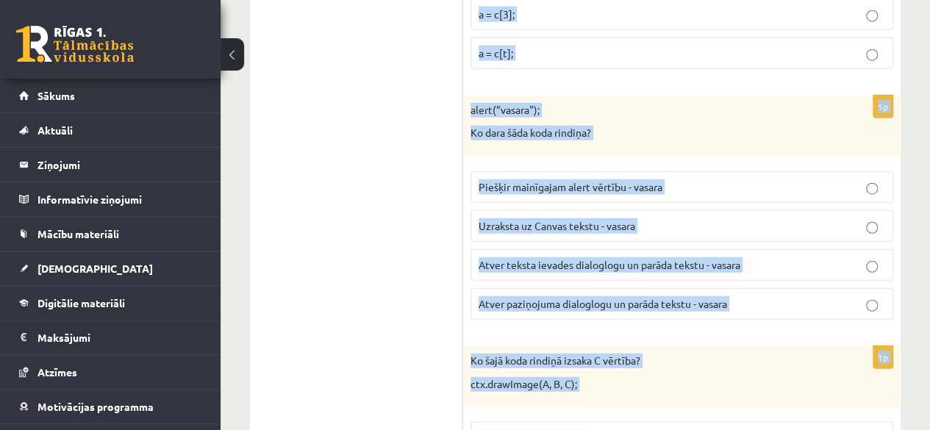
scroll to position [7516, 0]
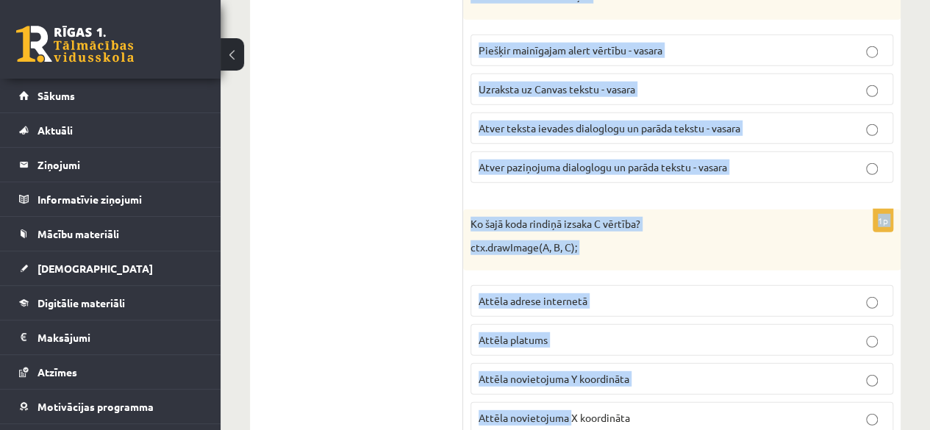
drag, startPoint x: 465, startPoint y: 87, endPoint x: 572, endPoint y: 465, distance: 392.7
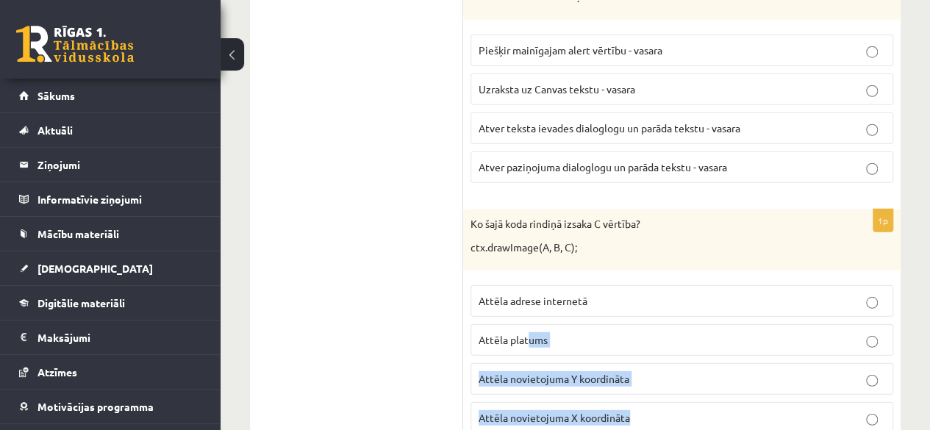
drag, startPoint x: 653, startPoint y: 407, endPoint x: 500, endPoint y: 265, distance: 208.6
click at [510, 377] on fieldset "Attēla adrese internetā Attēla platums Attēla novietojuma Y koordināta Attēla n…" at bounding box center [682, 358] width 423 height 160
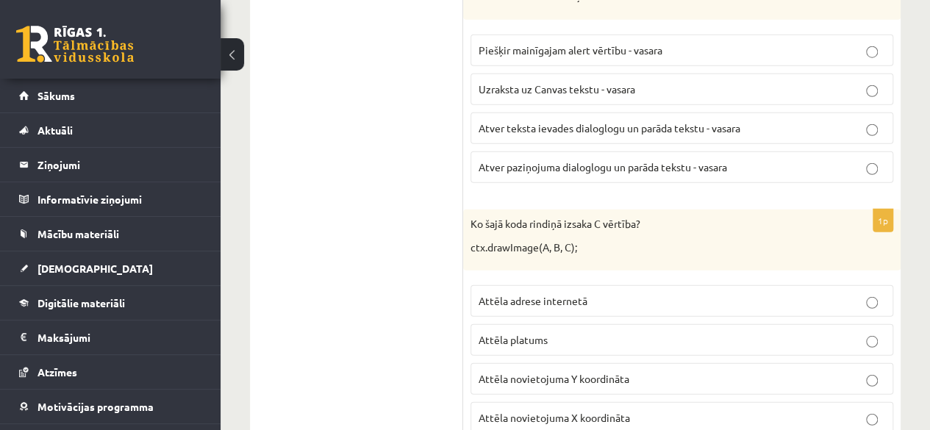
drag, startPoint x: 615, startPoint y: 378, endPoint x: 543, endPoint y: 264, distance: 134.8
drag, startPoint x: 543, startPoint y: 264, endPoint x: 596, endPoint y: 425, distance: 169.5
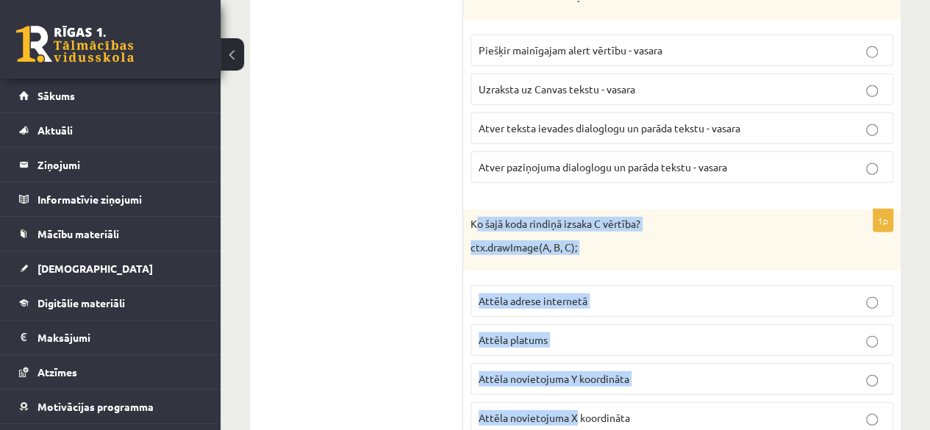
drag, startPoint x: 574, startPoint y: 390, endPoint x: 479, endPoint y: 153, distance: 255.0
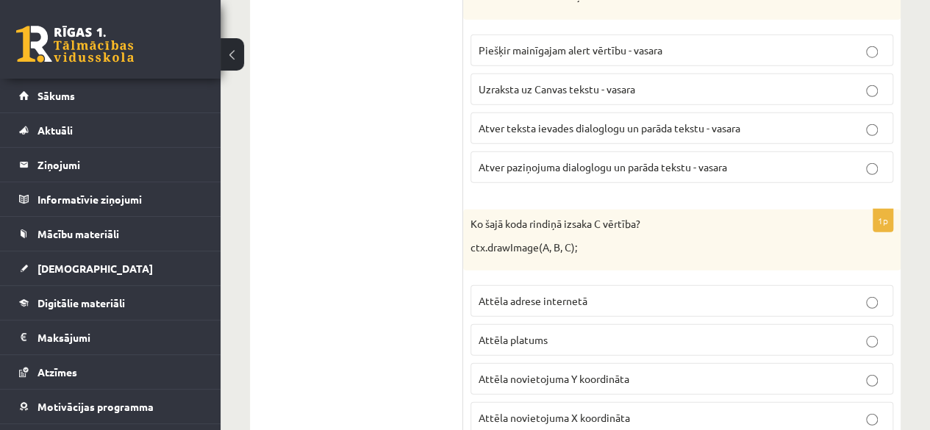
drag, startPoint x: 643, startPoint y: 392, endPoint x: 363, endPoint y: 148, distance: 371.0
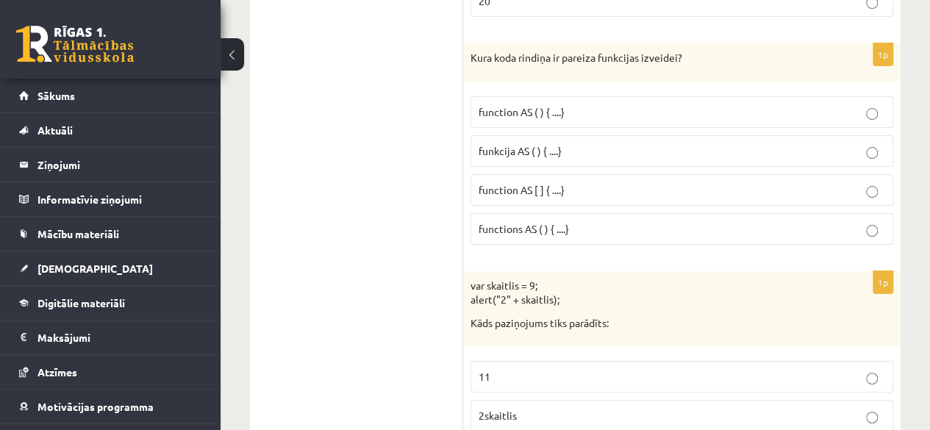
scroll to position [5673, 0]
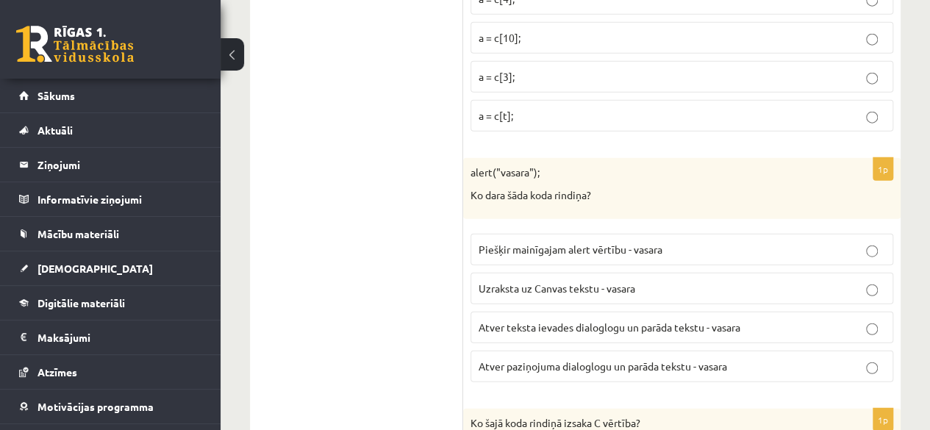
scroll to position [7516, 0]
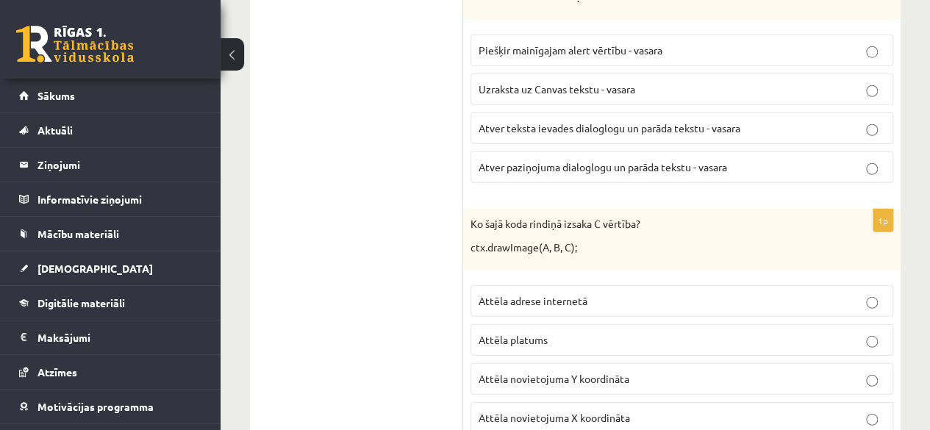
drag, startPoint x: 460, startPoint y: 157, endPoint x: 657, endPoint y: 422, distance: 330.0
copy div "Izvērtējums! 1p Kura koda rindiņa pēc pogas nospiešanas iedarbinās funkciju Zie…"
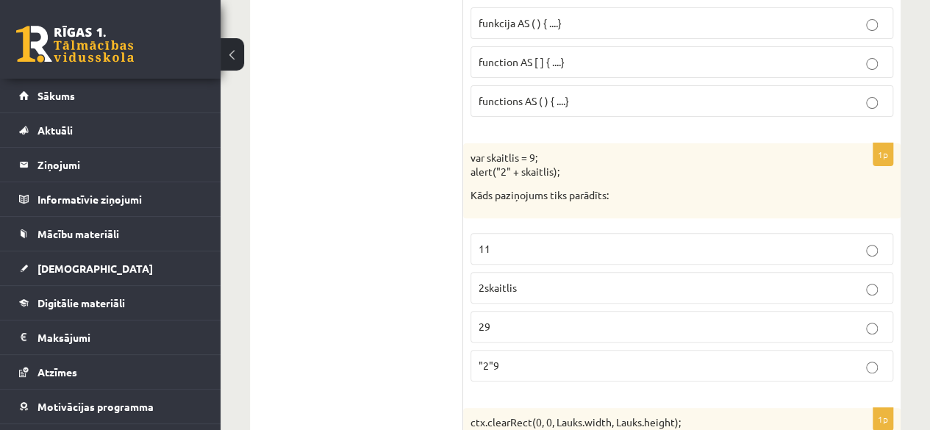
scroll to position [5739, 0]
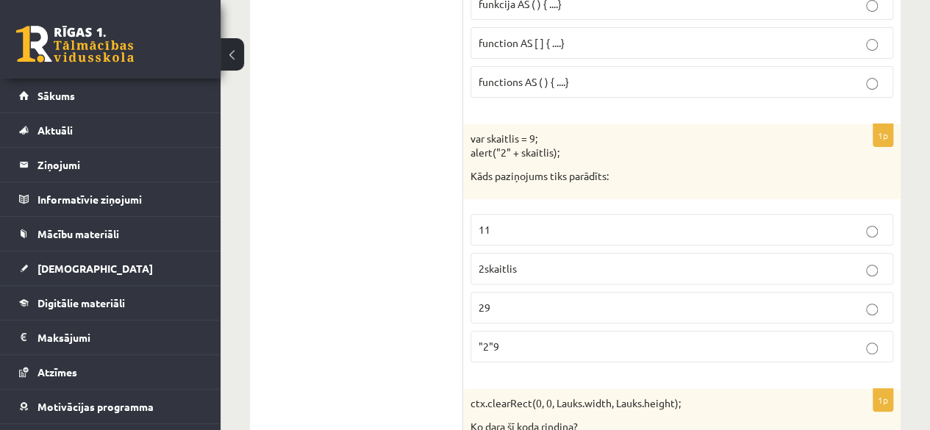
click at [501, 300] on p "29" at bounding box center [682, 307] width 407 height 15
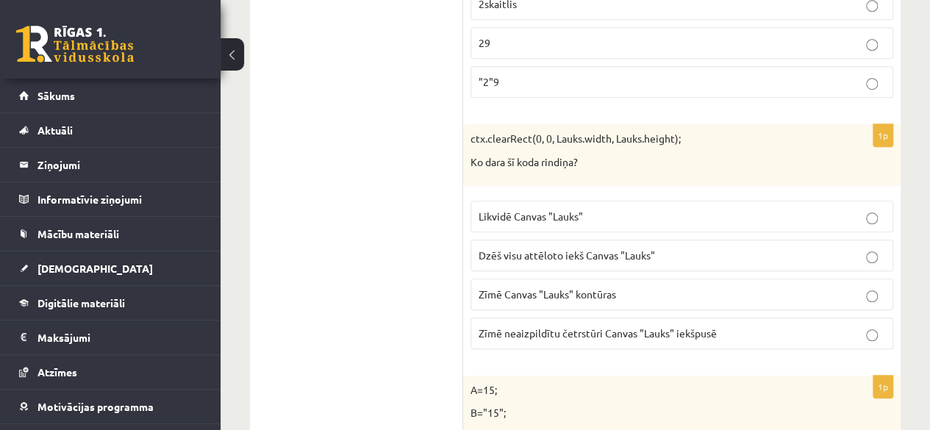
scroll to position [6016, 0]
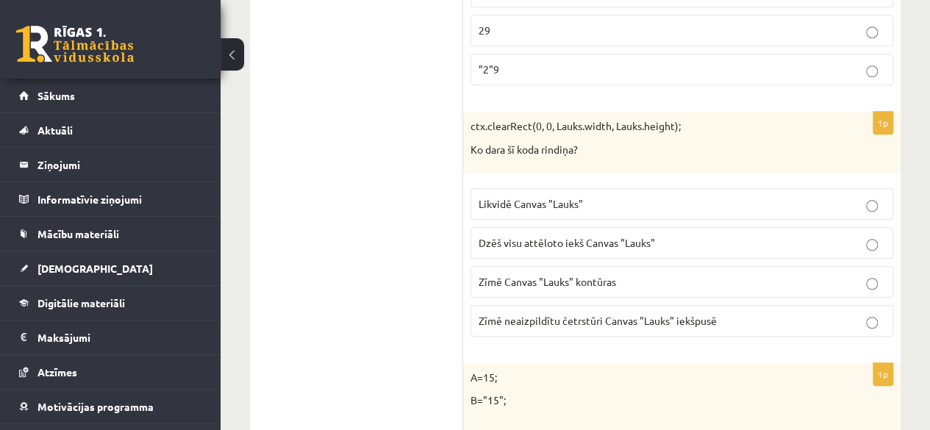
click at [512, 236] on span "Dzēš visu attēloto iekš Canvas "Lauks"" at bounding box center [567, 242] width 176 height 13
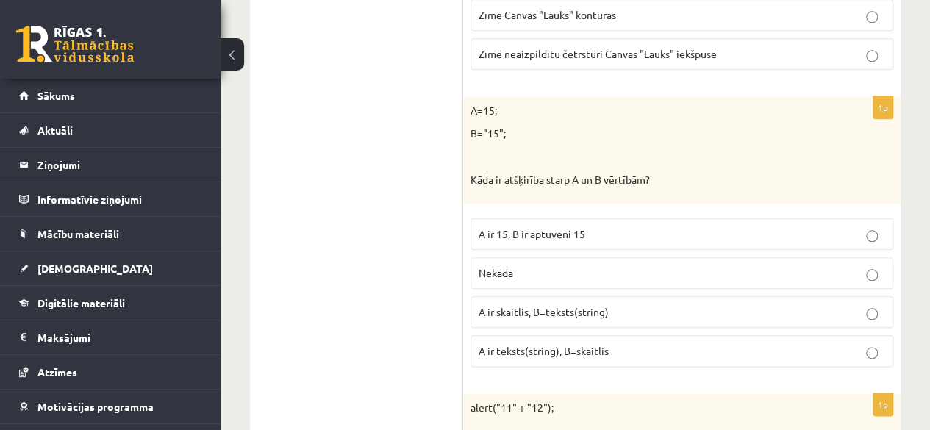
scroll to position [6280, 0]
click at [528, 307] on span "A ir skaitlis, B=teksts(string)" at bounding box center [544, 313] width 130 height 13
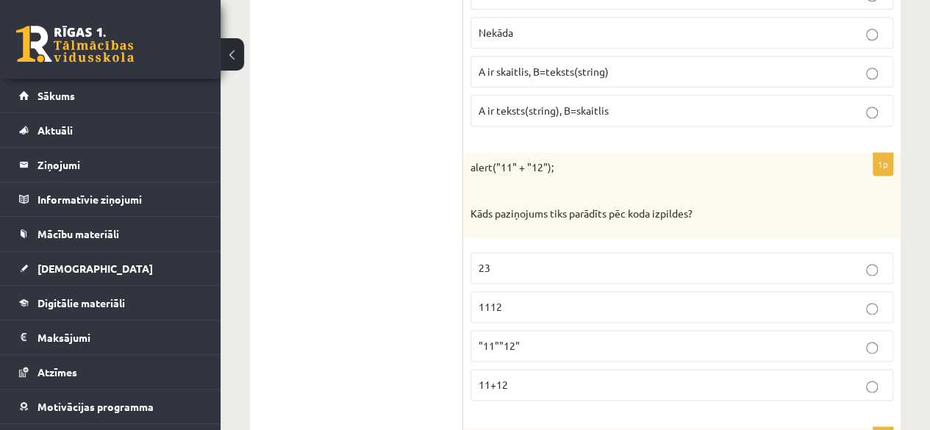
scroll to position [6555, 0]
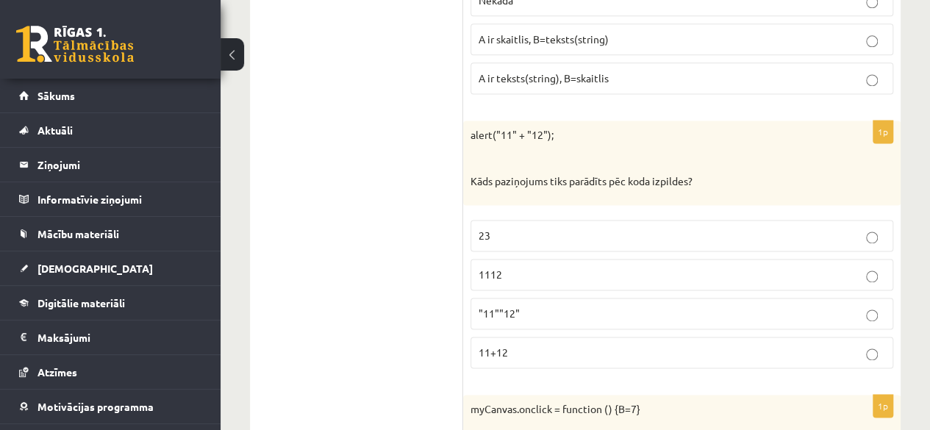
click at [535, 267] on p "1112" at bounding box center [682, 274] width 407 height 15
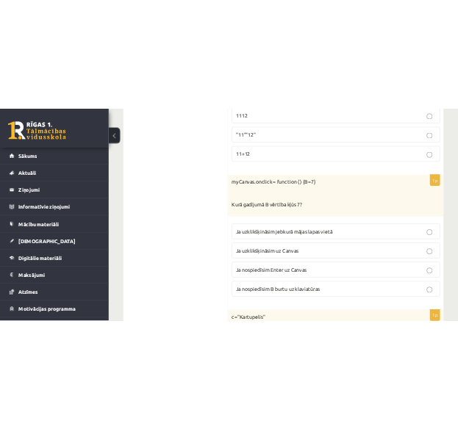
scroll to position [6817, 0]
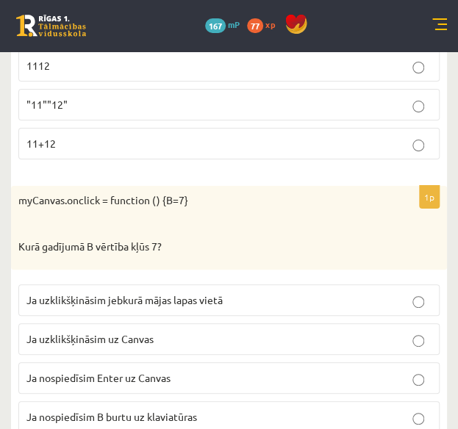
click at [92, 332] on span "Ja uzklikšķināsim uz Canvas" at bounding box center [89, 338] width 127 height 13
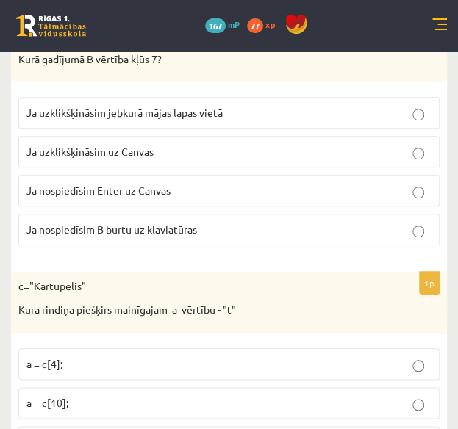
scroll to position [7091, 0]
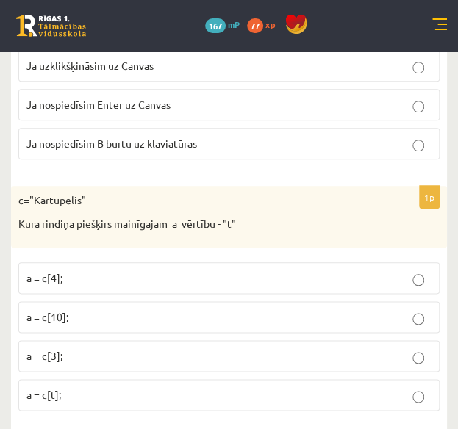
click at [56, 340] on label "a = c[3];" at bounding box center [228, 356] width 421 height 32
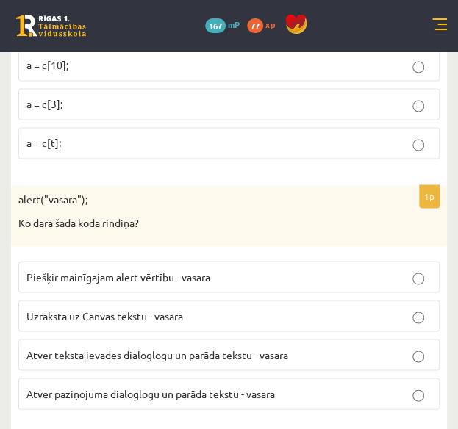
scroll to position [7347, 0]
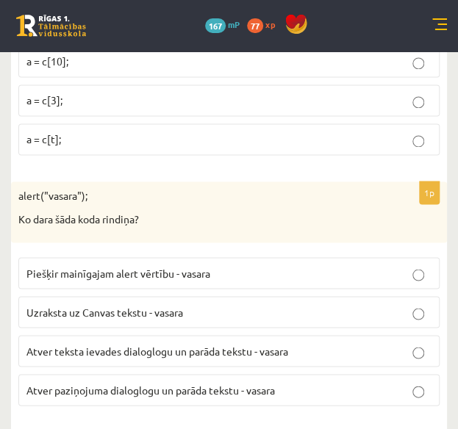
click at [72, 383] on span "Atver paziņojuma dialoglogu un parāda tekstu - vasara" at bounding box center [150, 389] width 249 height 13
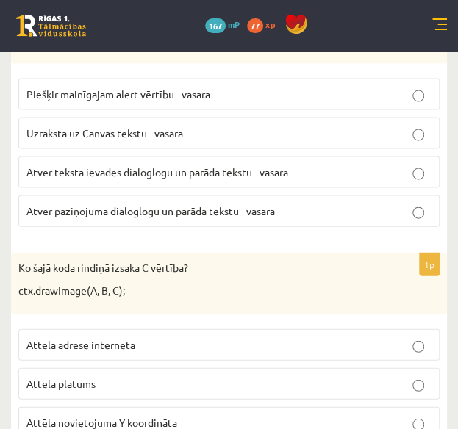
scroll to position [7552, 0]
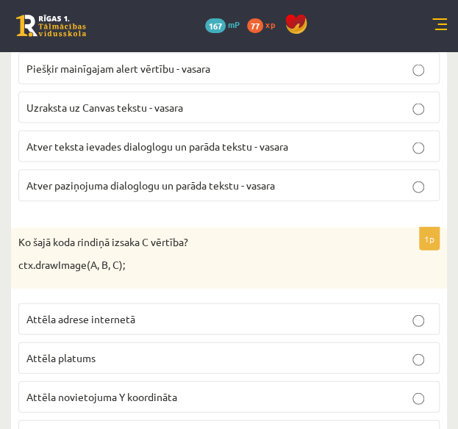
click at [100, 390] on span "Attēla novietojuma Y koordināta" at bounding box center [101, 396] width 151 height 13
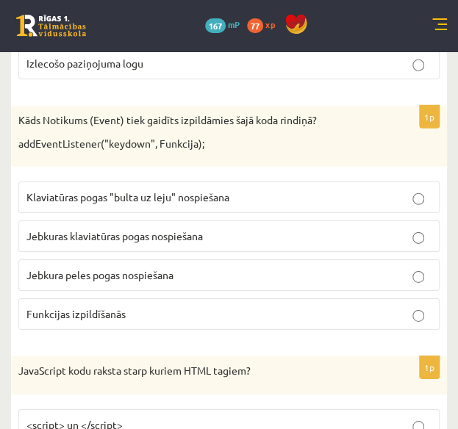
scroll to position [3732, 0]
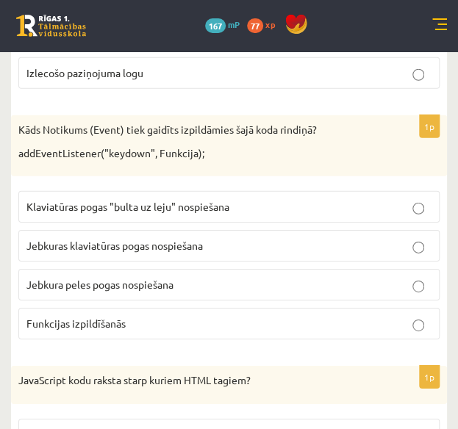
click at [116, 239] on span "Jebkuras klaviatūras pogas nospiešana" at bounding box center [114, 245] width 176 height 13
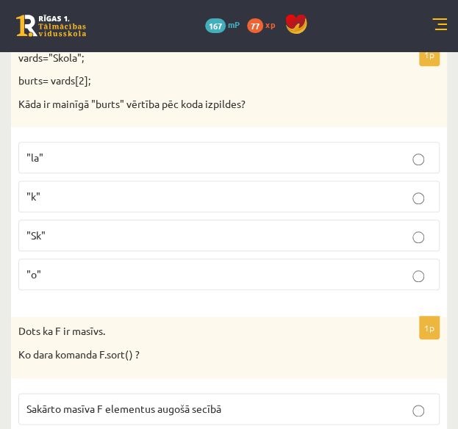
scroll to position [1549, 0]
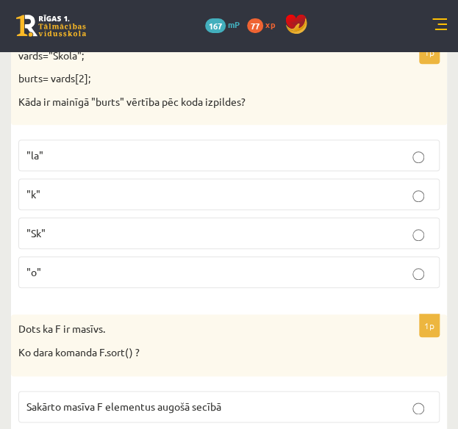
click at [78, 266] on p ""o"" at bounding box center [228, 272] width 405 height 15
click at [104, 195] on label ""k"" at bounding box center [228, 195] width 421 height 32
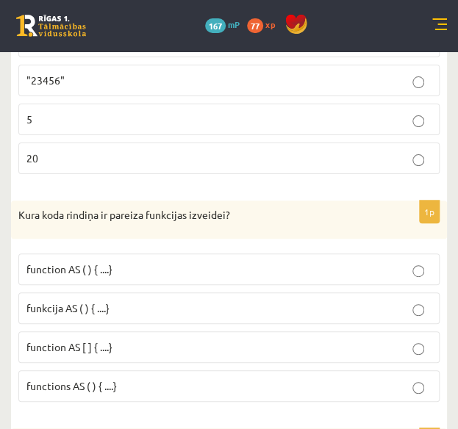
scroll to position [5488, 0]
click at [69, 340] on span "function AS [ ] { ....}" at bounding box center [69, 346] width 86 height 13
click at [96, 253] on label "function AS ( ) { ....}" at bounding box center [228, 269] width 421 height 32
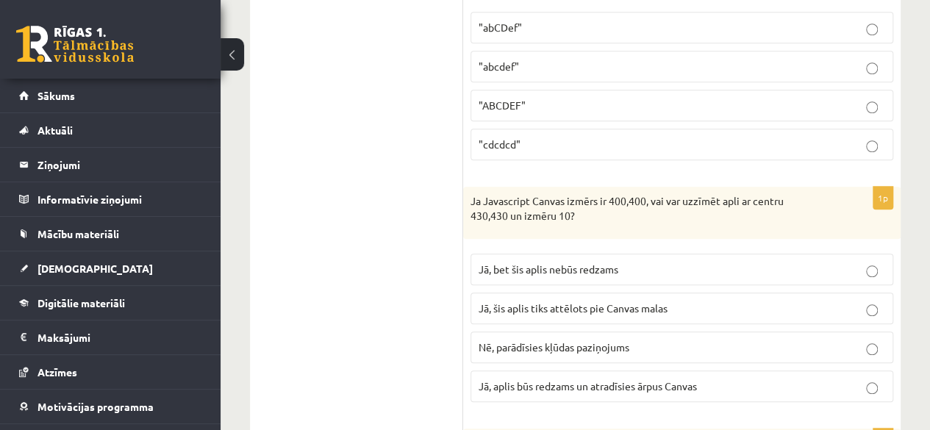
scroll to position [0, 0]
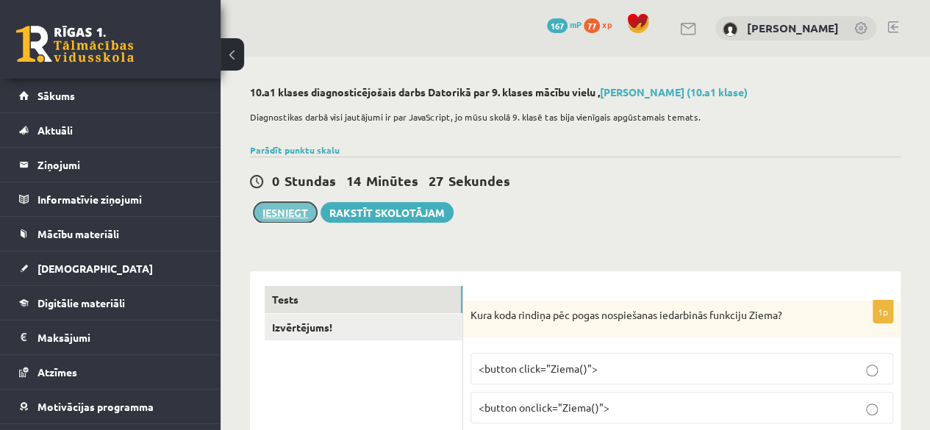
click at [287, 215] on button "Iesniegt" at bounding box center [285, 212] width 63 height 21
click at [548, 185] on div "0 Stundas 13 Minūtes 14 Sekundes" at bounding box center [575, 181] width 651 height 19
click at [290, 207] on button "Iesniegt" at bounding box center [285, 212] width 63 height 21
click at [473, 229] on div at bounding box center [470, 226] width 7 height 10
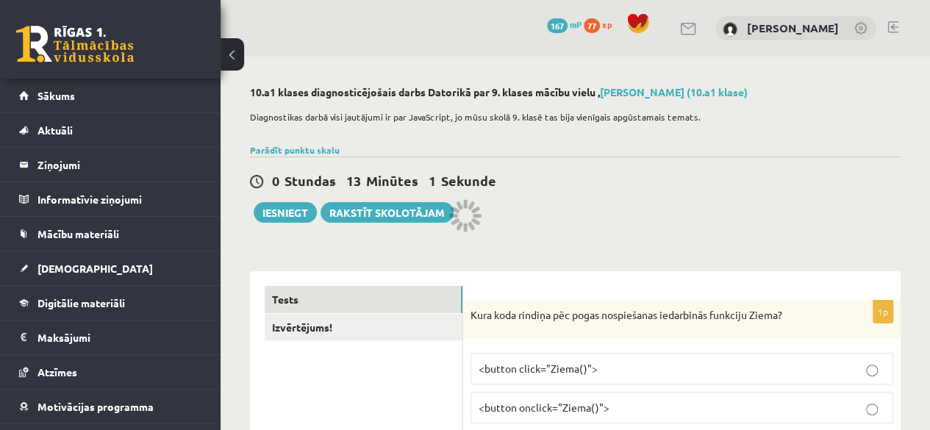
click at [473, 229] on div at bounding box center [470, 226] width 7 height 10
click at [266, 215] on button "Iesniegt" at bounding box center [285, 212] width 63 height 21
click at [291, 220] on button "Iesniegt" at bounding box center [285, 212] width 63 height 21
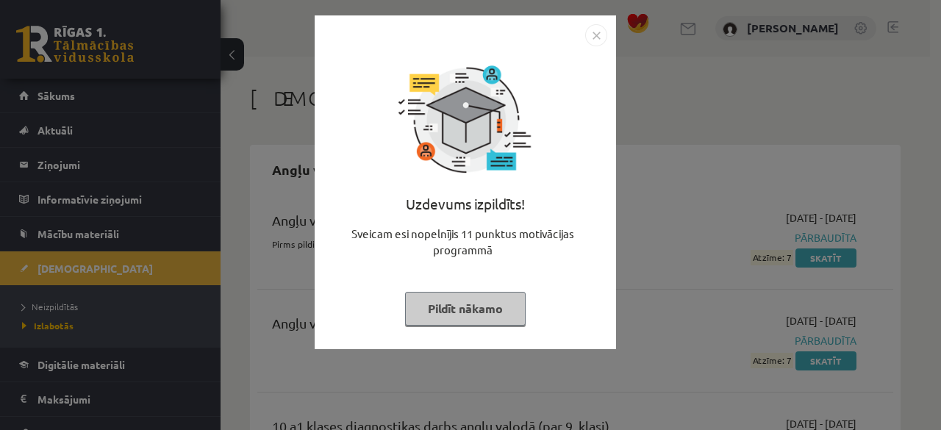
click at [591, 36] on img "Close" at bounding box center [596, 35] width 22 height 22
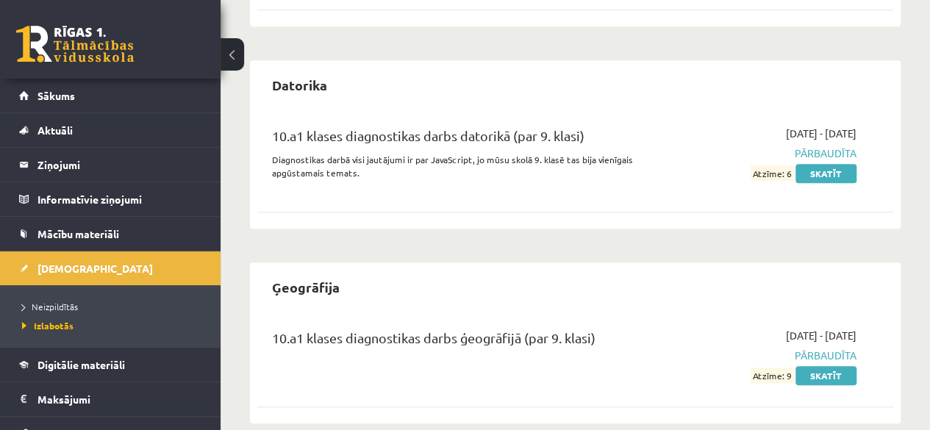
scroll to position [485, 0]
click at [834, 176] on link "Skatīt" at bounding box center [826, 174] width 61 height 19
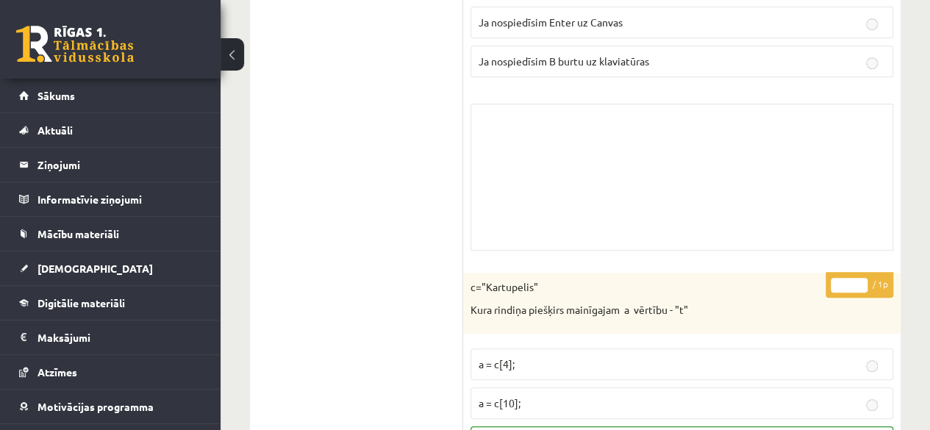
scroll to position [11421, 0]
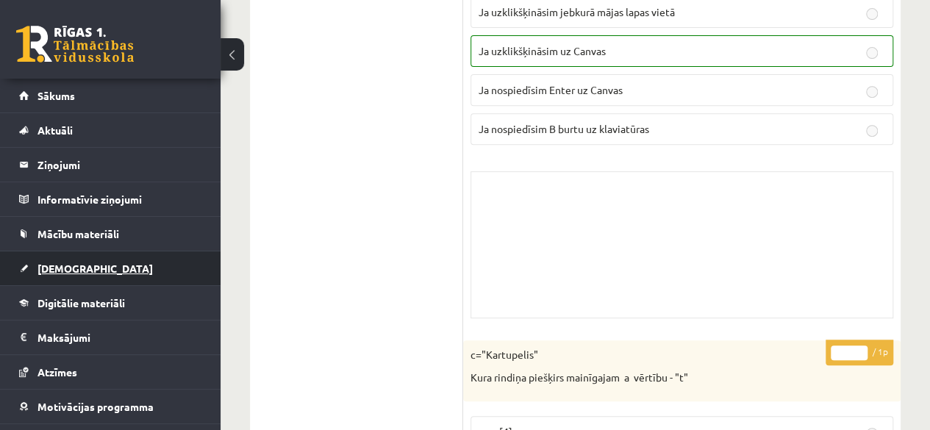
click at [81, 274] on link "[DEMOGRAPHIC_DATA]" at bounding box center [110, 268] width 183 height 34
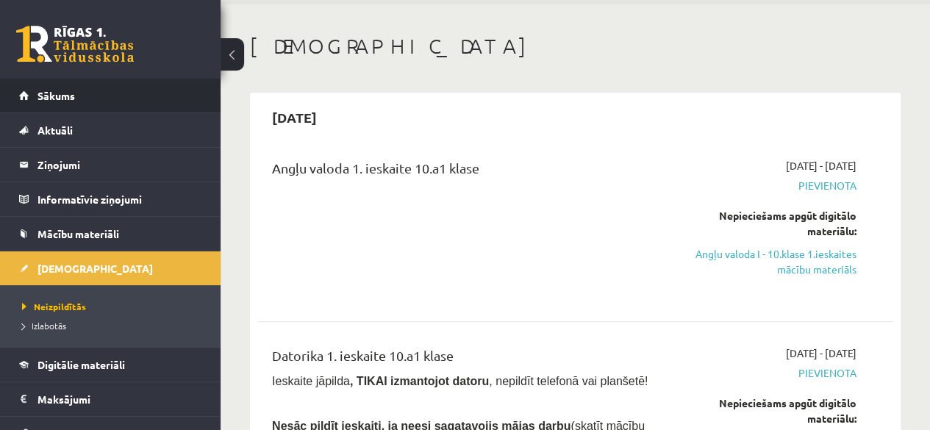
click at [93, 112] on li "Sākums" at bounding box center [110, 96] width 221 height 35
click at [75, 103] on link "Sākums" at bounding box center [110, 96] width 183 height 34
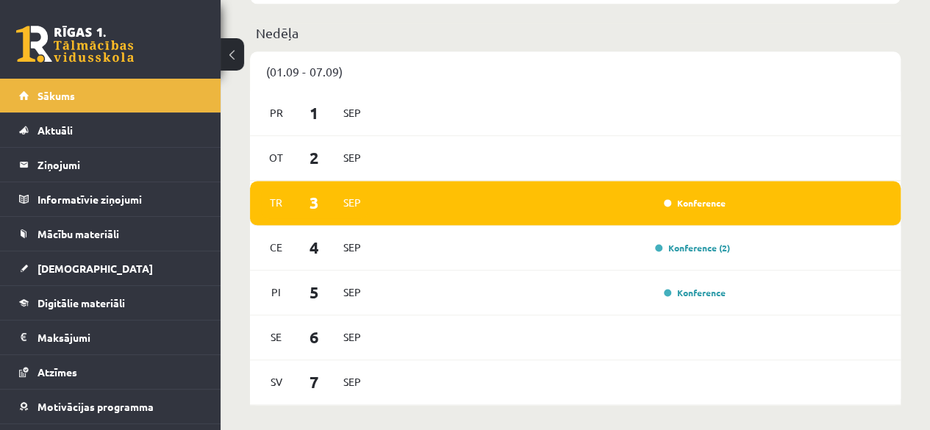
scroll to position [914, 0]
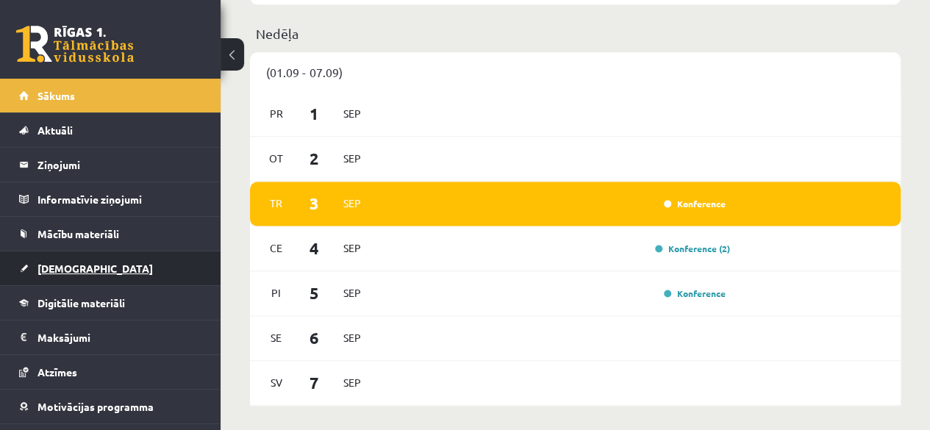
click at [65, 270] on span "[DEMOGRAPHIC_DATA]" at bounding box center [94, 268] width 115 height 13
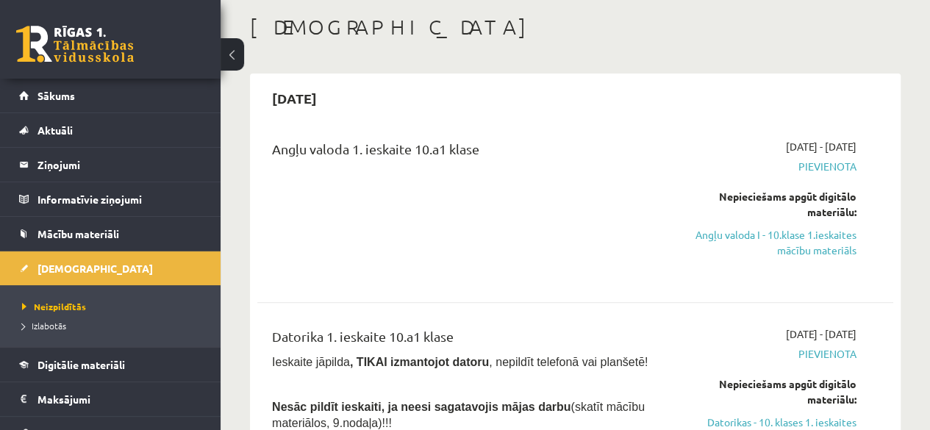
scroll to position [87, 0]
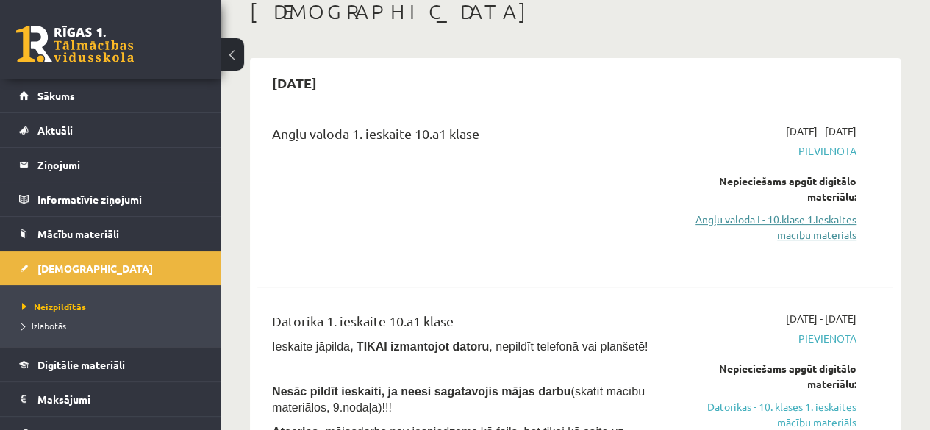
click at [822, 218] on link "Angļu valoda I - 10.klase 1.ieskaites mācību materiāls" at bounding box center [766, 227] width 180 height 31
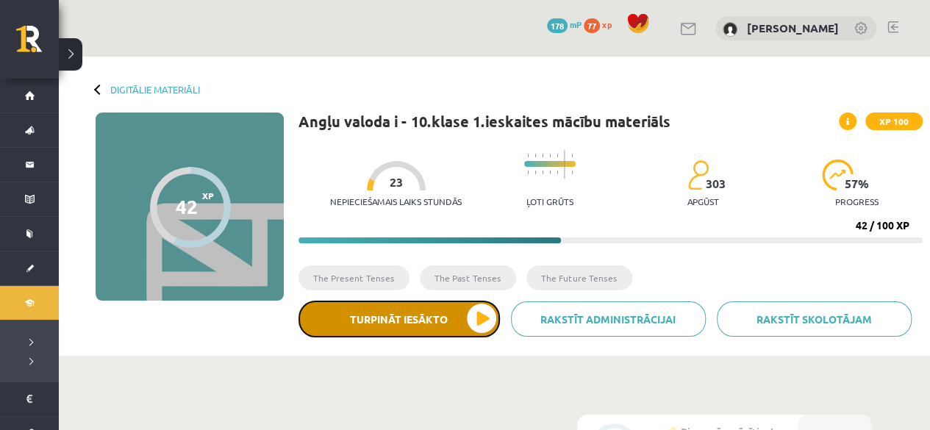
click at [453, 315] on button "Turpināt iesākto" at bounding box center [399, 319] width 201 height 37
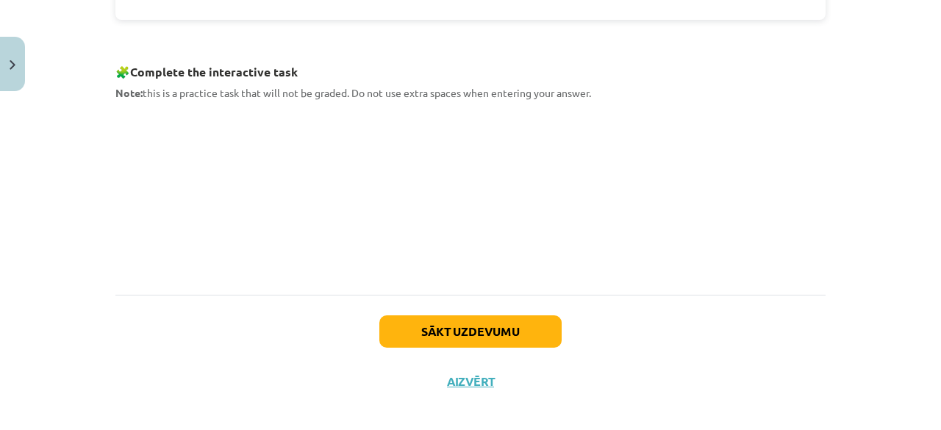
scroll to position [747, 0]
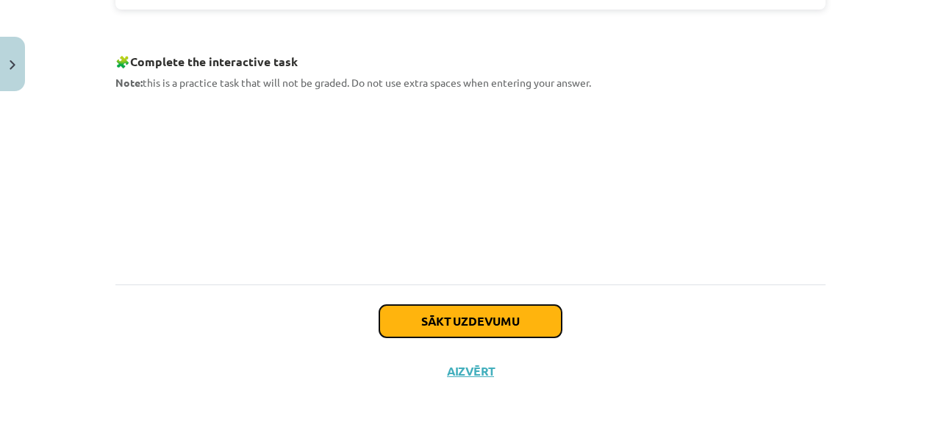
click at [479, 330] on button "Sākt uzdevumu" at bounding box center [470, 321] width 182 height 32
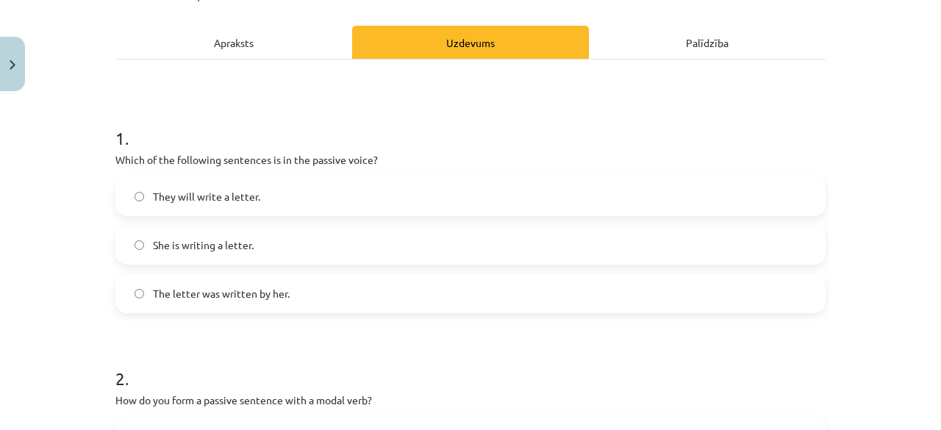
scroll to position [238, 0]
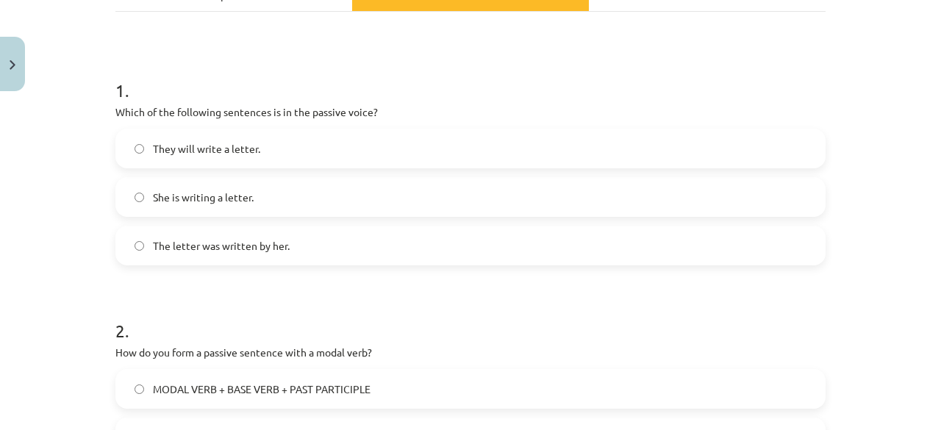
click at [290, 230] on label "The letter was written by her." at bounding box center [470, 245] width 707 height 37
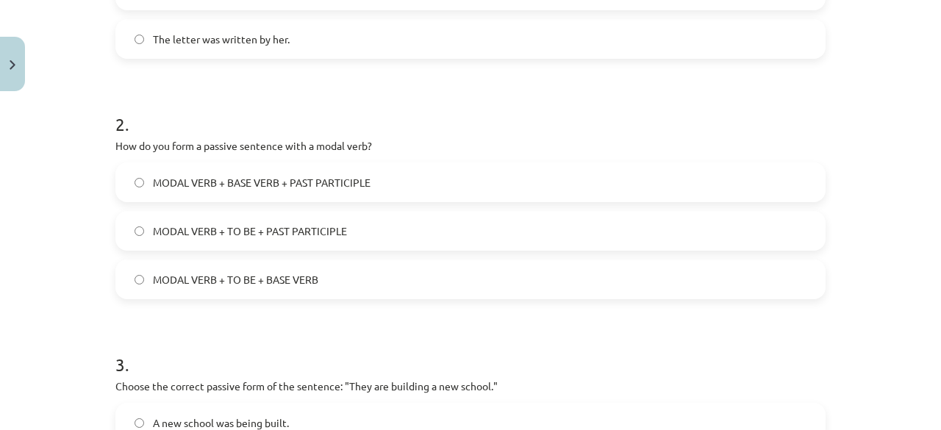
scroll to position [446, 0]
click at [344, 239] on label "MODAL VERB + TO BE + PAST PARTICIPLE" at bounding box center [470, 230] width 707 height 37
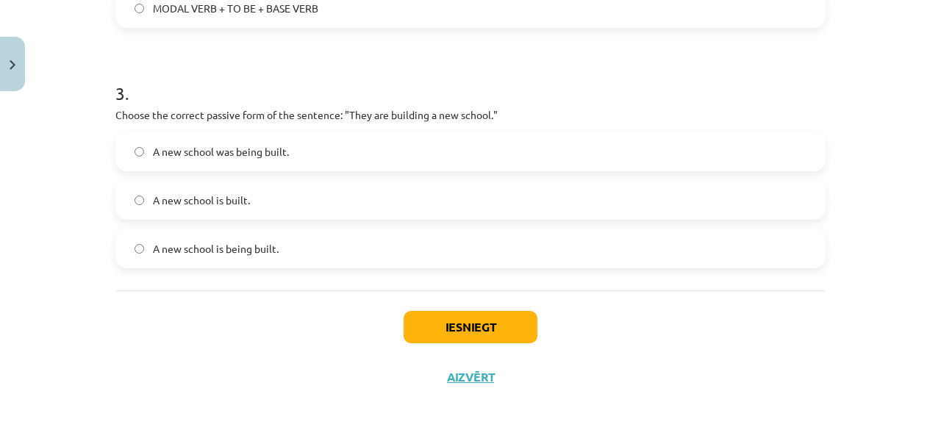
scroll to position [715, 0]
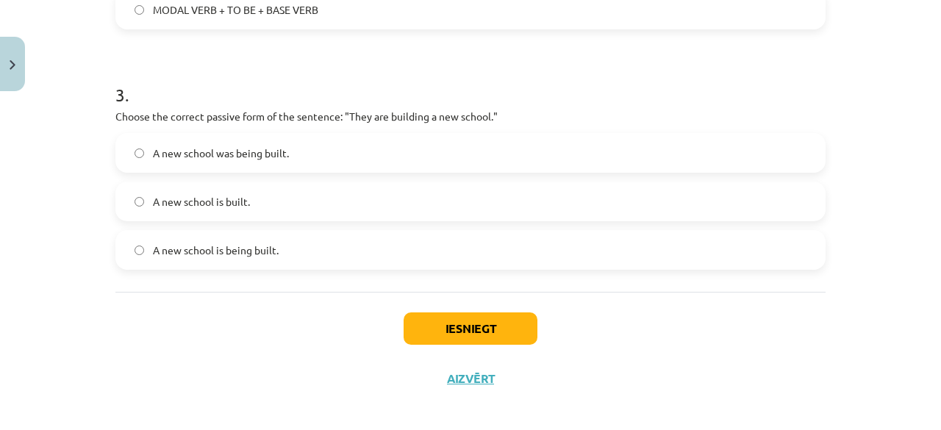
click at [540, 258] on label "A new school is being built." at bounding box center [470, 250] width 707 height 37
click at [483, 335] on button "Iesniegt" at bounding box center [471, 328] width 134 height 32
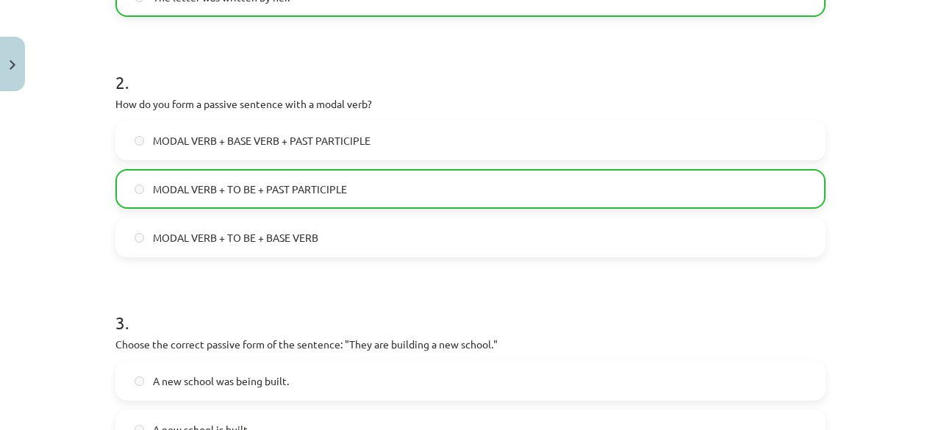
scroll to position [770, 0]
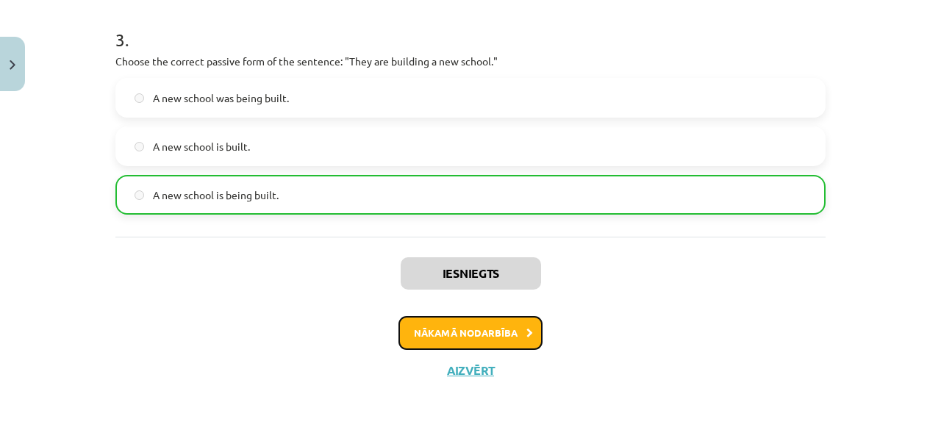
click at [481, 330] on button "Nākamā nodarbība" at bounding box center [470, 333] width 144 height 34
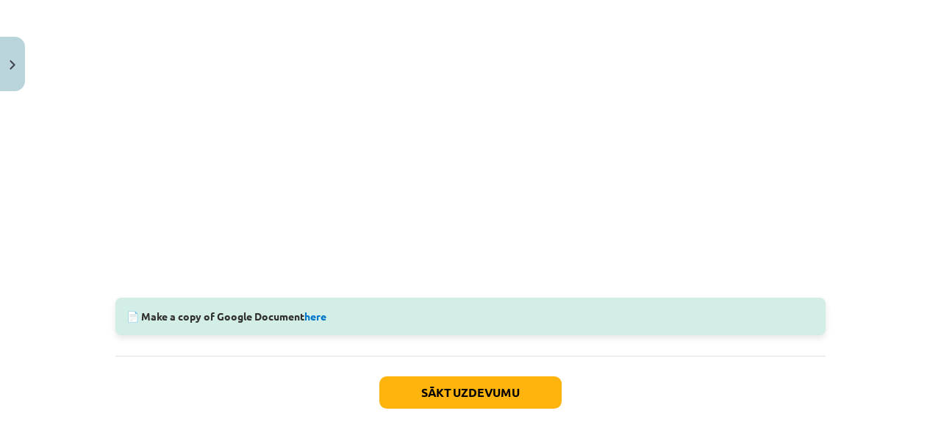
scroll to position [443, 0]
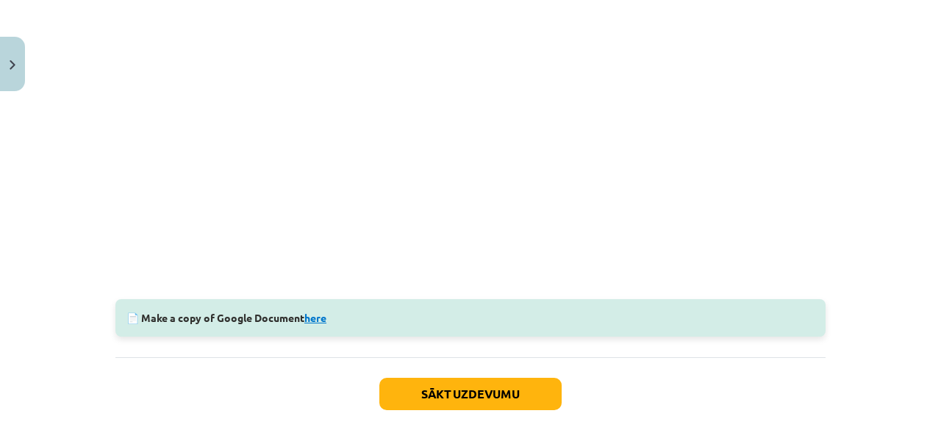
click at [315, 321] on link "here" at bounding box center [315, 317] width 22 height 13
click at [317, 319] on link "here" at bounding box center [315, 317] width 22 height 13
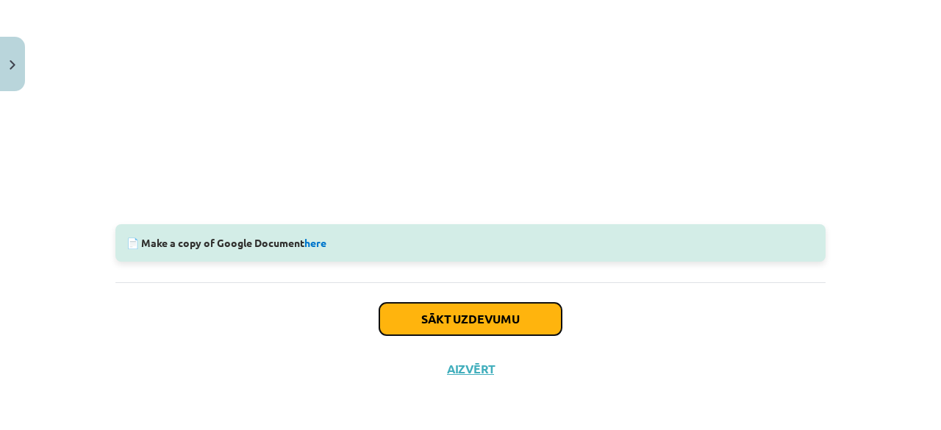
click at [435, 320] on button "Sākt uzdevumu" at bounding box center [470, 319] width 182 height 32
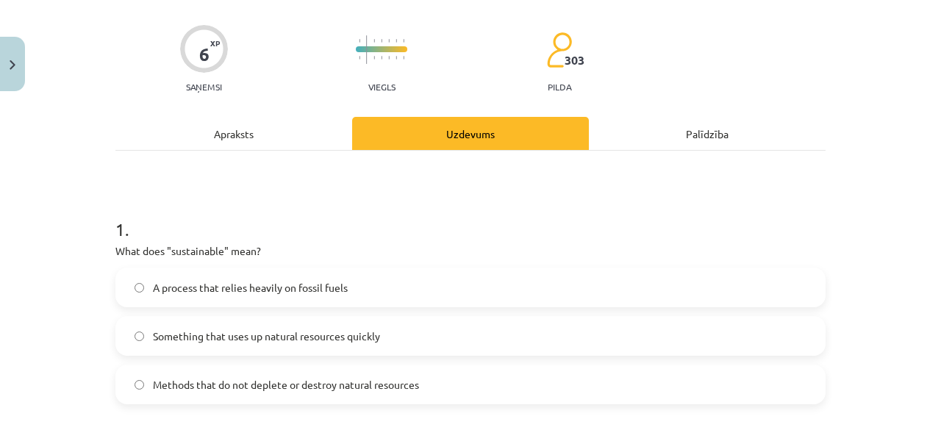
scroll to position [188, 0]
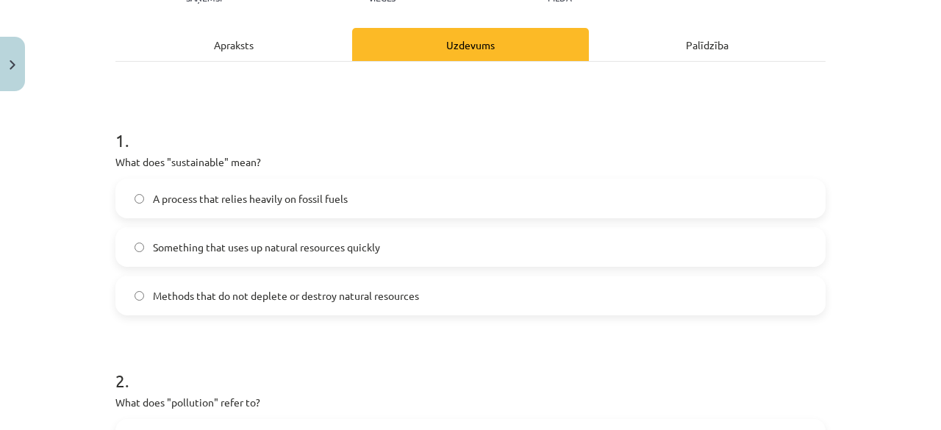
click at [236, 290] on span "Methods that do not deplete or destroy natural resources" at bounding box center [286, 295] width 266 height 15
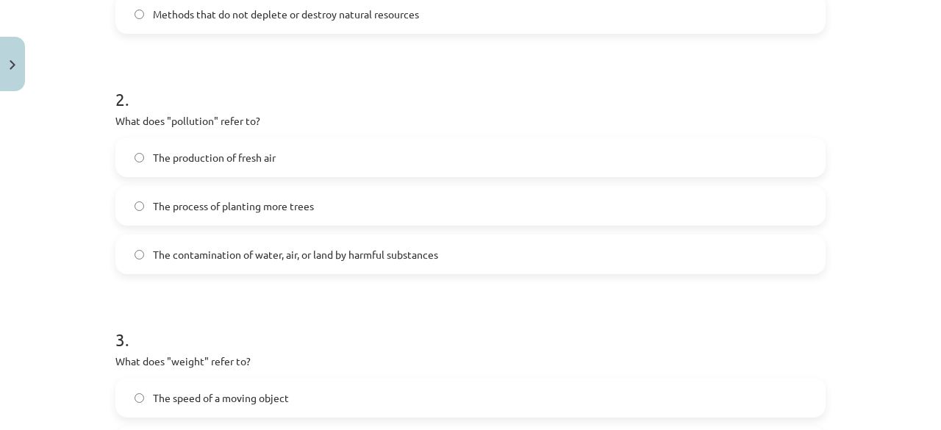
scroll to position [479, 0]
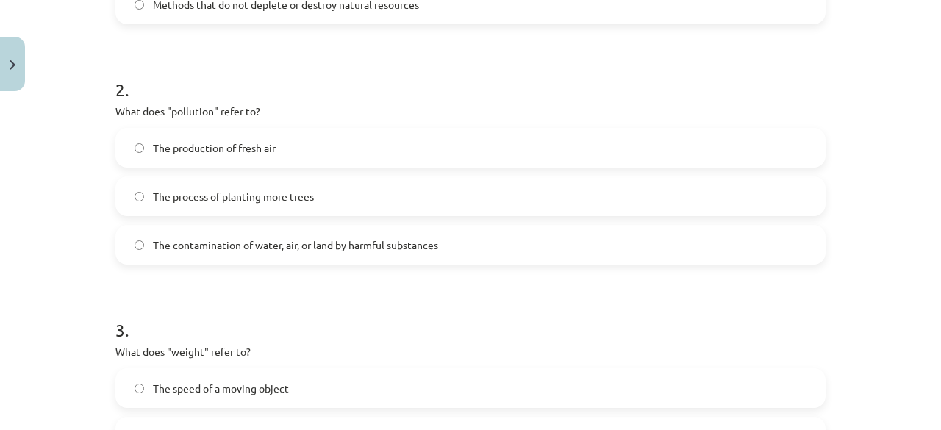
click at [281, 246] on span "The contamination of water, air, or land by harmful substances" at bounding box center [295, 244] width 285 height 15
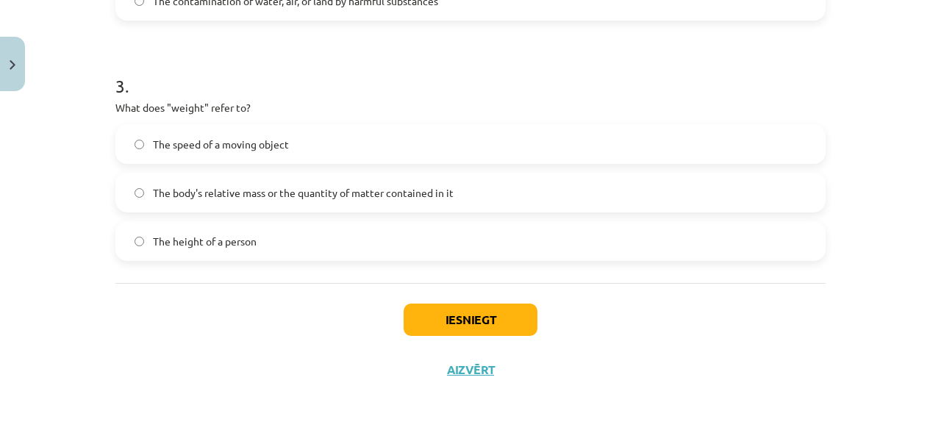
scroll to position [723, 0]
click at [294, 185] on span "The body's relative mass or the quantity of matter contained in it" at bounding box center [303, 192] width 301 height 15
click at [429, 333] on button "Iesniegt" at bounding box center [471, 320] width 134 height 32
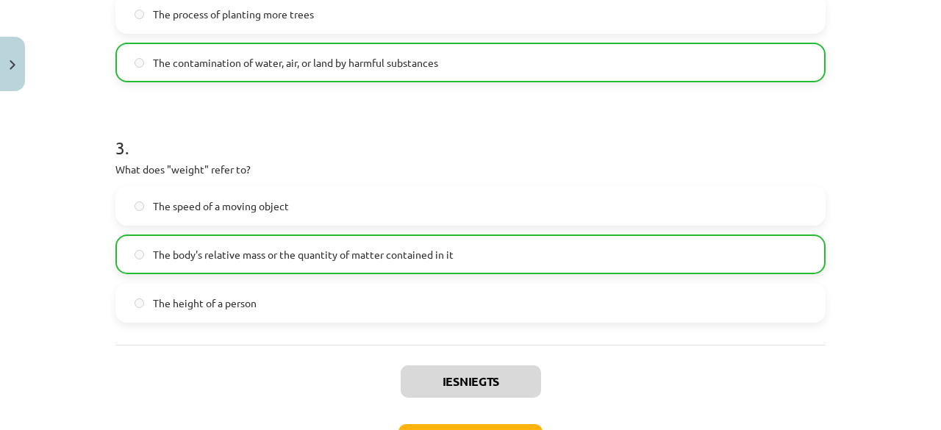
scroll to position [770, 0]
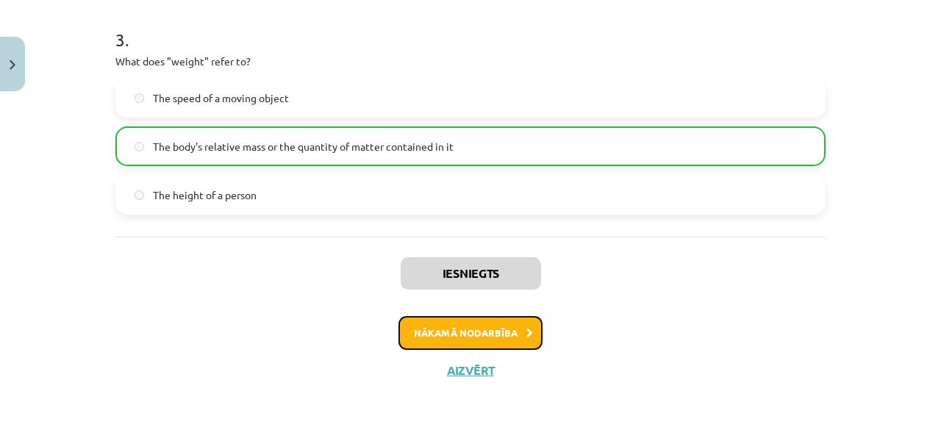
click at [448, 333] on button "Nākamā nodarbība" at bounding box center [470, 333] width 144 height 34
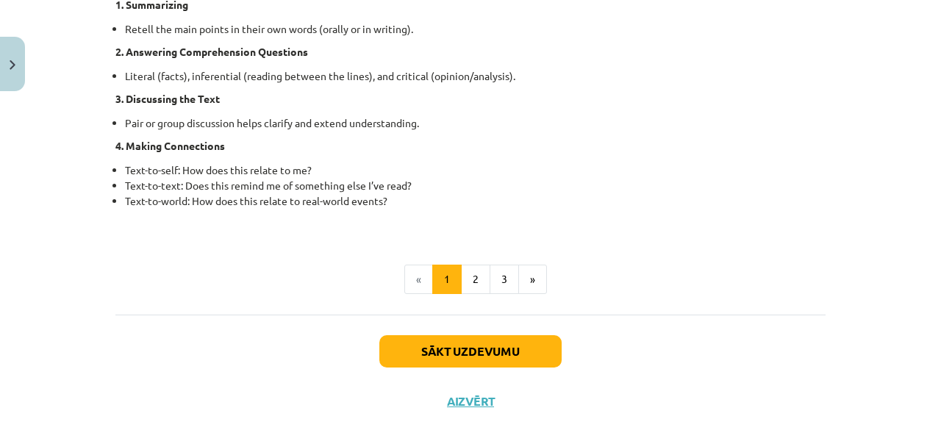
scroll to position [1267, 0]
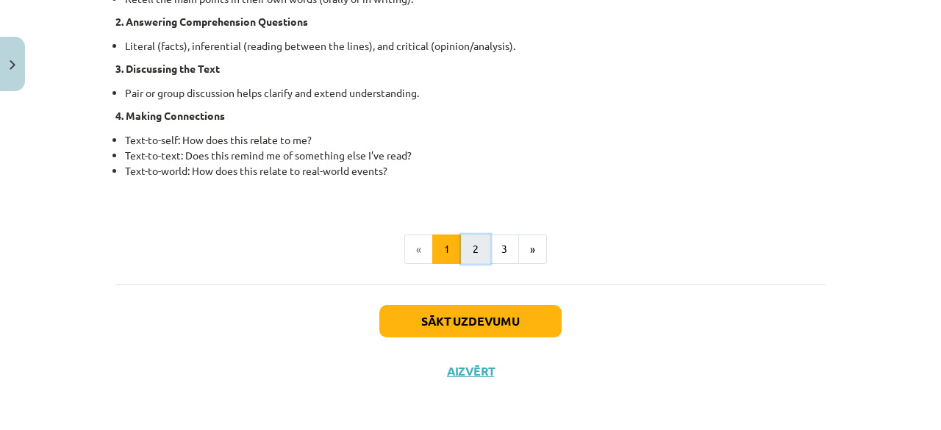
click at [478, 246] on button "2" at bounding box center [475, 249] width 29 height 29
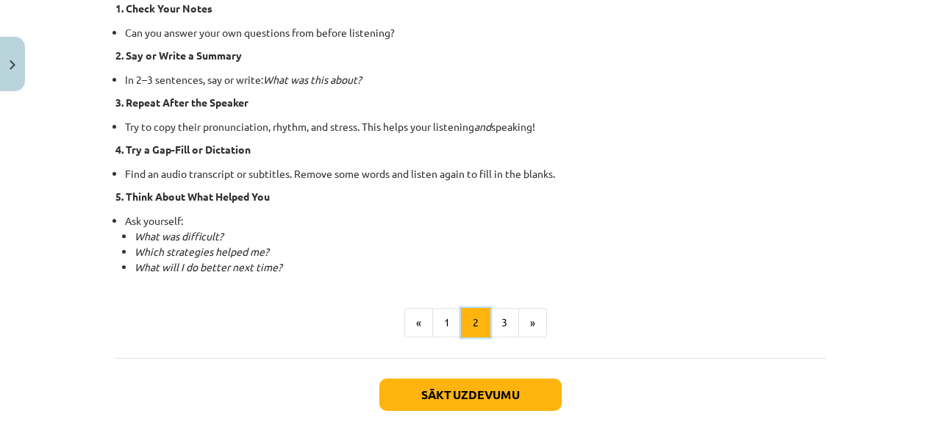
scroll to position [1087, 0]
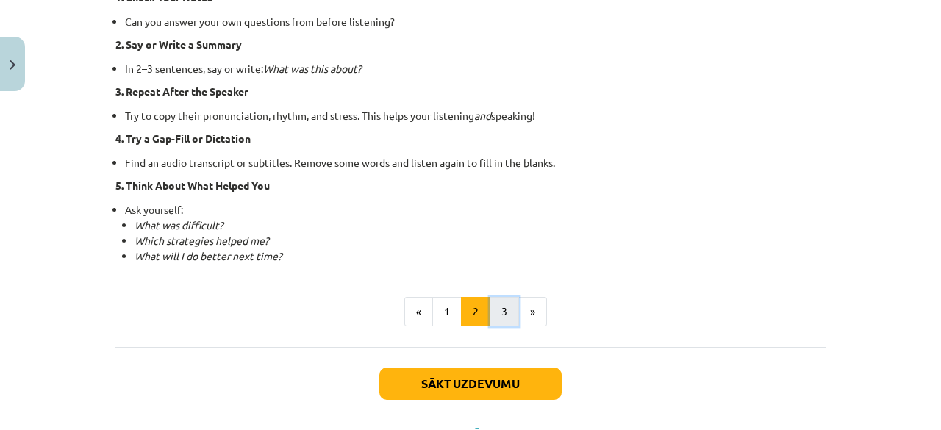
click at [496, 304] on button "3" at bounding box center [504, 311] width 29 height 29
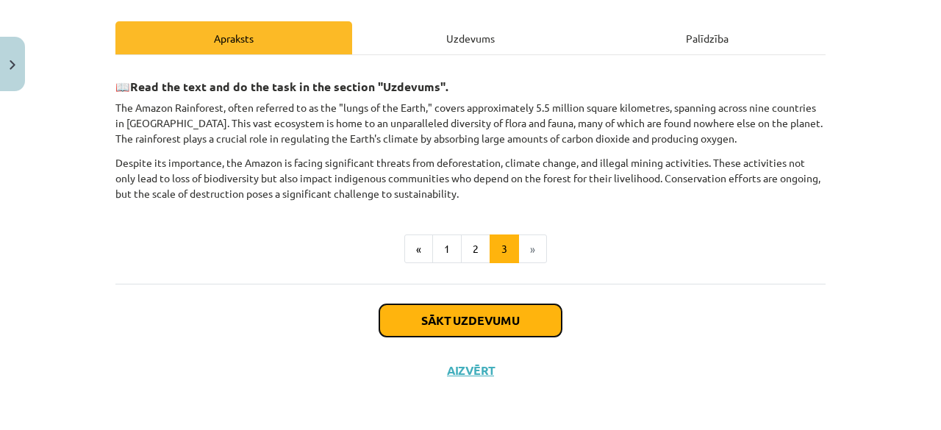
drag, startPoint x: 496, startPoint y: 304, endPoint x: 588, endPoint y: 186, distance: 149.3
click at [588, 186] on div "10 XP Saņemsi Sarežģīts 302 pilda Apraksts Uzdevums Palīdzība 📖 Read the text a…" at bounding box center [471, 149] width 728 height 493
click at [588, 186] on p "Despite its importance, the Amazon is facing significant threats from deforesta…" at bounding box center [470, 178] width 710 height 46
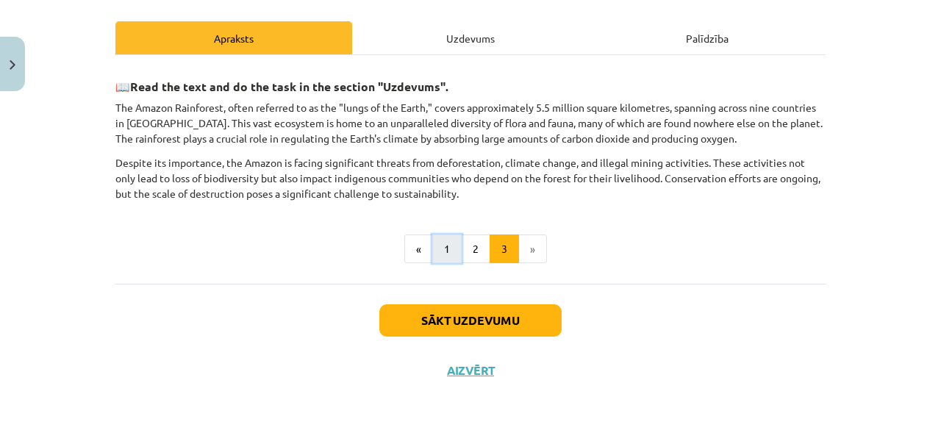
click at [435, 249] on button "1" at bounding box center [446, 249] width 29 height 29
